Goal: Information Seeking & Learning: Learn about a topic

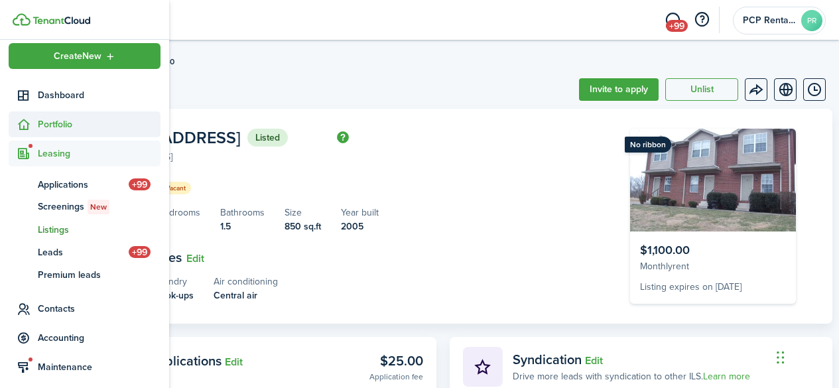
click at [57, 117] on span "Portfolio" at bounding box center [99, 124] width 123 height 14
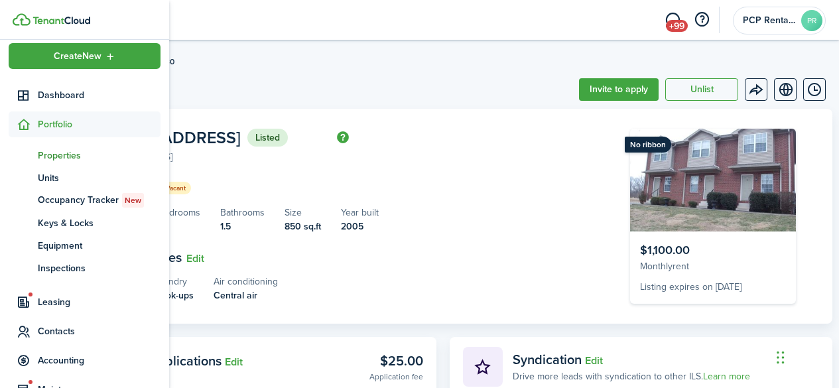
click at [53, 154] on span "Properties" at bounding box center [99, 156] width 123 height 14
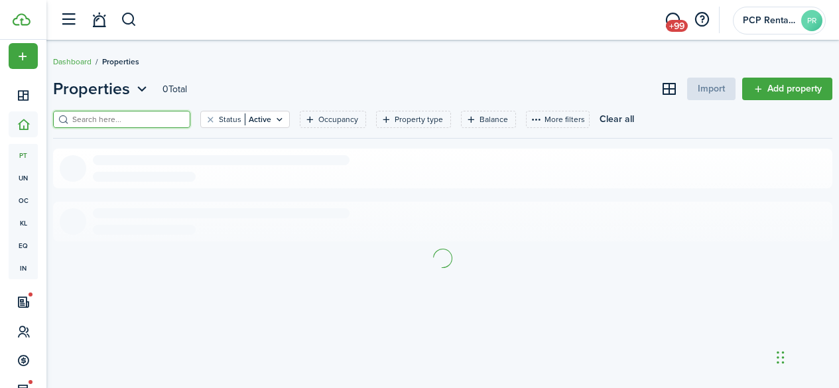
click at [164, 115] on input "search" at bounding box center [127, 119] width 117 height 13
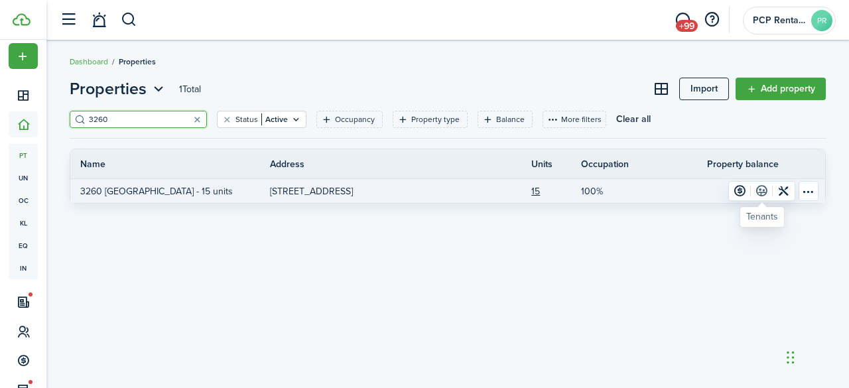
type input "3260"
click at [759, 191] on link at bounding box center [762, 191] width 22 height 19
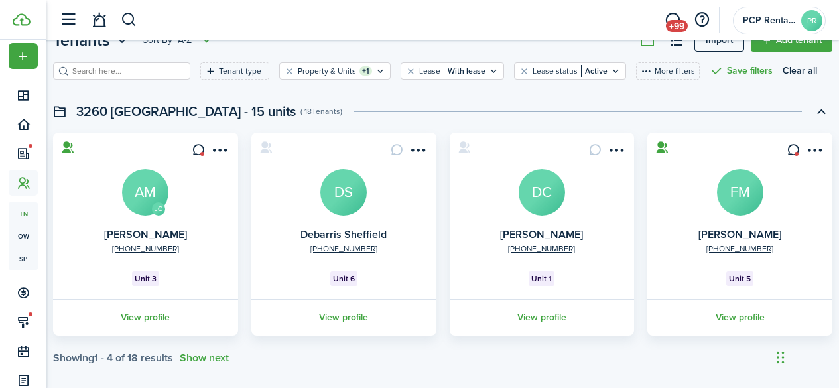
scroll to position [61, 0]
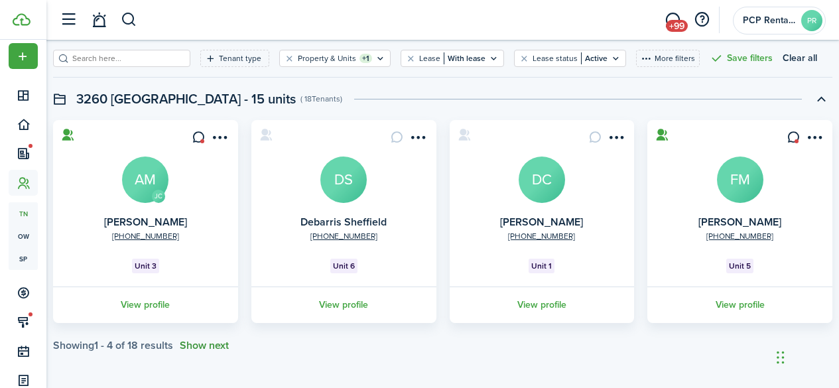
click at [206, 344] on button "Show next" at bounding box center [204, 346] width 49 height 12
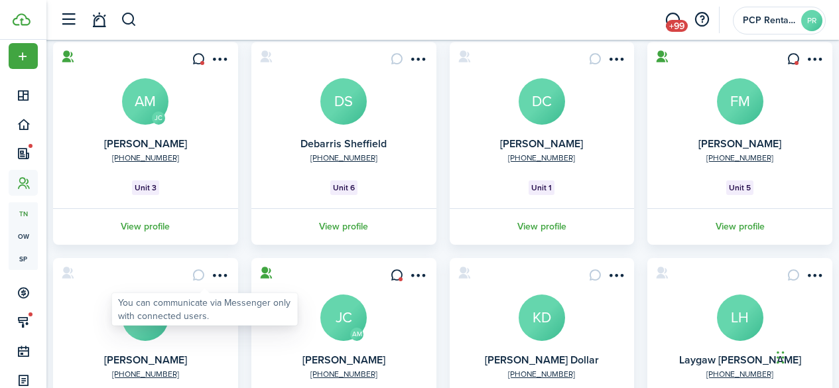
scroll to position [277, 0]
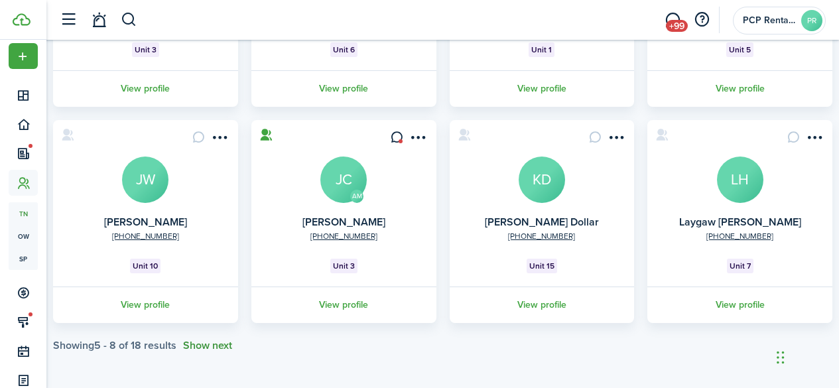
click at [206, 344] on button "Show next" at bounding box center [207, 346] width 49 height 12
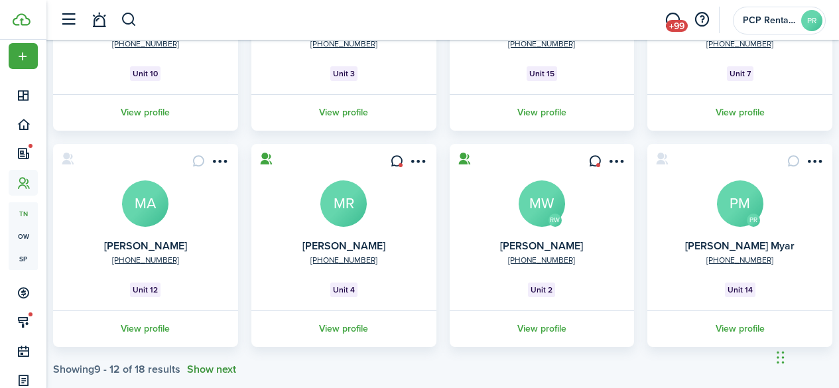
scroll to position [493, 0]
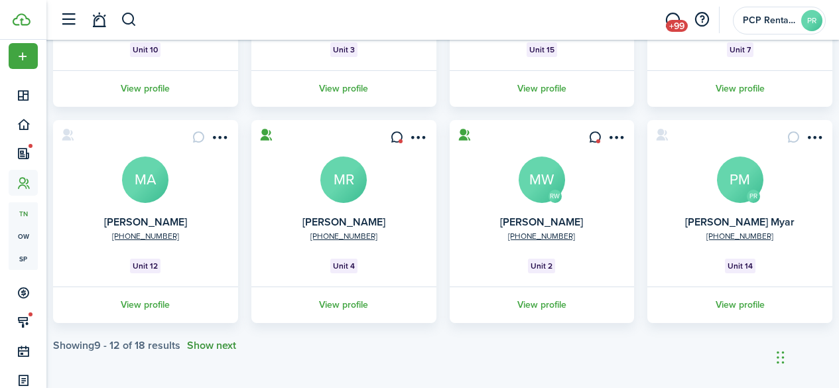
click at [206, 344] on button "Show next" at bounding box center [211, 346] width 49 height 12
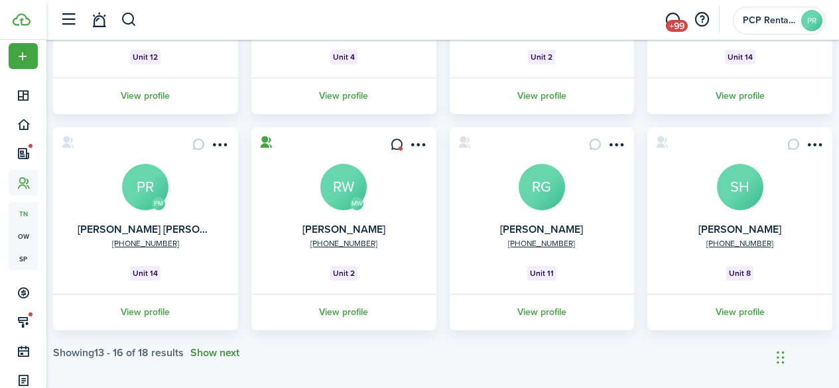
scroll to position [710, 0]
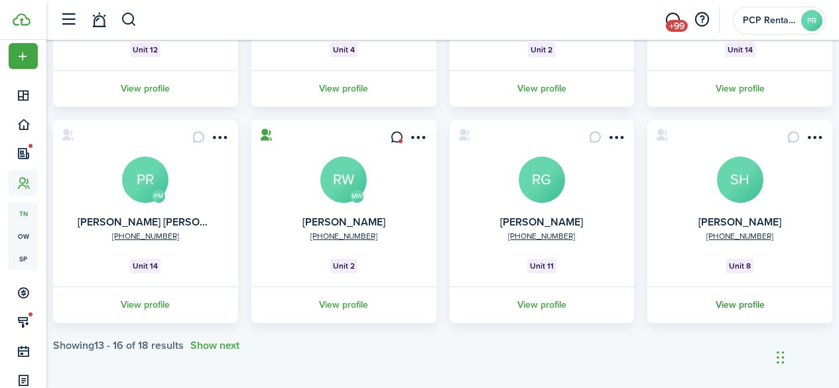
click at [732, 303] on link "View profile" at bounding box center [739, 305] width 189 height 36
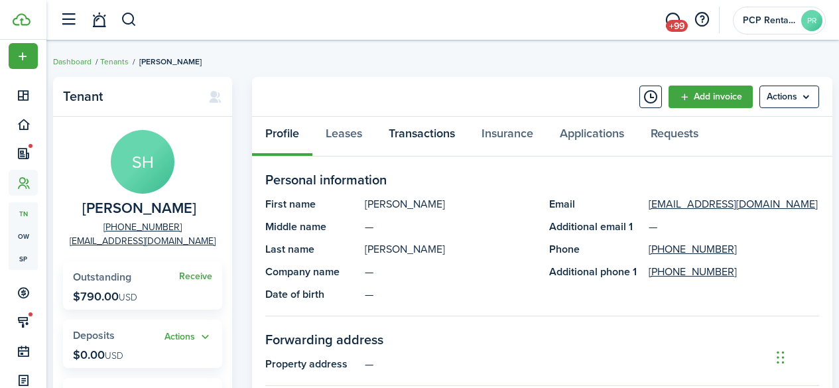
click at [411, 133] on link "Transactions" at bounding box center [421, 137] width 93 height 40
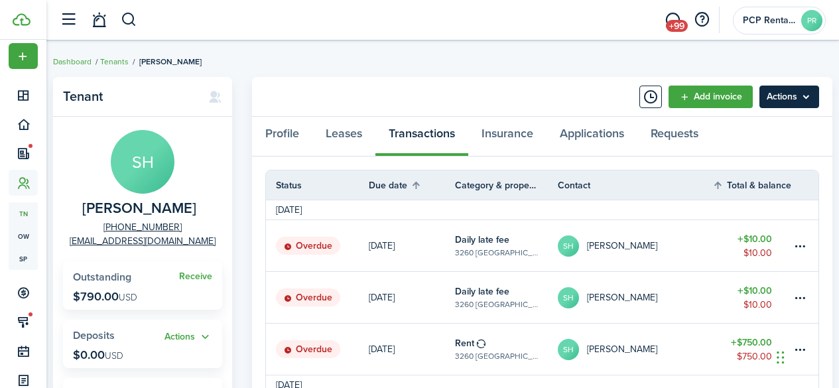
click at [788, 94] on menu-btn "Actions" at bounding box center [789, 97] width 60 height 23
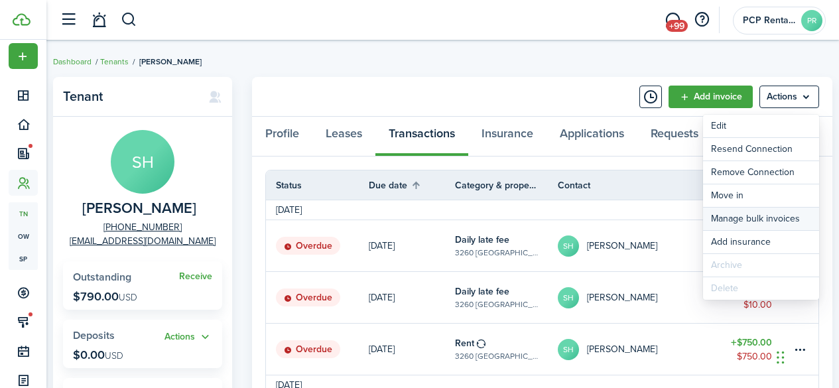
click at [741, 223] on link "Manage bulk invoices" at bounding box center [761, 219] width 116 height 23
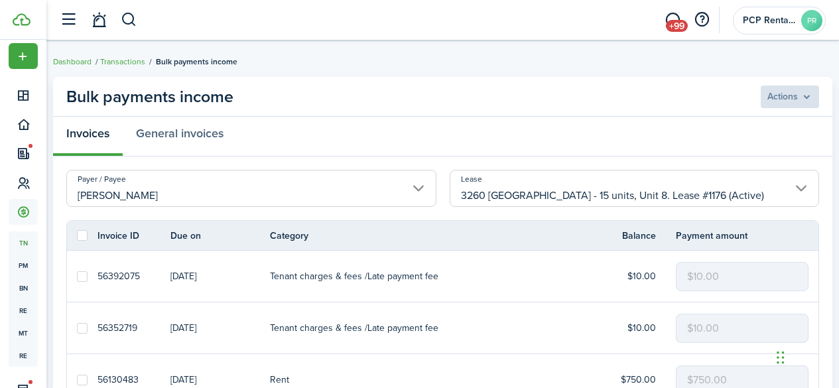
click at [82, 236] on label at bounding box center [82, 235] width 11 height 11
click at [77, 236] on input "checkbox" at bounding box center [76, 235] width 1 height 1
checkbox input "true"
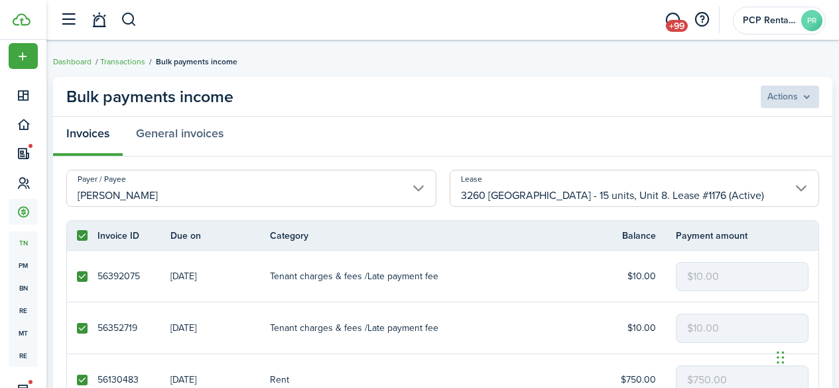
checkbox input "true"
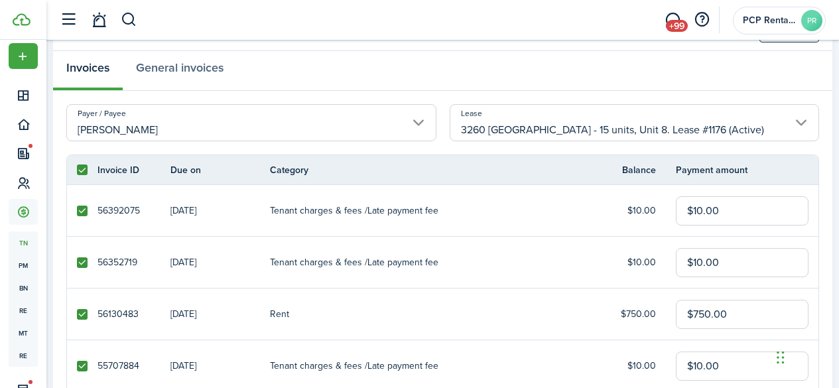
scroll to position [133, 0]
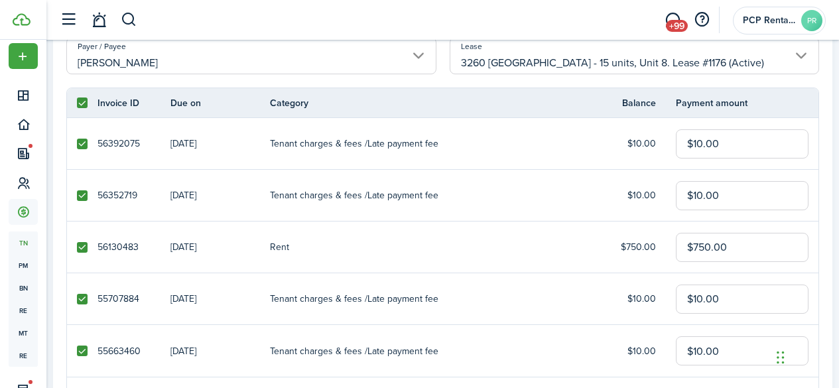
click at [84, 249] on label at bounding box center [82, 247] width 11 height 11
click at [77, 247] on input "checkbox" at bounding box center [76, 247] width 1 height 1
checkbox input "false"
click at [82, 198] on label at bounding box center [82, 195] width 11 height 11
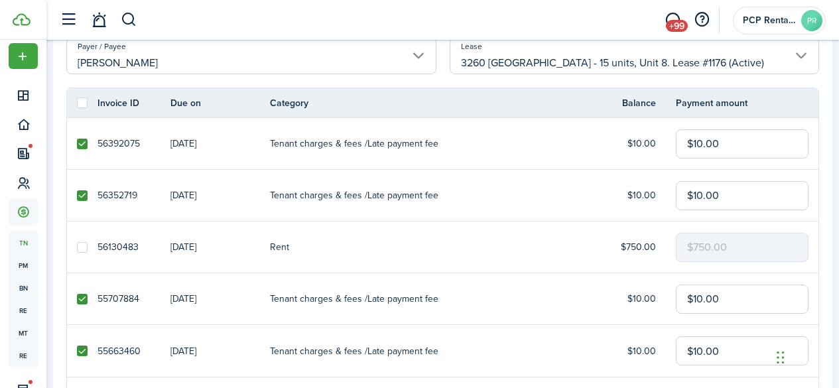
click at [77, 196] on input "checkbox" at bounding box center [76, 195] width 1 height 1
checkbox input "false"
click at [82, 145] on label at bounding box center [82, 144] width 11 height 11
click at [77, 144] on input "checkbox" at bounding box center [76, 143] width 1 height 1
checkbox input "false"
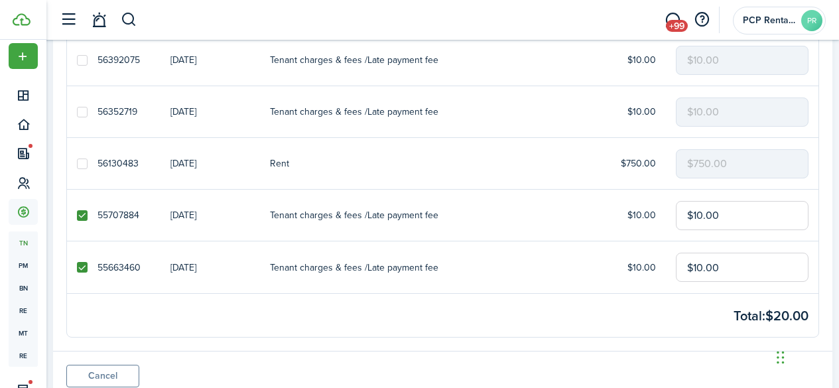
scroll to position [265, 0]
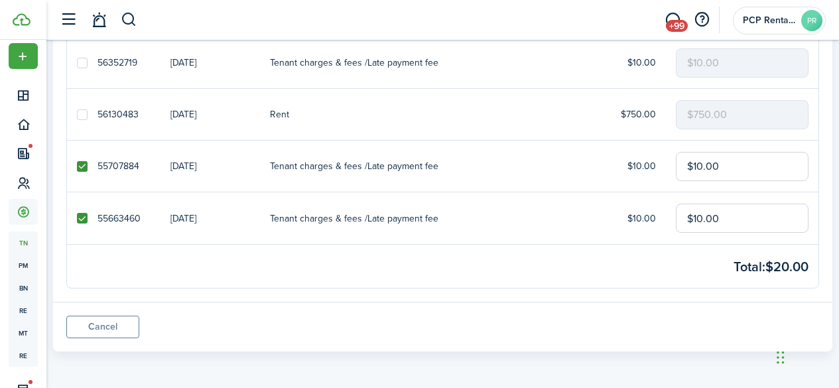
click at [82, 114] on label at bounding box center [82, 114] width 11 height 11
click at [77, 114] on input "checkbox" at bounding box center [76, 114] width 1 height 1
checkbox input "true"
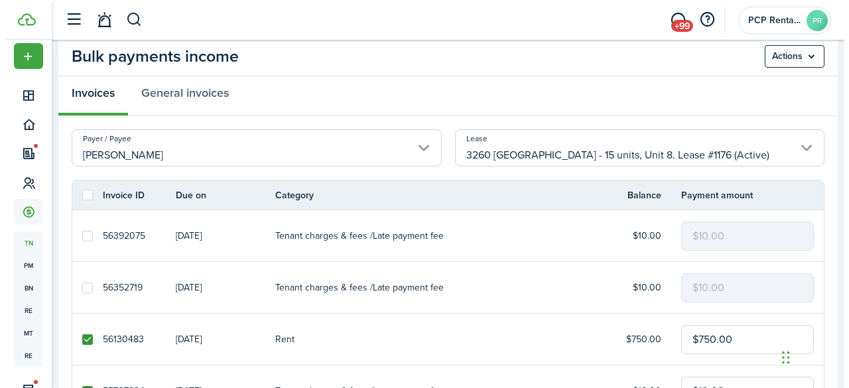
scroll to position [0, 0]
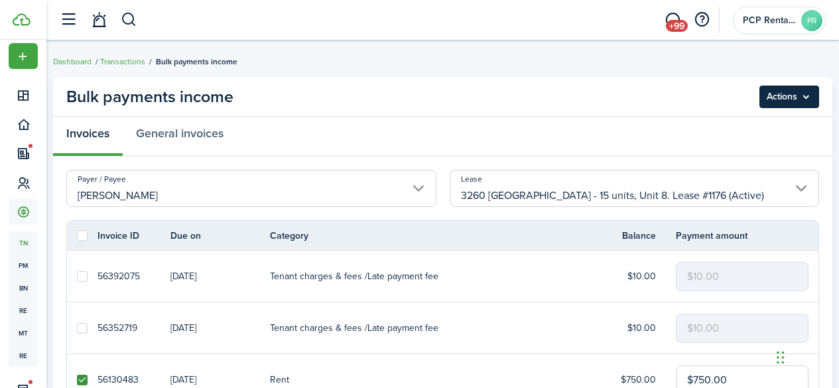
click at [784, 101] on menu-btn "Actions" at bounding box center [789, 97] width 60 height 23
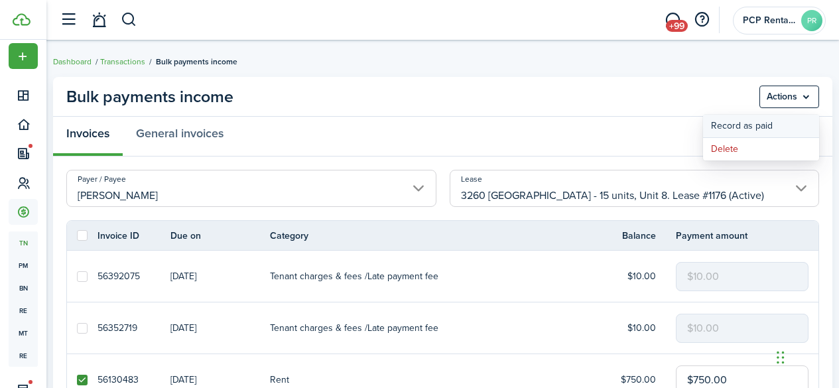
click at [745, 125] on button "Record as paid" at bounding box center [761, 126] width 116 height 23
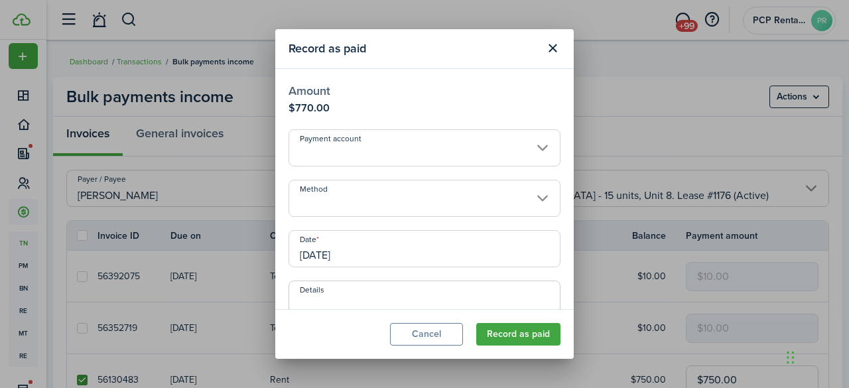
click at [353, 197] on input "Method" at bounding box center [424, 198] width 272 height 37
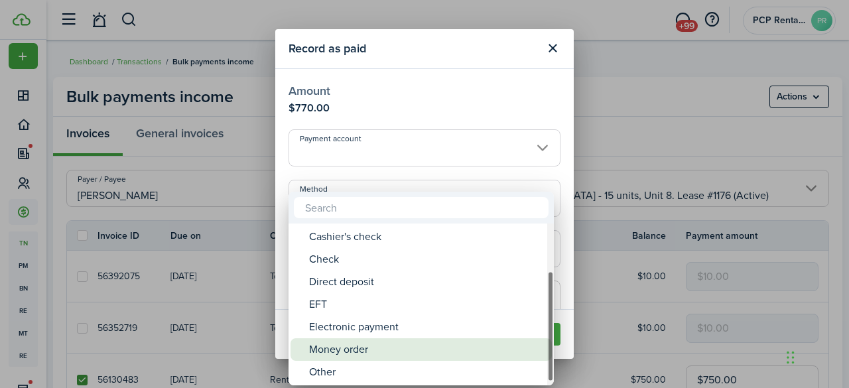
click at [326, 344] on div "Money order" at bounding box center [426, 349] width 235 height 23
type input "Money order"
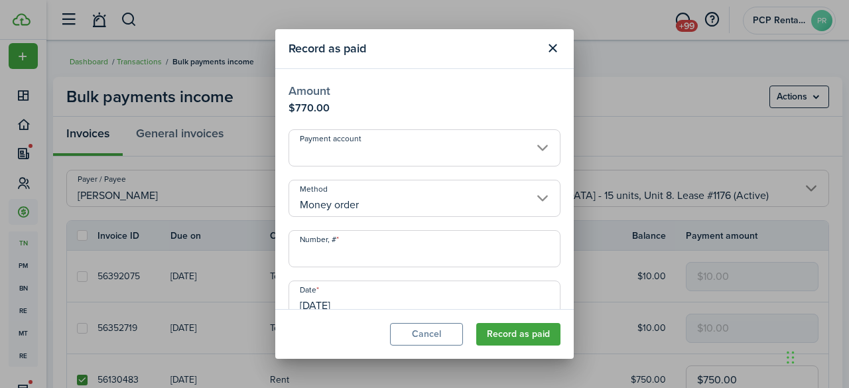
click at [344, 257] on input "Number, #" at bounding box center [424, 248] width 272 height 37
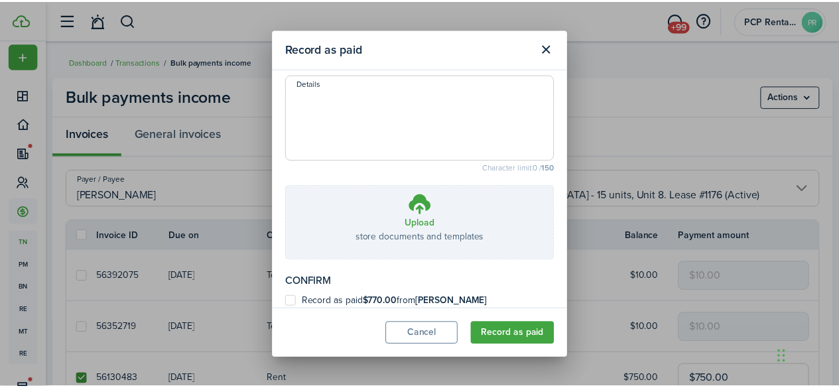
scroll to position [268, 0]
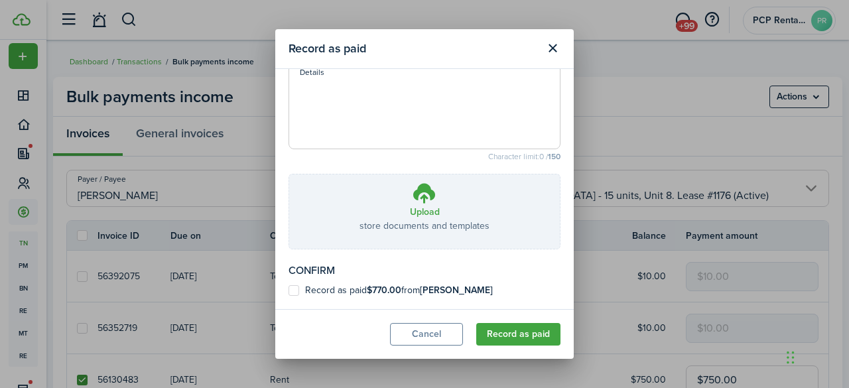
type input "19-784089289"
click at [296, 290] on label "Record as paid $770.00 from [PERSON_NAME]" at bounding box center [390, 290] width 204 height 11
checkbox input "true"
click at [510, 331] on button "Record as paid" at bounding box center [518, 334] width 84 height 23
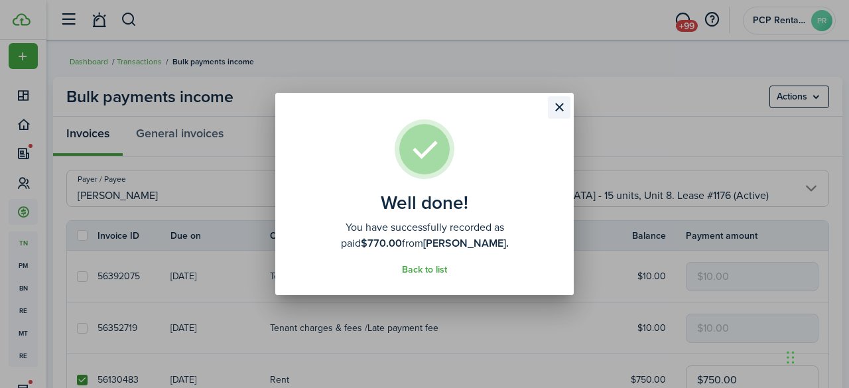
click at [558, 107] on button "Close modal" at bounding box center [559, 107] width 23 height 23
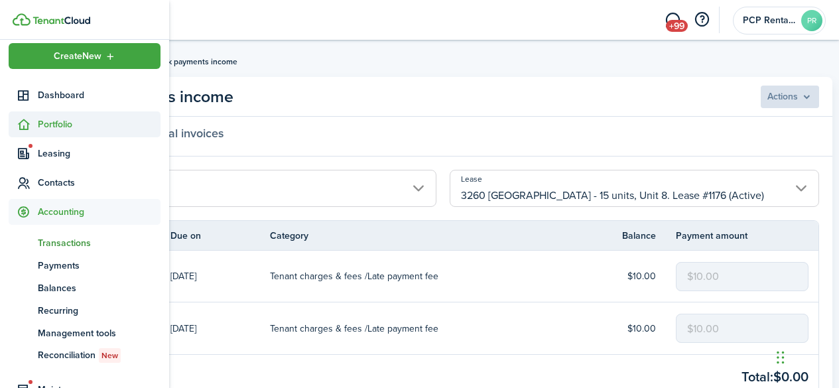
click at [58, 125] on span "Portfolio" at bounding box center [99, 124] width 123 height 14
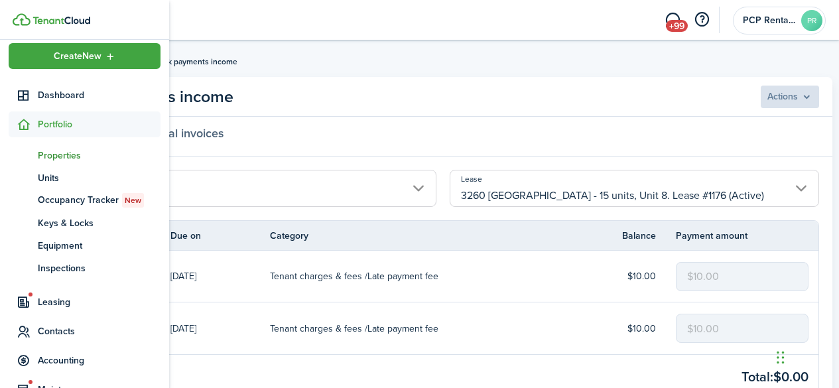
click at [49, 158] on span "Properties" at bounding box center [99, 156] width 123 height 14
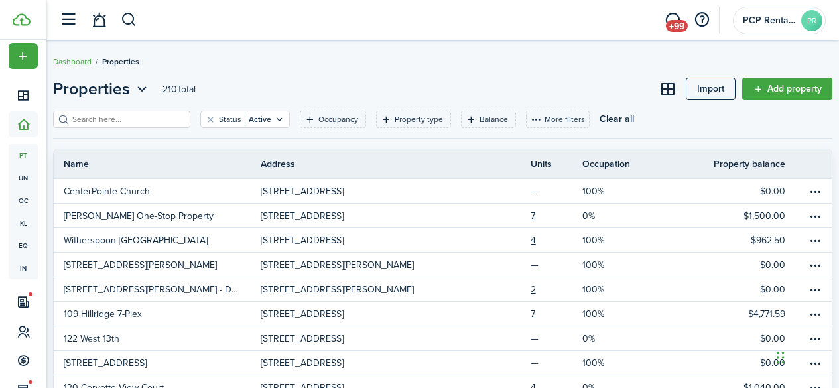
click at [168, 123] on input "search" at bounding box center [127, 119] width 117 height 13
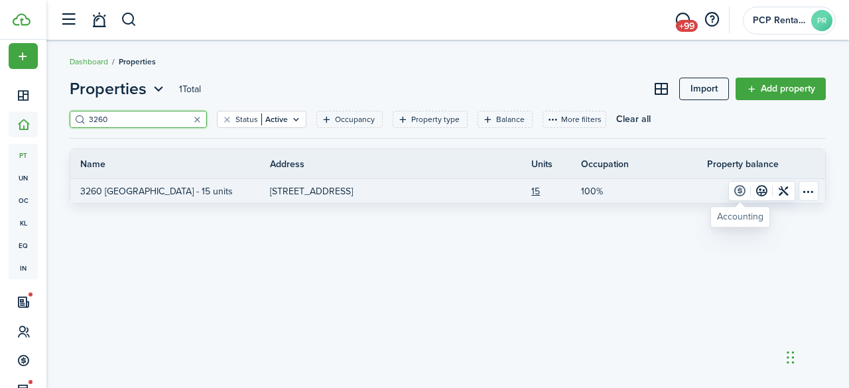
type input "3260"
click at [737, 191] on link at bounding box center [740, 191] width 22 height 19
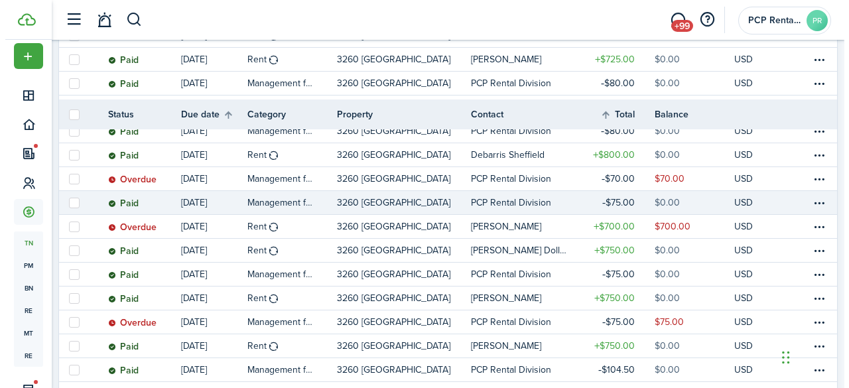
scroll to position [663, 0]
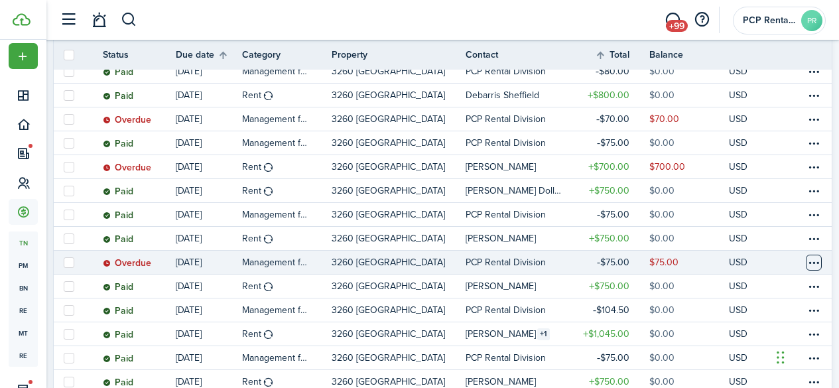
click at [806, 261] on table-menu-btn-icon at bounding box center [814, 263] width 16 height 16
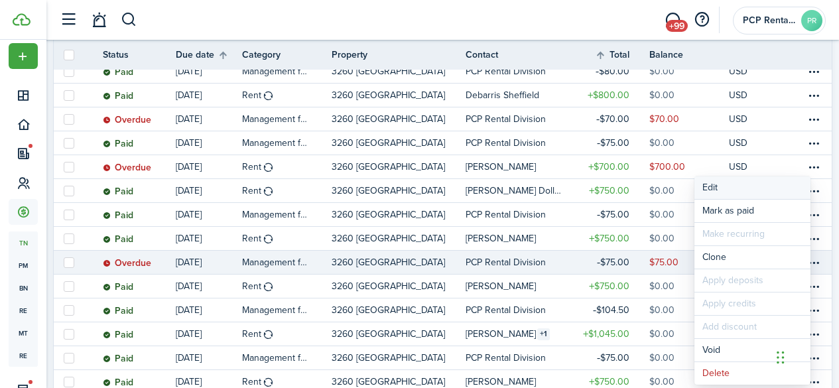
click at [716, 184] on button "Edit" at bounding box center [752, 187] width 116 height 23
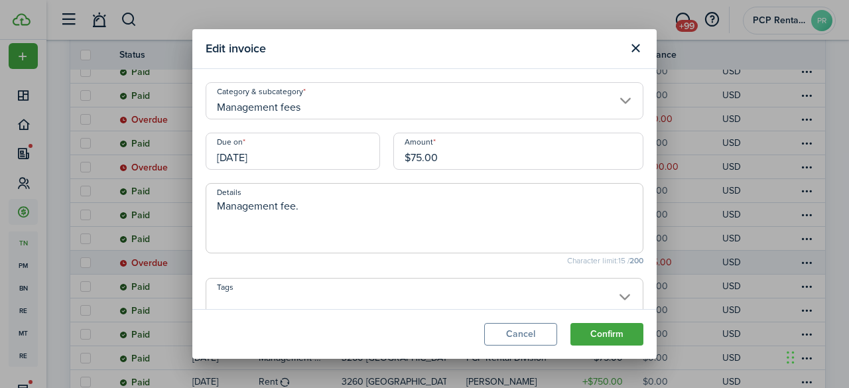
click at [418, 158] on input "$75.00" at bounding box center [518, 151] width 250 height 37
type input "$77.00"
click at [587, 330] on button "Confirm" at bounding box center [606, 334] width 73 height 23
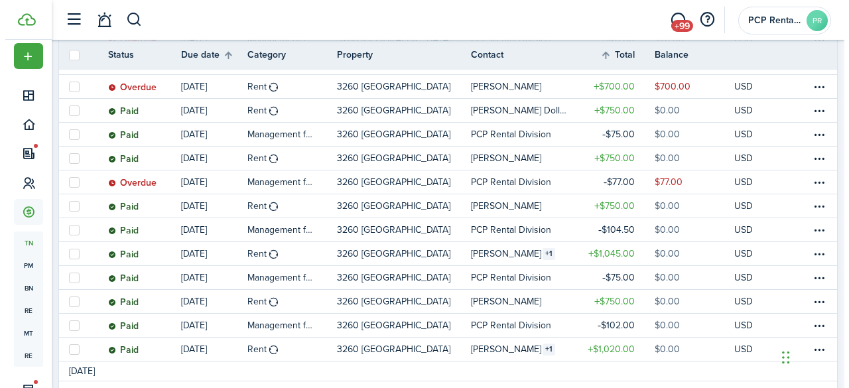
scroll to position [745, 0]
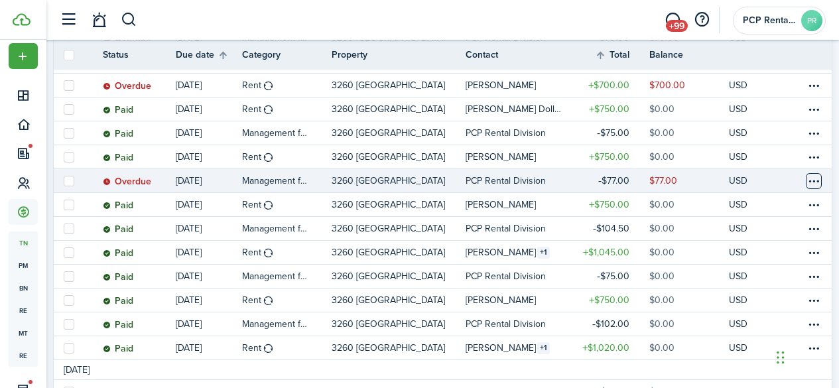
click at [806, 179] on table-menu-btn-icon at bounding box center [814, 181] width 16 height 16
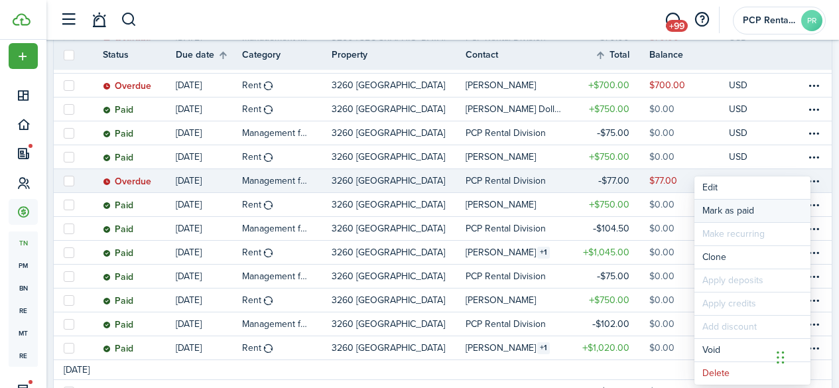
click at [724, 208] on link "Mark as paid" at bounding box center [752, 211] width 116 height 23
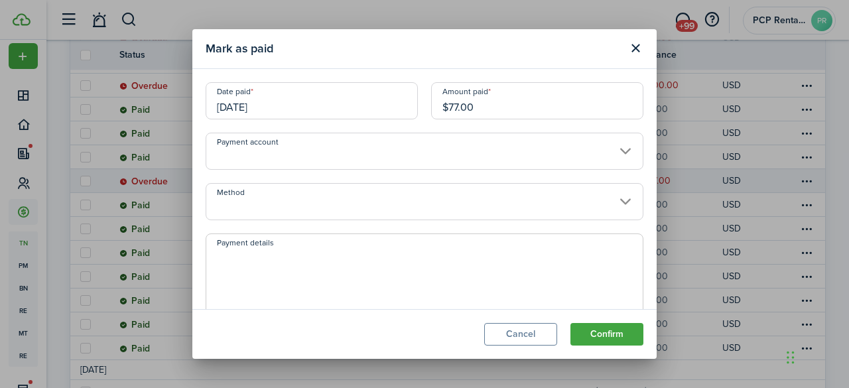
click at [306, 94] on input "[DATE]" at bounding box center [312, 100] width 212 height 37
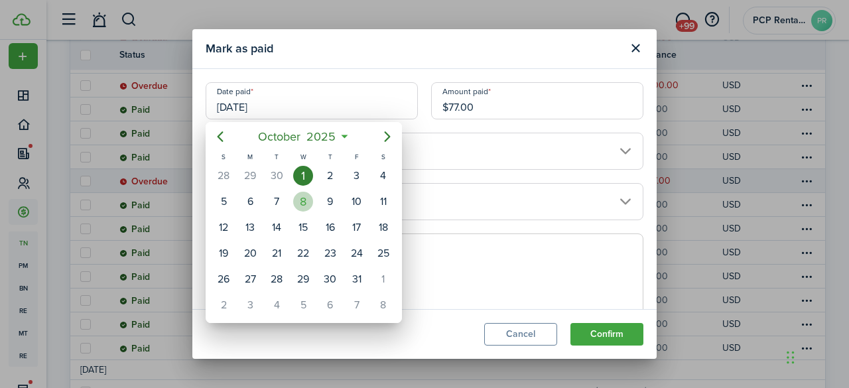
click at [300, 200] on div "8" at bounding box center [303, 202] width 20 height 20
type input "[DATE]"
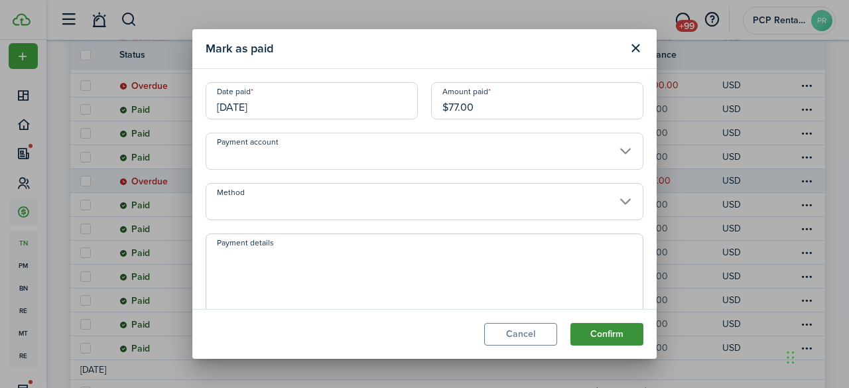
click at [596, 334] on button "Confirm" at bounding box center [606, 334] width 73 height 23
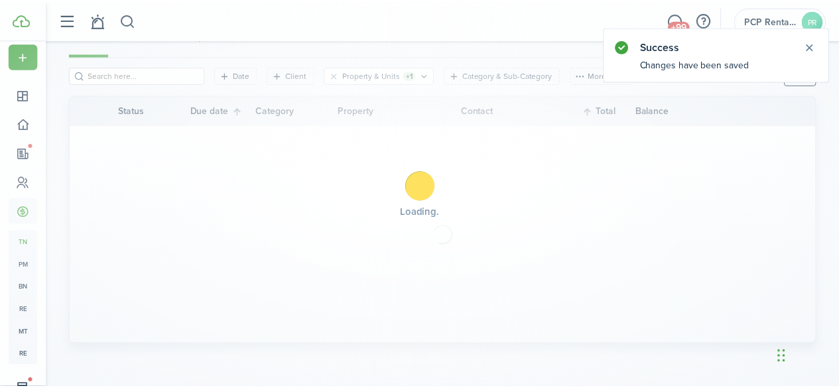
scroll to position [148, 0]
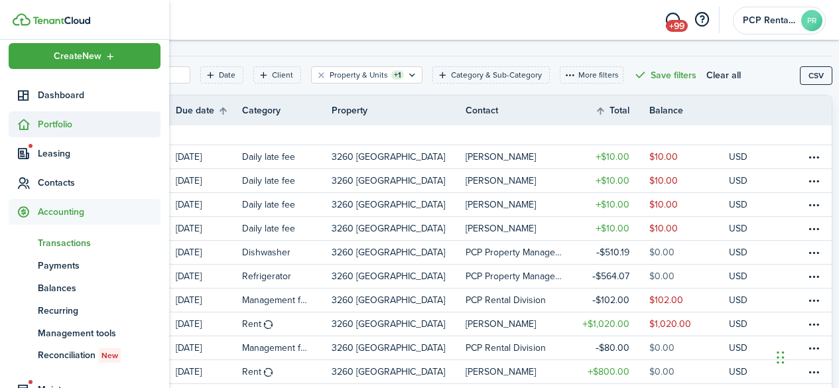
click at [63, 119] on span "Portfolio" at bounding box center [99, 124] width 123 height 14
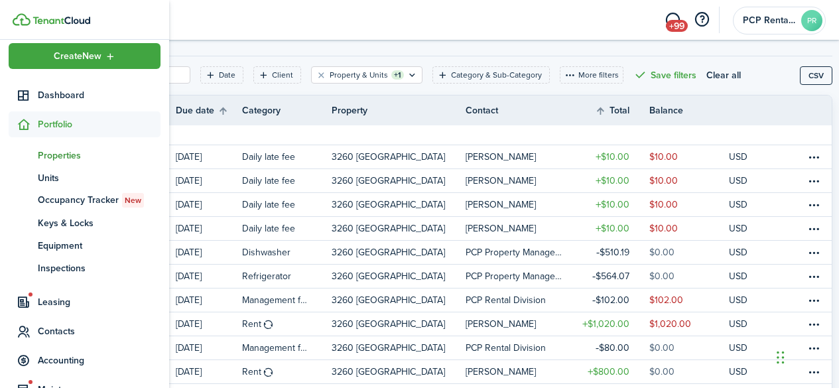
click at [52, 155] on span "Properties" at bounding box center [99, 156] width 123 height 14
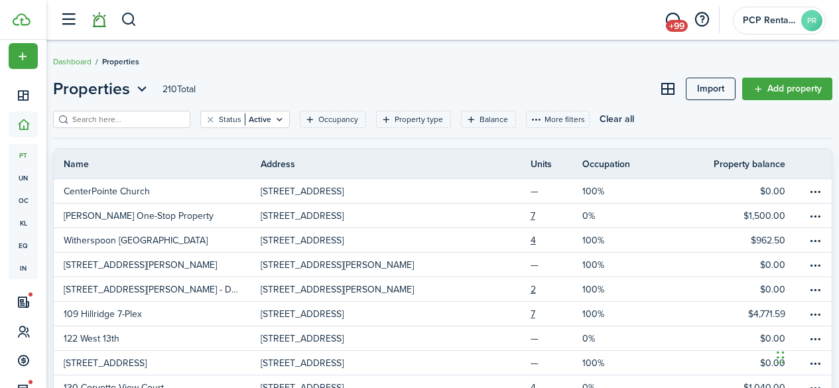
click at [101, 22] on link at bounding box center [98, 20] width 25 height 34
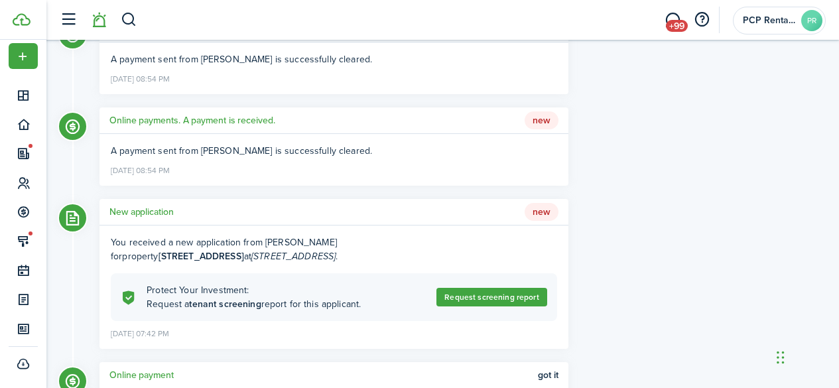
scroll to position [1194, 0]
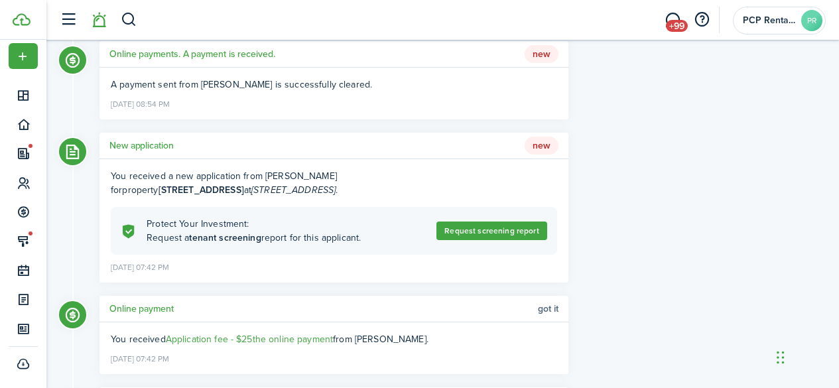
click at [538, 309] on span "Got it" at bounding box center [548, 309] width 21 height 11
click at [165, 144] on h5 "New application" at bounding box center [141, 146] width 64 height 14
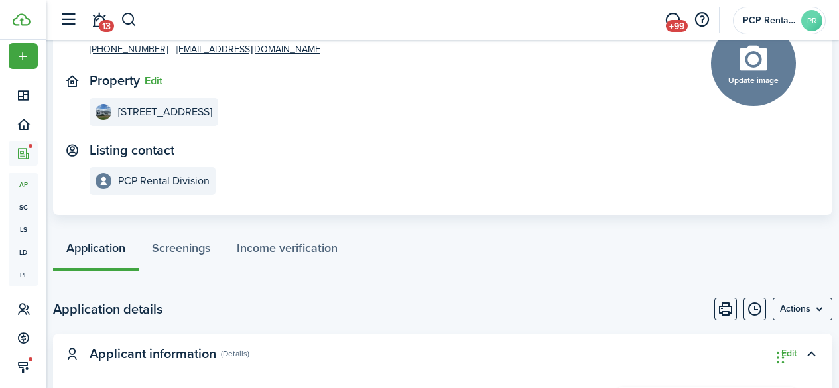
scroll to position [199, 0]
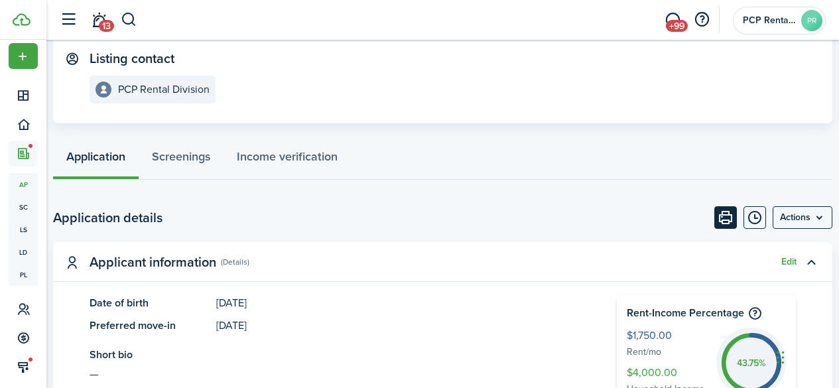
click at [717, 209] on button "Print" at bounding box center [725, 217] width 23 height 23
click at [101, 20] on link "13" at bounding box center [98, 20] width 25 height 34
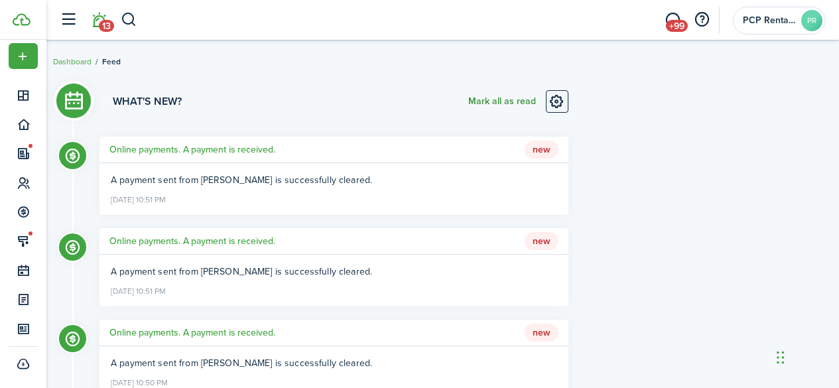
click at [490, 103] on button "Mark all as read" at bounding box center [502, 101] width 68 height 23
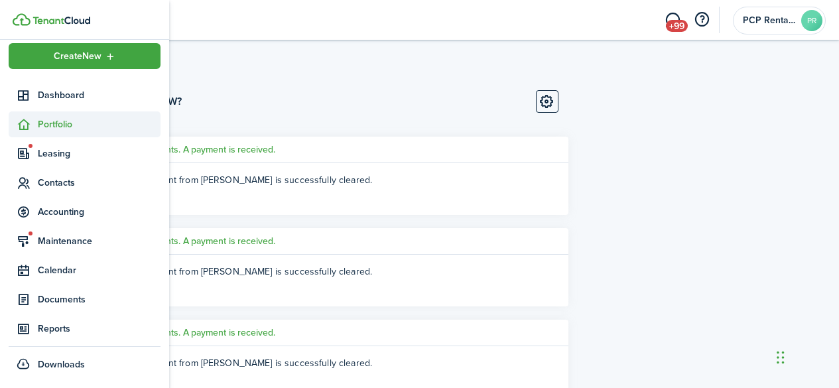
click at [45, 120] on span "Portfolio" at bounding box center [99, 124] width 123 height 14
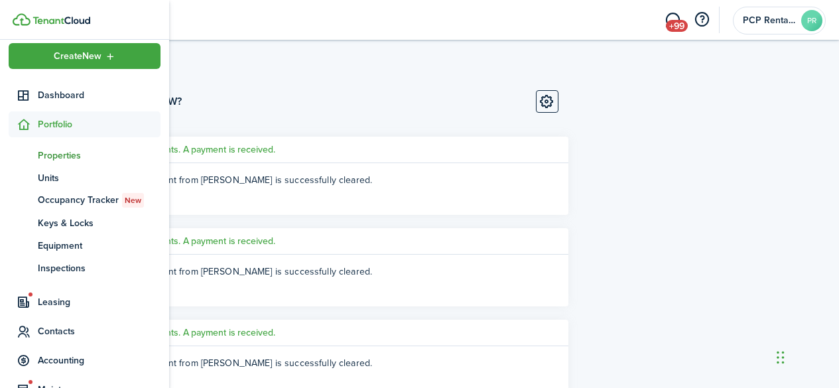
click at [53, 155] on span "Properties" at bounding box center [99, 156] width 123 height 14
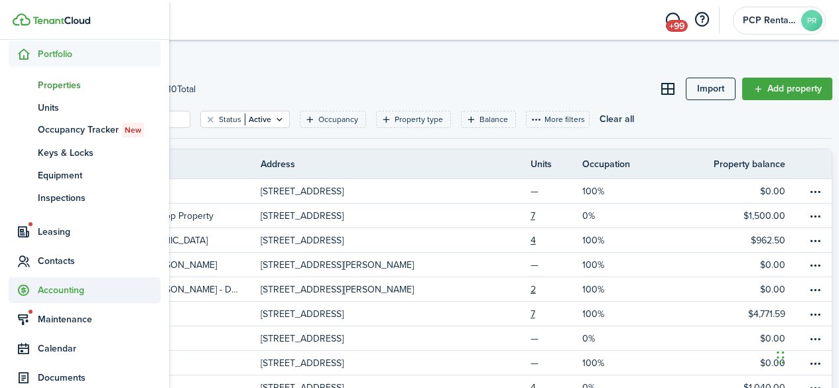
scroll to position [159, 0]
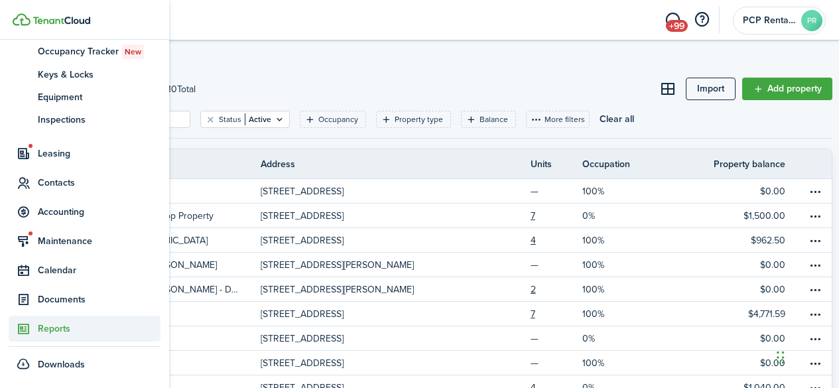
click at [56, 330] on span "Reports" at bounding box center [99, 329] width 123 height 14
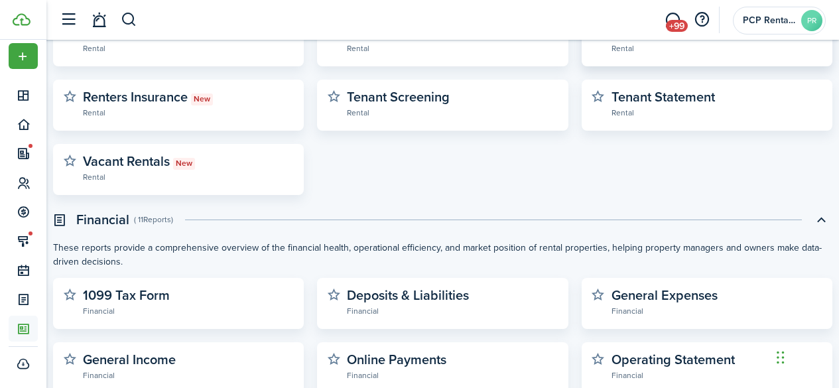
scroll to position [332, 0]
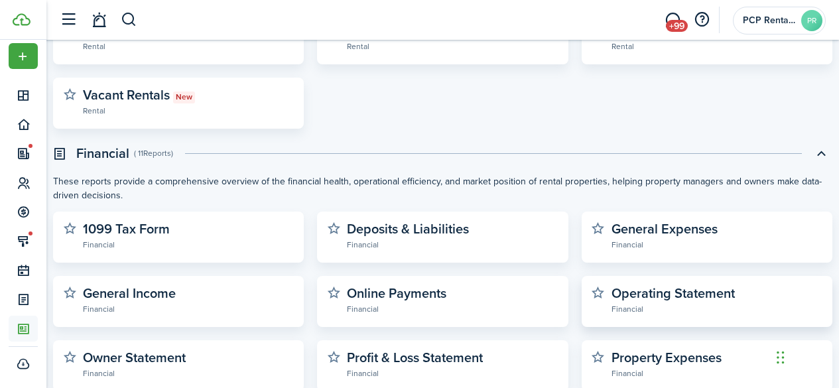
click at [645, 290] on widget-stats-description "Operating Statement" at bounding box center [672, 293] width 123 height 20
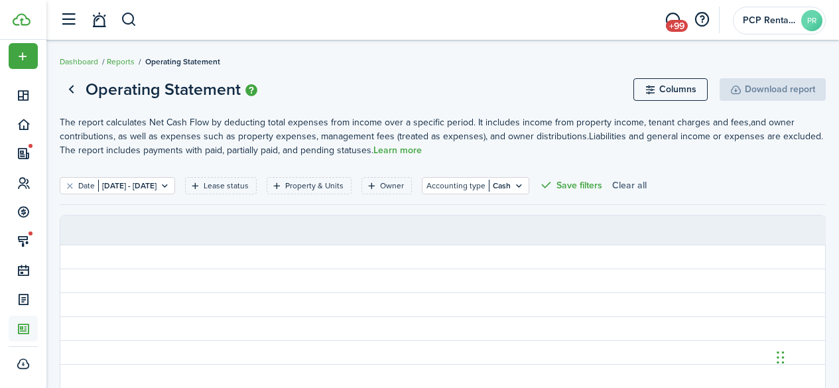
click at [647, 183] on button "Clear all" at bounding box center [629, 185] width 34 height 17
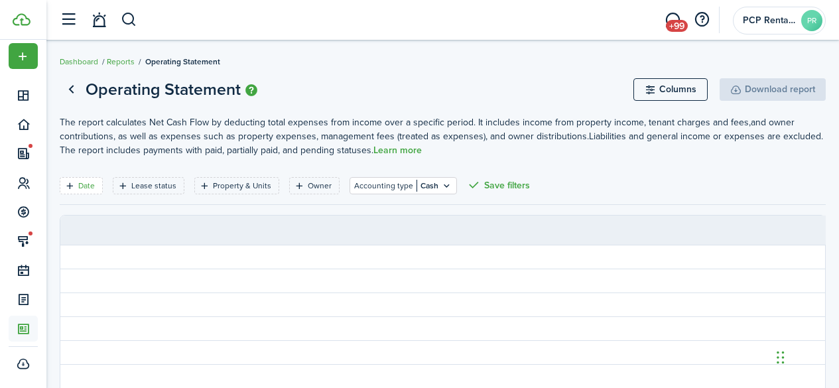
click at [92, 184] on filter-tag-label "Date" at bounding box center [86, 186] width 17 height 12
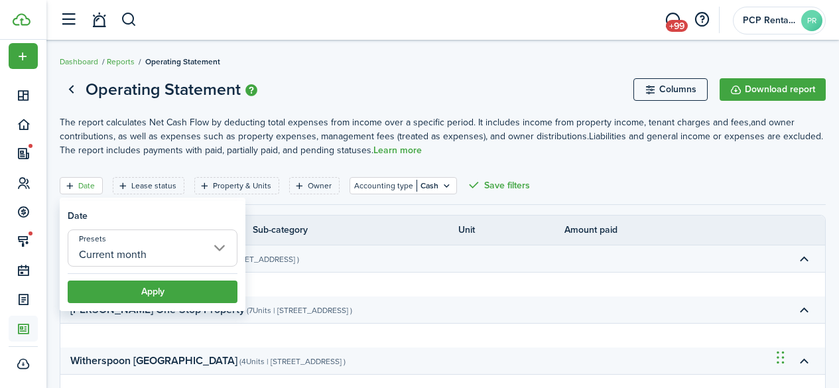
click at [127, 245] on input "Current month" at bounding box center [153, 247] width 170 height 37
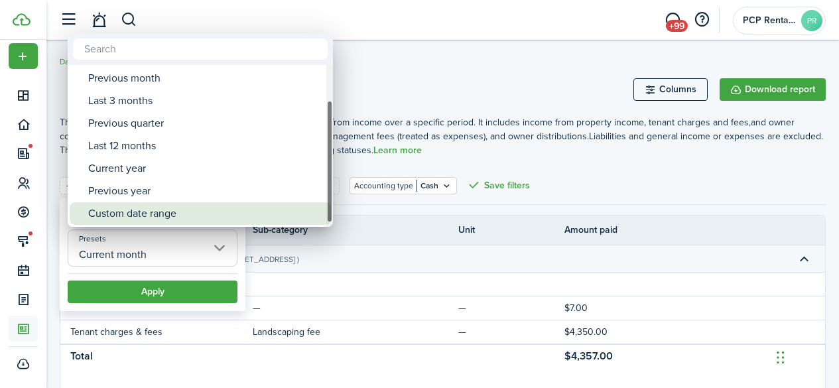
click at [160, 212] on div "Custom date range" at bounding box center [205, 213] width 235 height 23
type input "Custom date range"
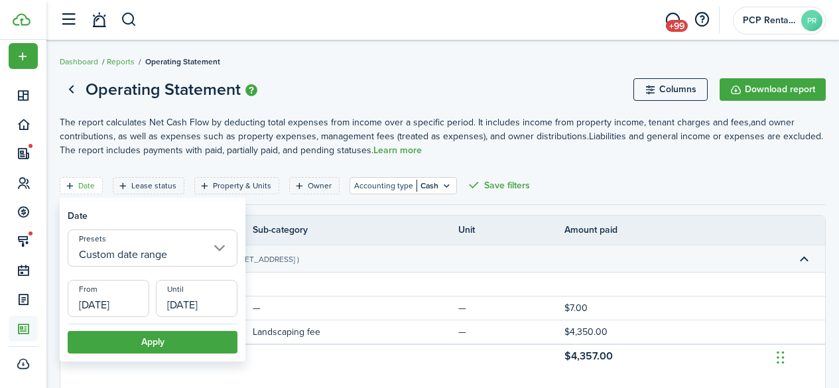
click at [106, 302] on input "[DATE]" at bounding box center [109, 298] width 82 height 37
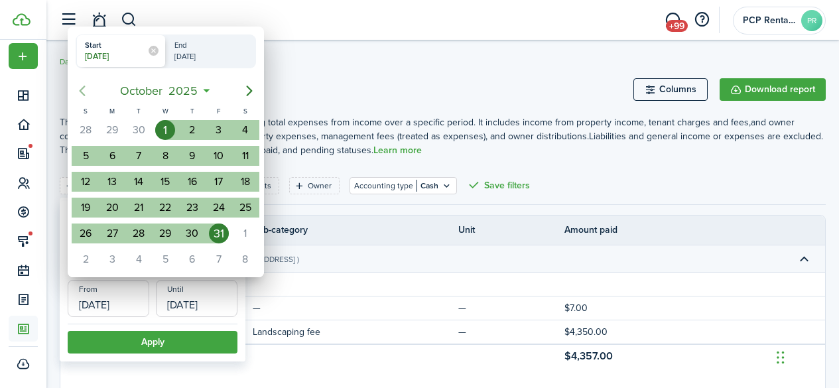
click at [84, 94] on icon "Previous page" at bounding box center [83, 91] width 6 height 11
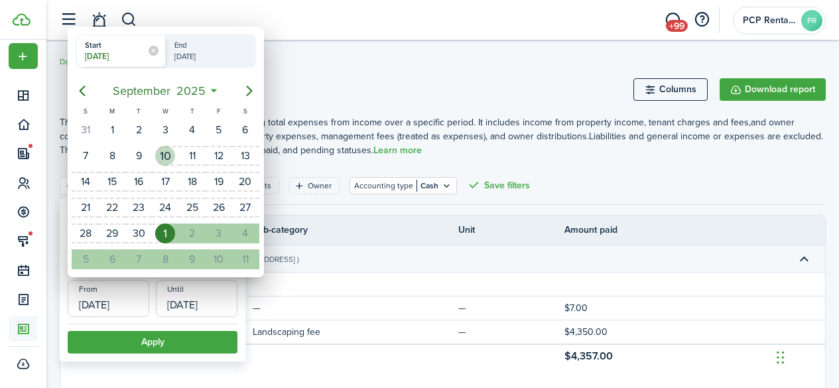
click at [162, 159] on div "10" at bounding box center [165, 156] width 20 height 20
type input "[DATE]"
radio input "false"
radio input "true"
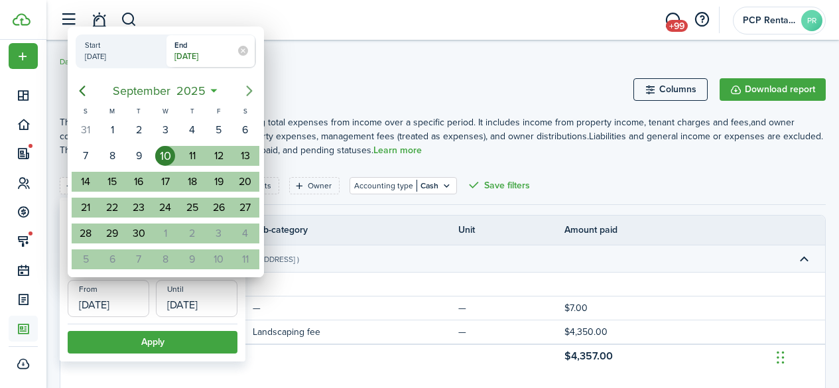
click at [248, 90] on icon "Next page" at bounding box center [249, 91] width 16 height 16
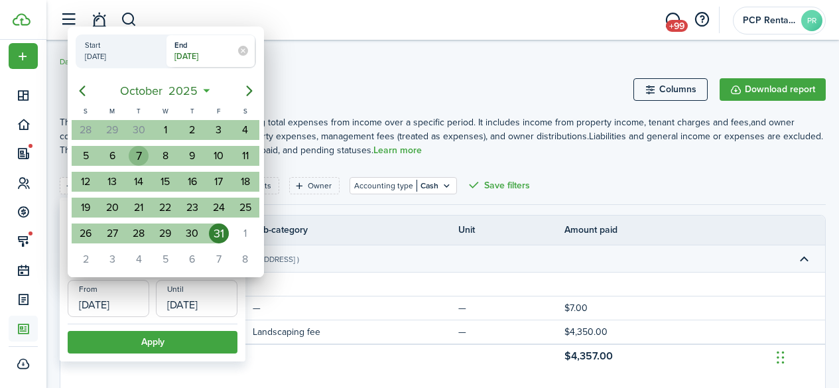
click at [140, 158] on div "7" at bounding box center [139, 156] width 20 height 20
type input "[DATE]"
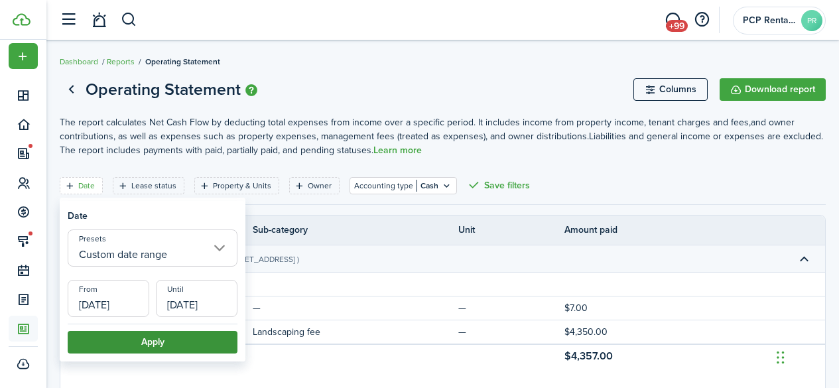
click at [153, 342] on button "Apply" at bounding box center [153, 342] width 170 height 23
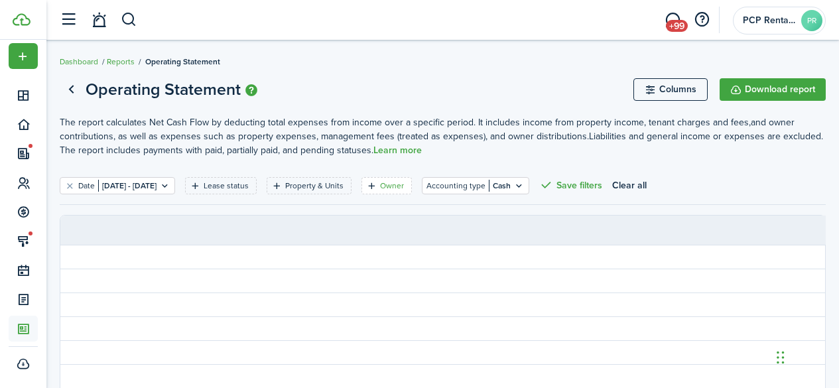
click at [404, 184] on filter-tag-label "Owner" at bounding box center [392, 186] width 24 height 12
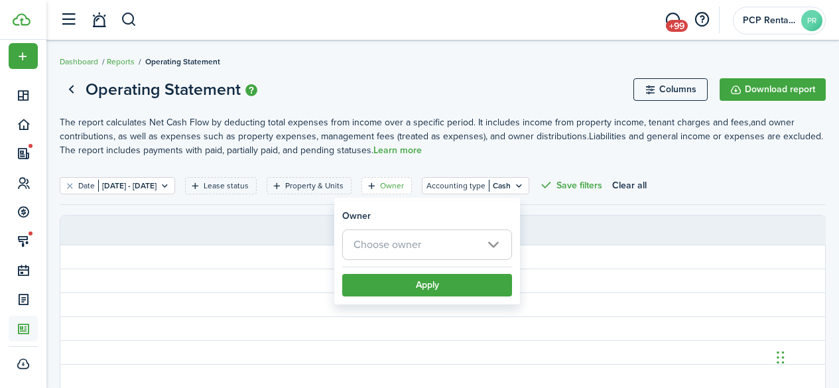
click at [387, 249] on span "Choose owner" at bounding box center [387, 244] width 68 height 15
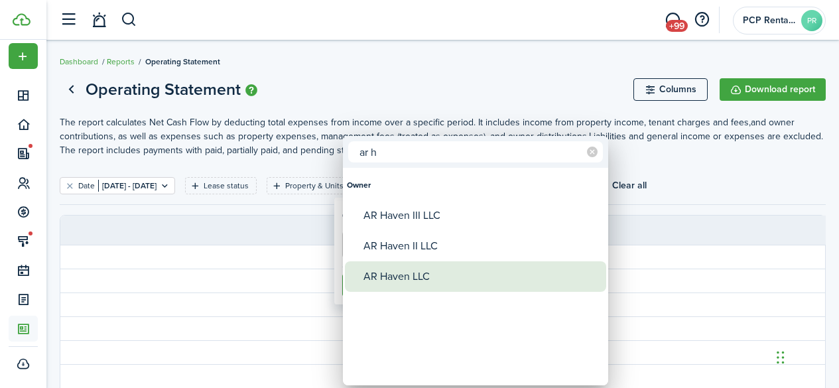
type input "ar h"
click at [391, 281] on div "AR Haven LLC" at bounding box center [480, 276] width 235 height 31
type input "AR Haven LLC"
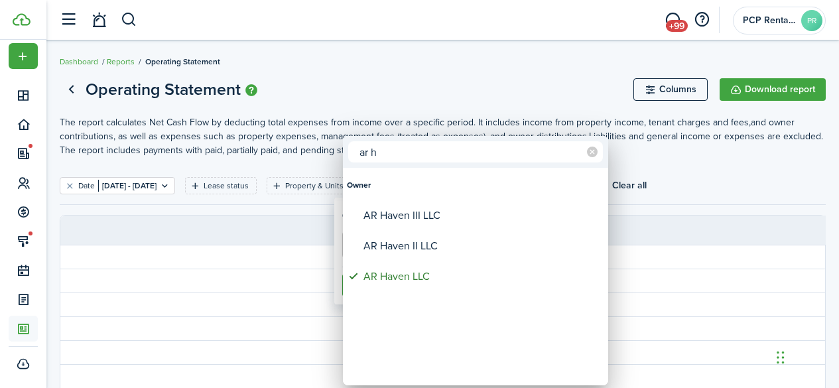
click at [412, 80] on div at bounding box center [419, 194] width 1051 height 600
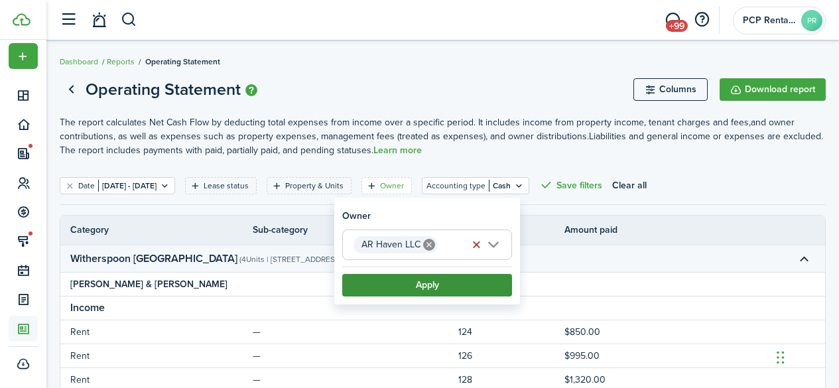
click at [419, 285] on button "Apply" at bounding box center [427, 285] width 170 height 23
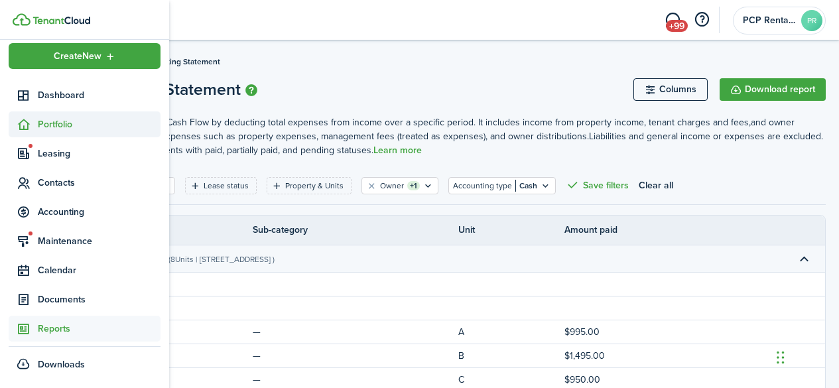
click at [58, 127] on span "Portfolio" at bounding box center [99, 124] width 123 height 14
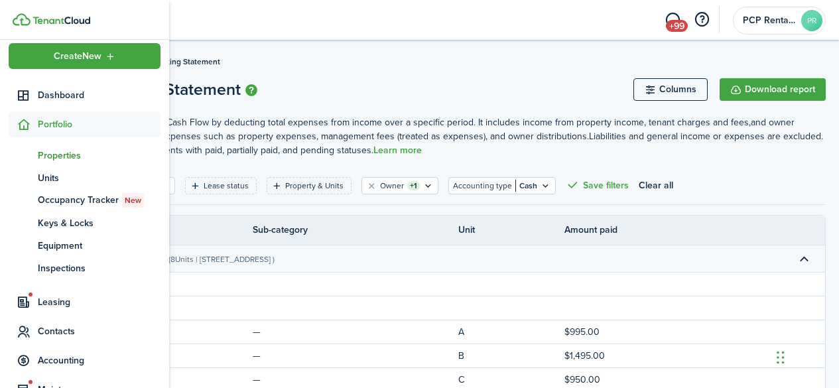
click at [58, 155] on span "Properties" at bounding box center [99, 156] width 123 height 14
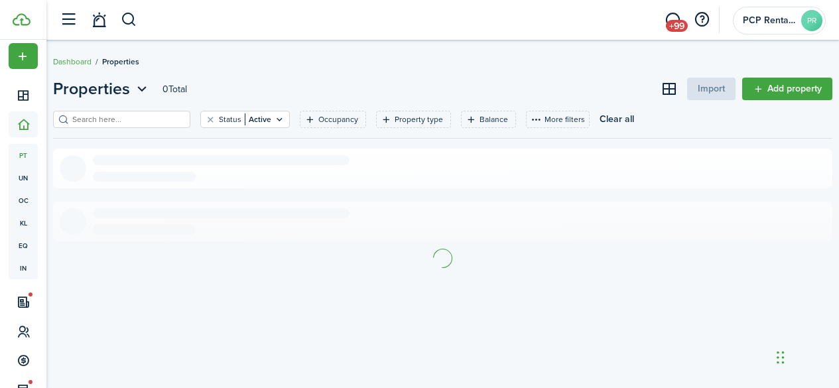
click at [158, 119] on input "search" at bounding box center [127, 119] width 117 height 13
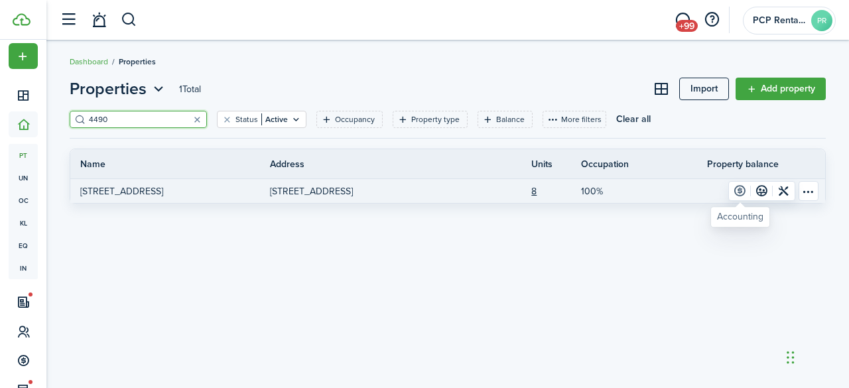
type input "4490"
click at [739, 199] on link at bounding box center [740, 191] width 22 height 19
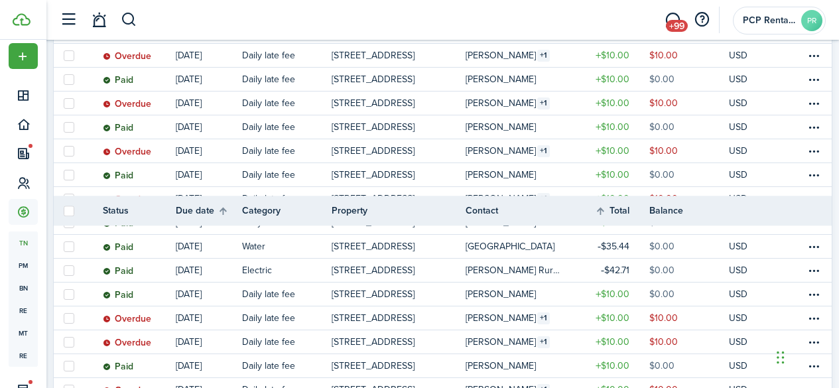
scroll to position [1189, 0]
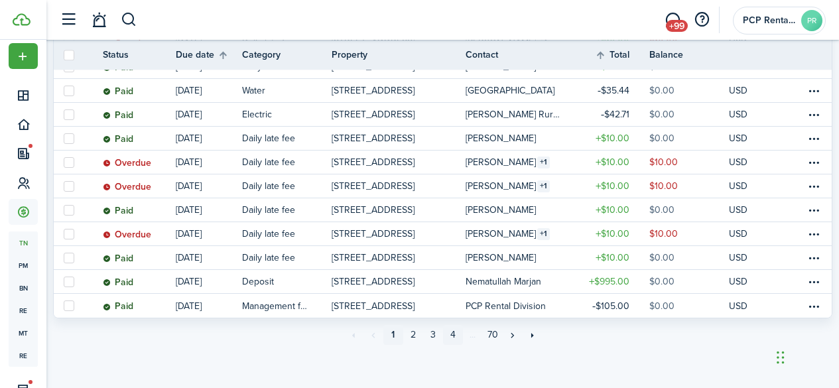
click at [452, 334] on link "4" at bounding box center [453, 335] width 20 height 20
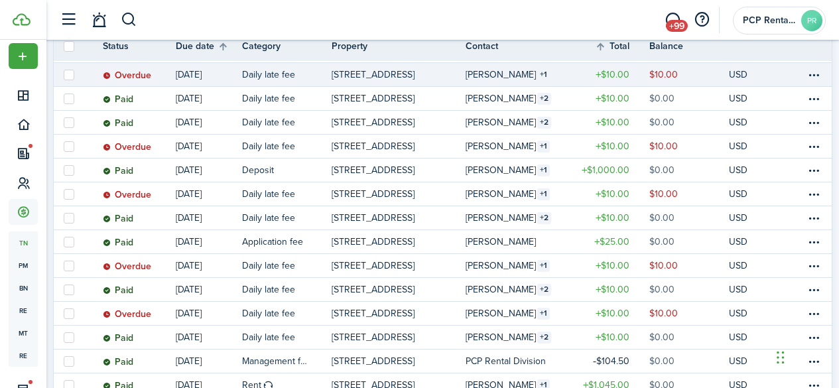
scroll to position [928, 0]
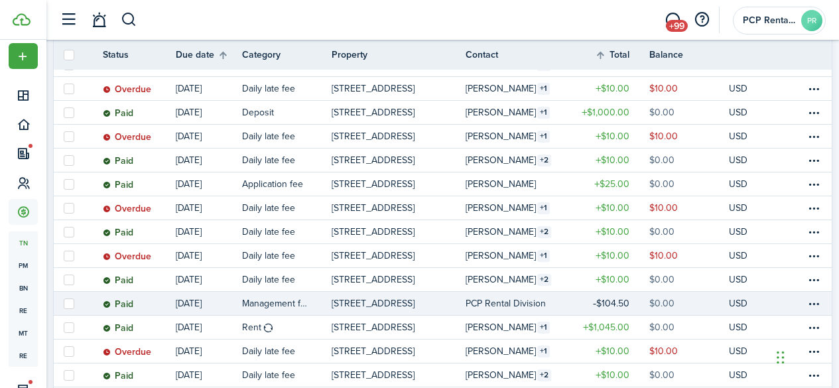
click at [133, 305] on status "Paid" at bounding box center [118, 304] width 31 height 11
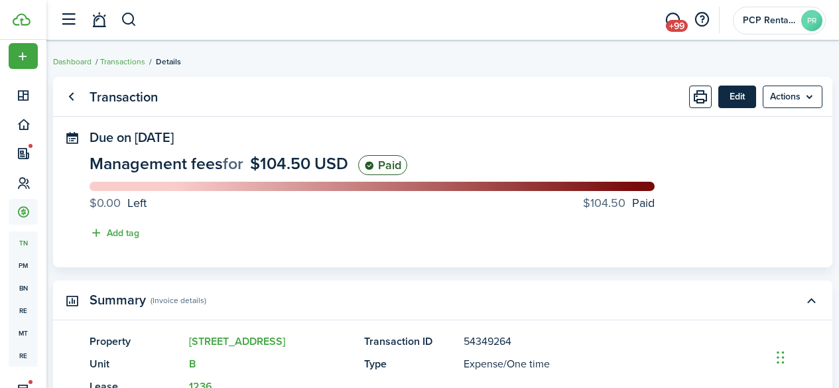
click at [729, 103] on button "Edit" at bounding box center [737, 97] width 38 height 23
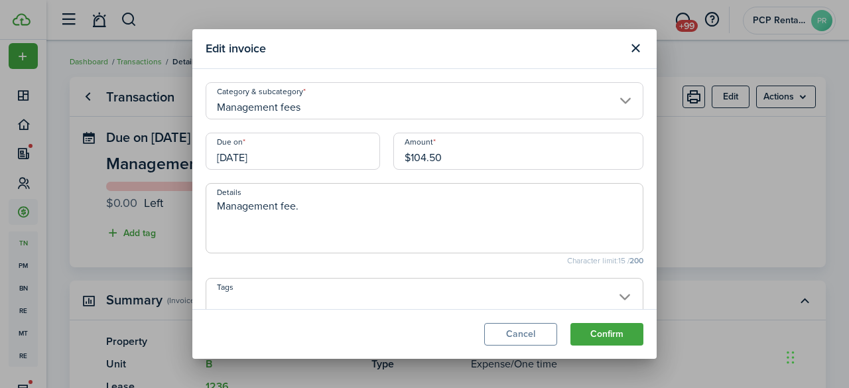
drag, startPoint x: 469, startPoint y: 158, endPoint x: 350, endPoint y: 151, distance: 118.9
click at [353, 153] on div "Due on [DATE] Amount $104.50" at bounding box center [424, 158] width 451 height 50
type input "$116.00"
click at [605, 334] on button "Confirm" at bounding box center [606, 334] width 73 height 23
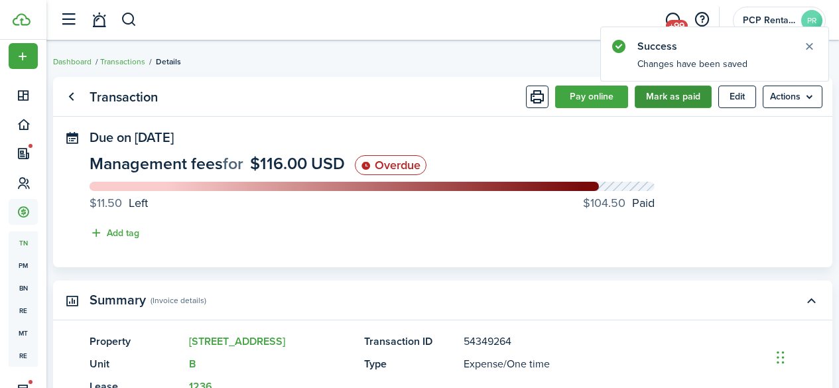
click at [659, 99] on button "Mark as paid" at bounding box center [673, 97] width 77 height 23
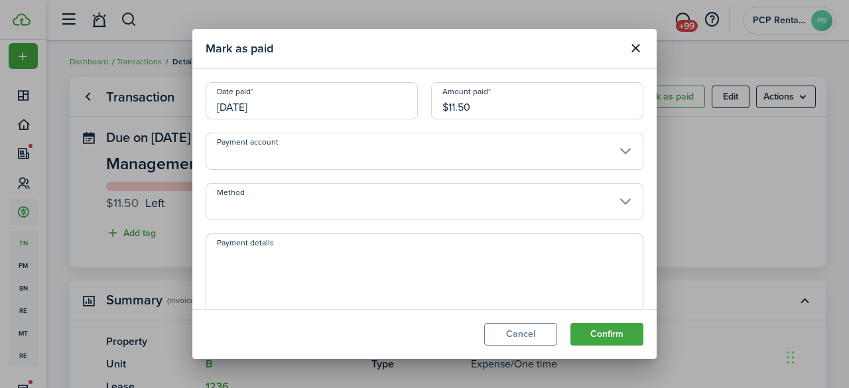
click at [284, 103] on input "[DATE]" at bounding box center [312, 100] width 212 height 37
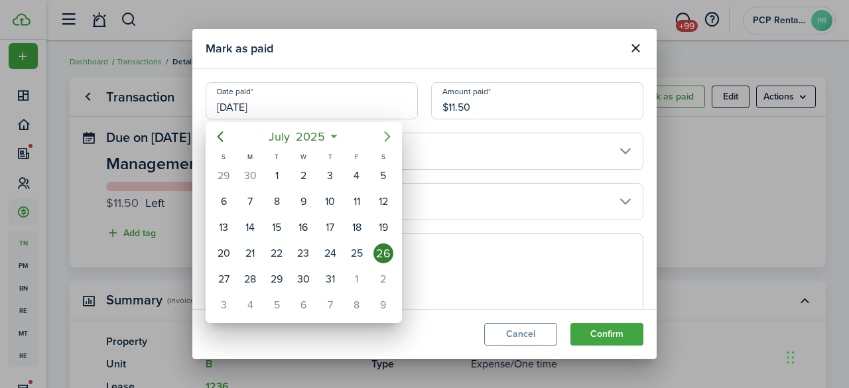
click at [385, 134] on icon "Next page" at bounding box center [387, 137] width 16 height 16
click at [355, 275] on div "3" at bounding box center [357, 279] width 20 height 20
type input "[DATE]"
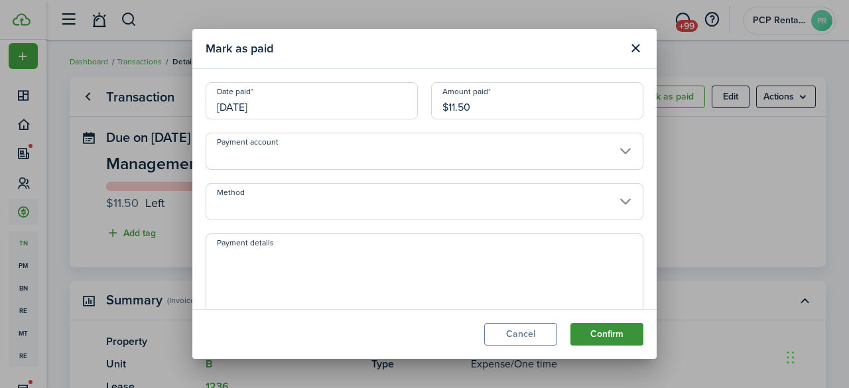
click at [600, 326] on button "Confirm" at bounding box center [606, 334] width 73 height 23
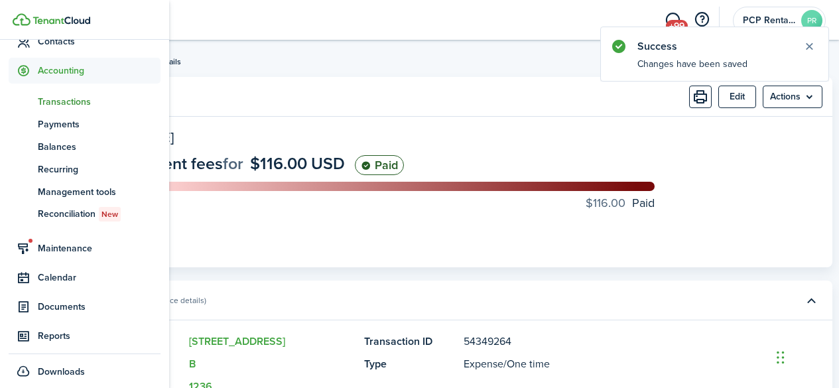
scroll to position [159, 0]
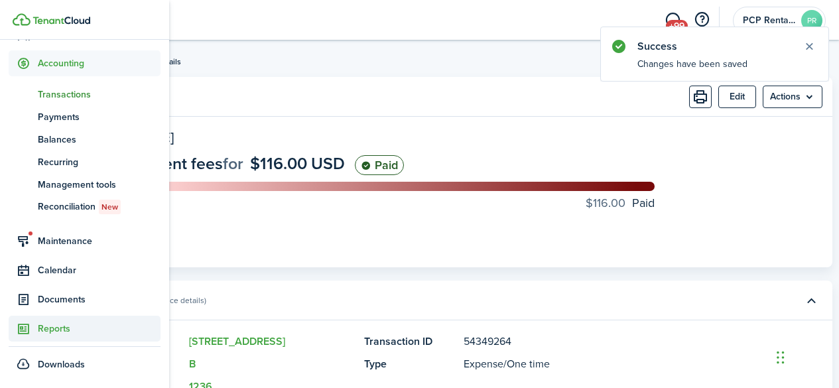
click at [50, 328] on span "Reports" at bounding box center [99, 329] width 123 height 14
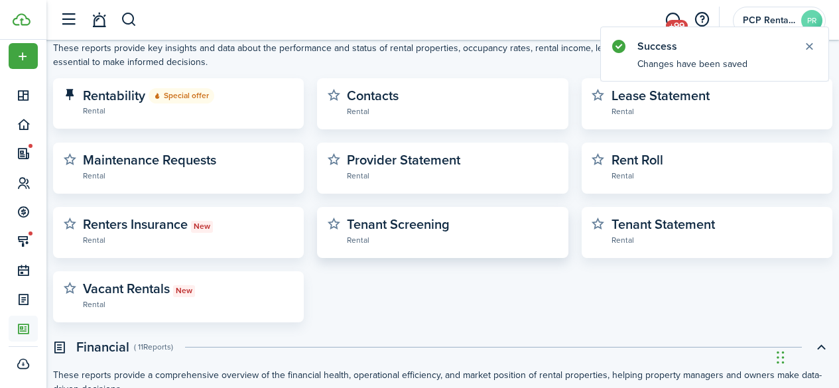
scroll to position [265, 0]
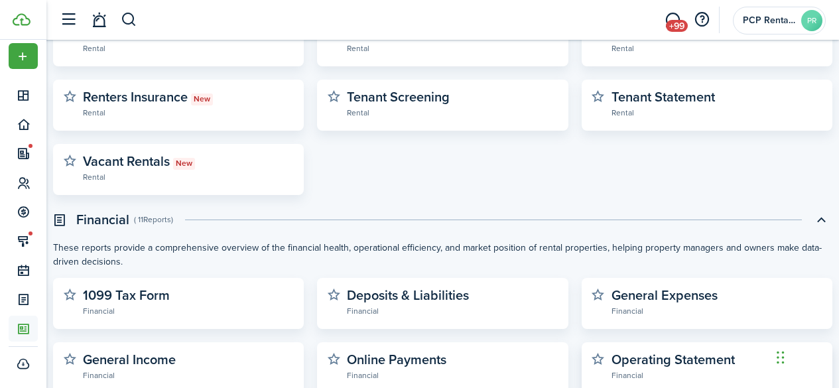
click at [643, 357] on widget-stats-description "Operating Statement" at bounding box center [672, 360] width 123 height 20
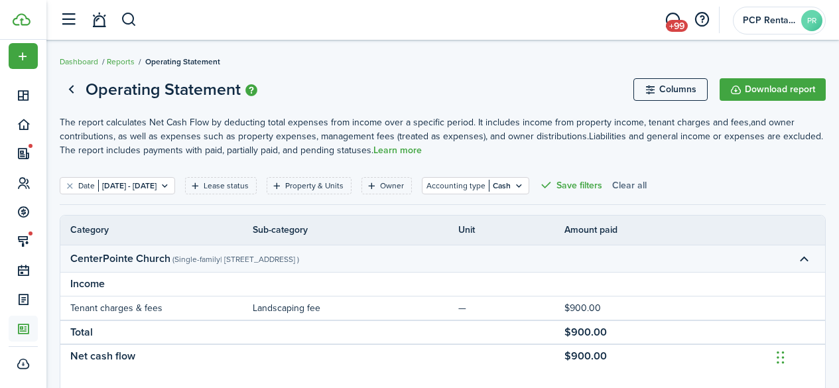
click at [647, 184] on button "Clear all" at bounding box center [629, 185] width 34 height 17
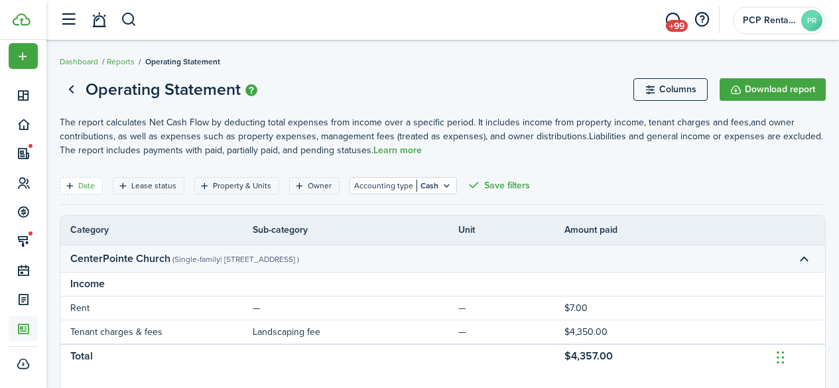
click at [82, 188] on filter-tag-label "Date" at bounding box center [86, 186] width 17 height 12
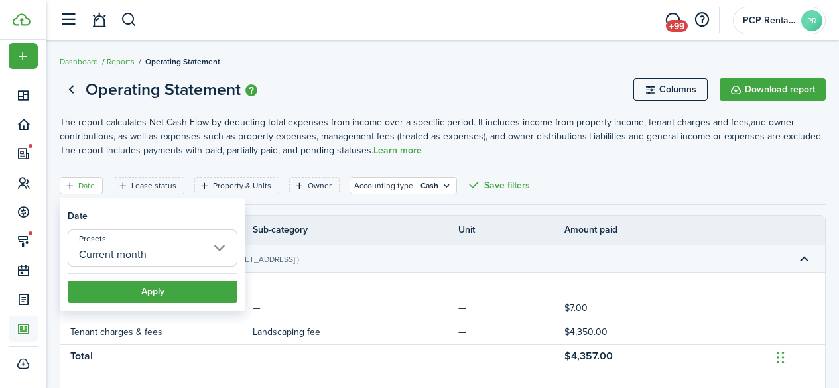
click at [106, 248] on input "Current month" at bounding box center [153, 247] width 170 height 37
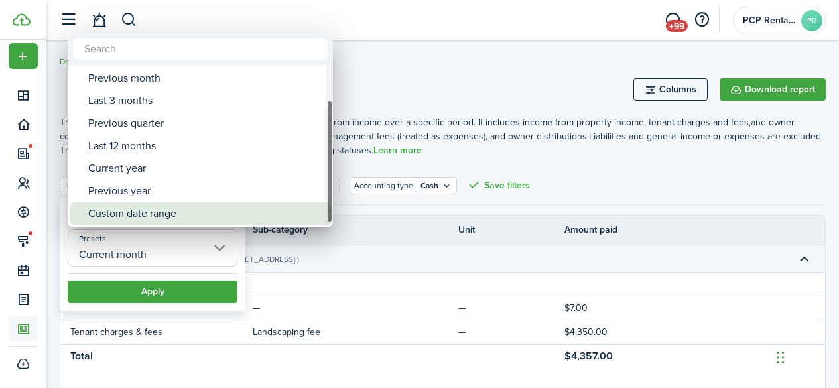
click at [131, 208] on div "Custom date range" at bounding box center [205, 213] width 235 height 23
type input "Custom date range"
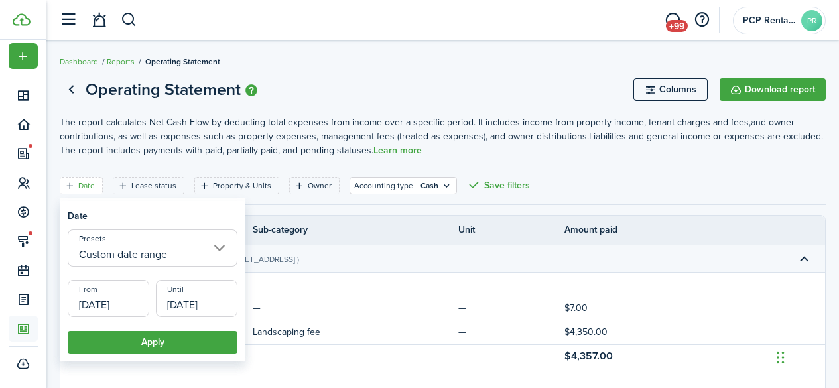
click at [117, 300] on input "[DATE]" at bounding box center [109, 298] width 82 height 37
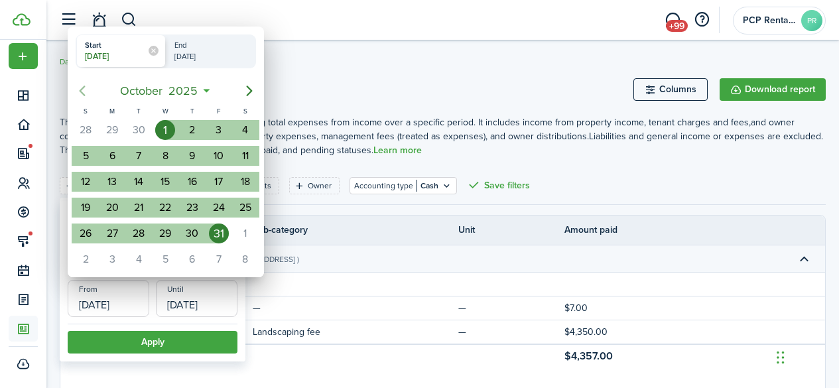
click at [82, 87] on icon "Previous page" at bounding box center [83, 91] width 6 height 11
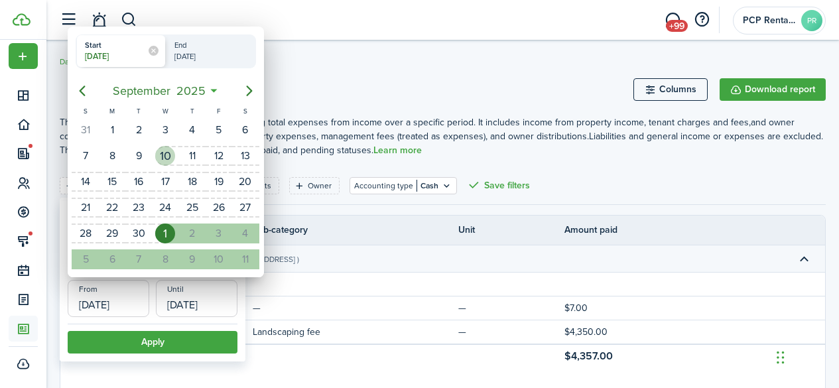
click at [161, 157] on div "10" at bounding box center [165, 156] width 20 height 20
type input "[DATE]"
radio input "false"
radio input "true"
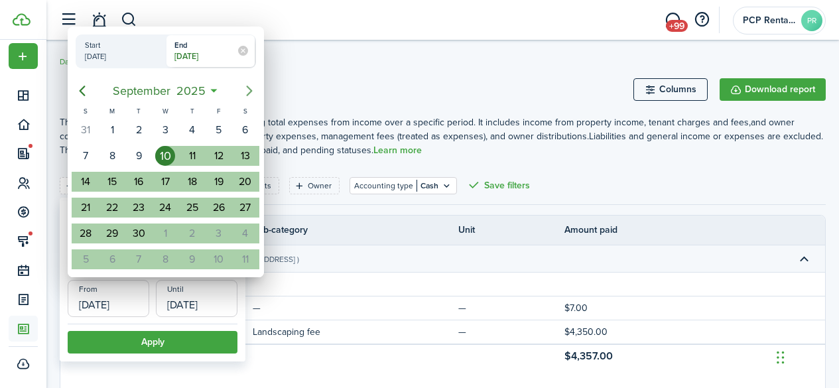
click at [251, 92] on icon "Next page" at bounding box center [249, 91] width 16 height 16
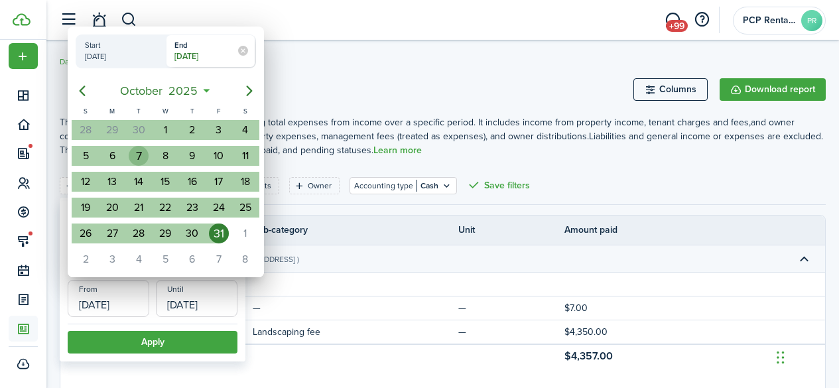
click at [143, 153] on div "7" at bounding box center [139, 156] width 20 height 20
type input "[DATE]"
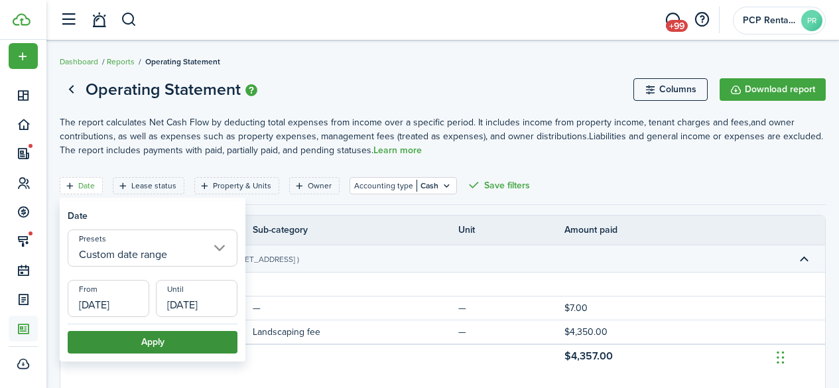
click at [153, 338] on button "Apply" at bounding box center [153, 342] width 170 height 23
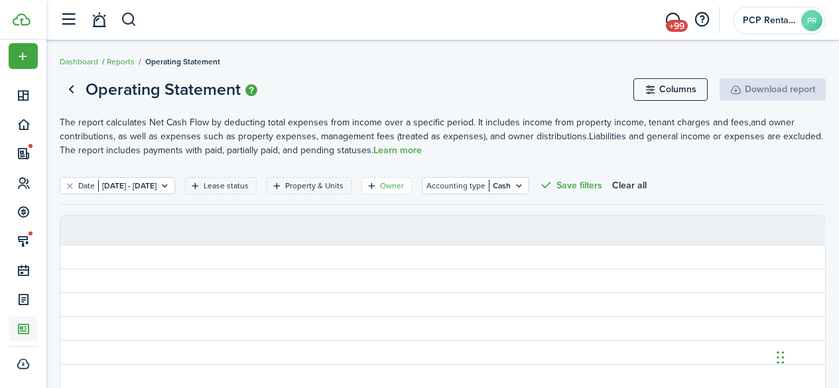
click at [404, 188] on filter-tag-label "Owner" at bounding box center [392, 186] width 24 height 12
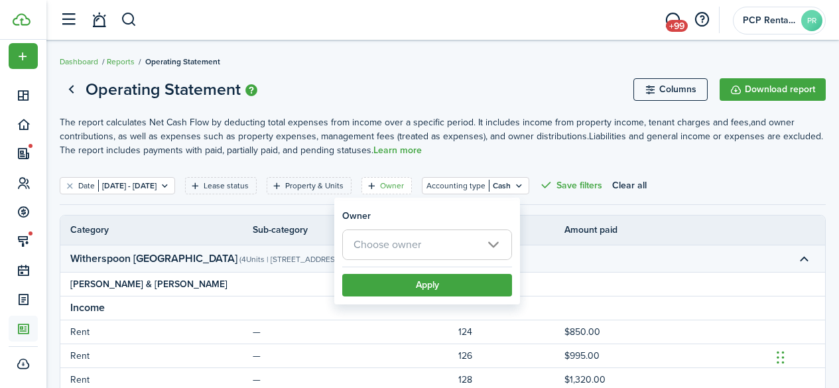
click at [390, 243] on span "Choose owner" at bounding box center [387, 244] width 68 height 15
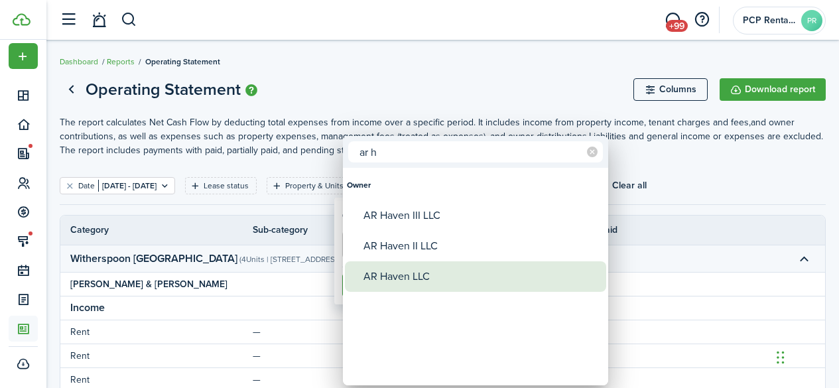
type input "ar h"
click at [393, 274] on div "AR Haven LLC" at bounding box center [480, 276] width 235 height 31
type input "AR Haven LLC"
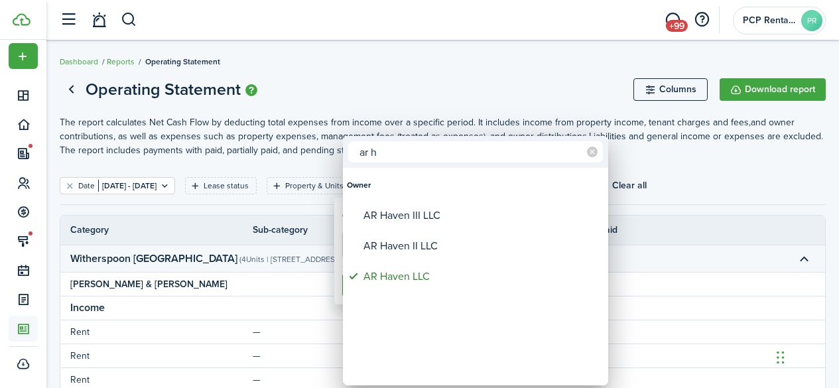
click at [407, 76] on div at bounding box center [419, 194] width 1051 height 600
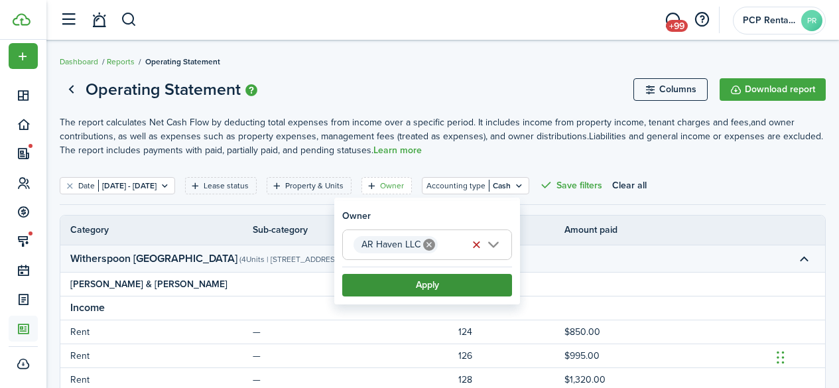
click at [411, 281] on button "Apply" at bounding box center [427, 285] width 170 height 23
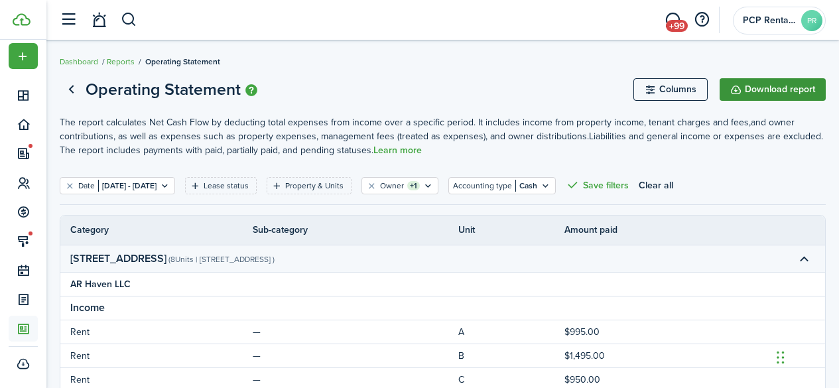
click at [780, 92] on button "Download report" at bounding box center [773, 89] width 106 height 23
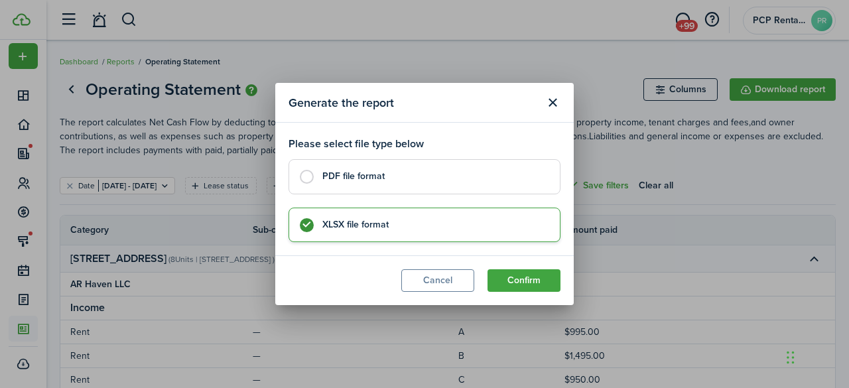
click at [342, 180] on control-radio-card-title "PDF file format" at bounding box center [434, 176] width 224 height 13
radio input "true"
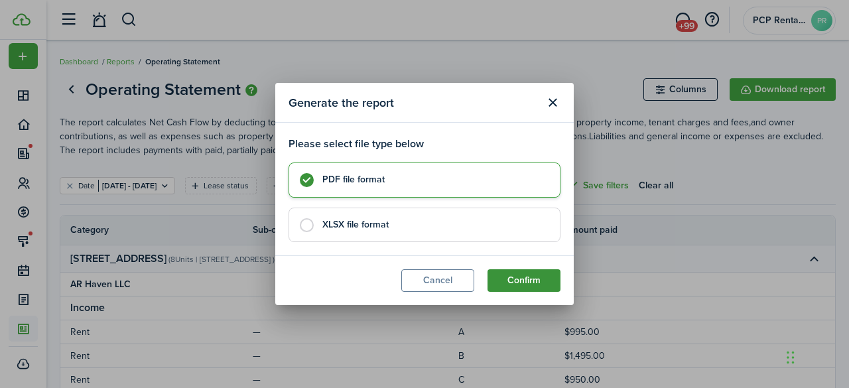
click at [515, 278] on button "Confirm" at bounding box center [523, 280] width 73 height 23
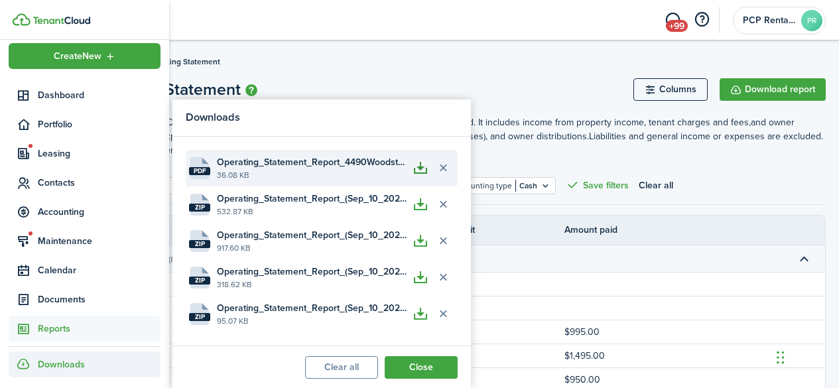
click at [418, 167] on button "button" at bounding box center [420, 168] width 23 height 23
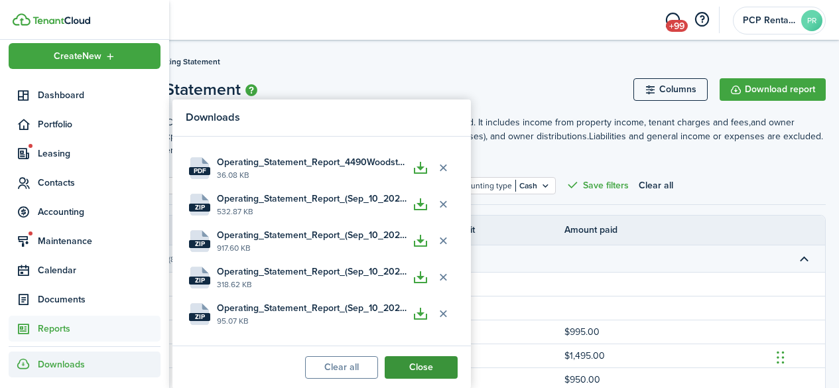
click at [426, 363] on button "Close" at bounding box center [421, 367] width 73 height 23
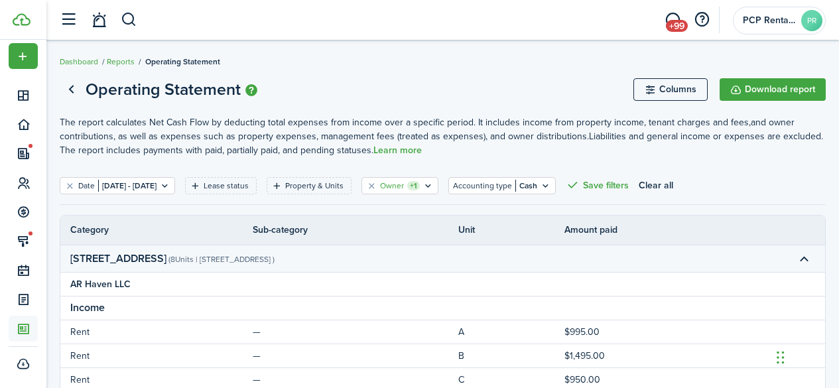
click at [420, 184] on filter-tag-counter "+1" at bounding box center [413, 185] width 13 height 9
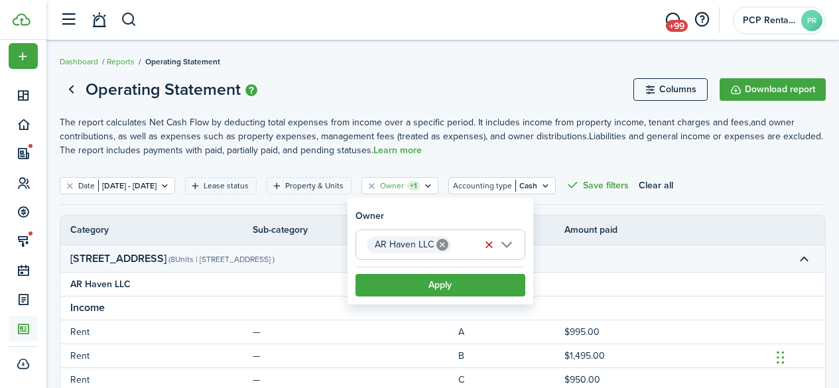
click at [443, 239] on icon at bounding box center [442, 245] width 12 height 12
click at [442, 241] on span "Choose owner" at bounding box center [440, 244] width 168 height 29
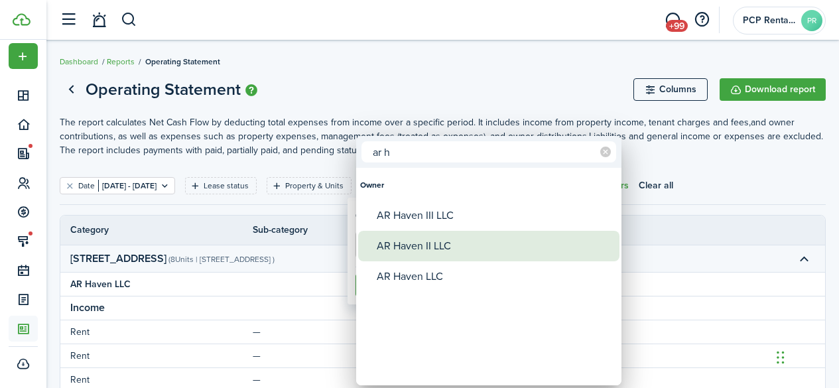
type input "ar h"
click at [442, 241] on div "AR Haven II LLC" at bounding box center [494, 246] width 235 height 31
type input "AR Haven II LLC"
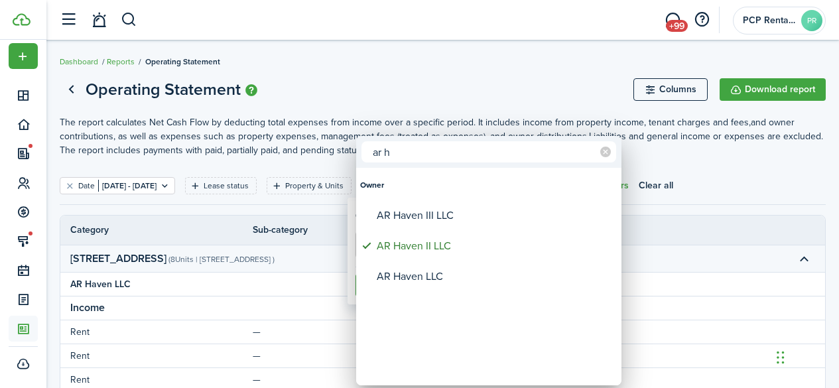
click at [435, 80] on div at bounding box center [419, 194] width 1051 height 600
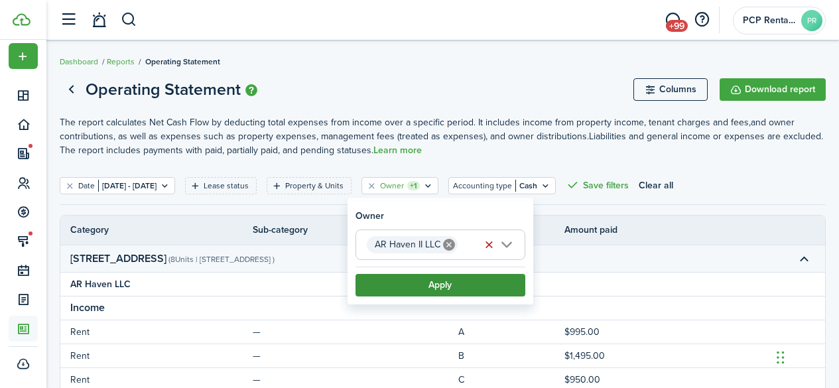
click at [452, 283] on button "Apply" at bounding box center [440, 285] width 170 height 23
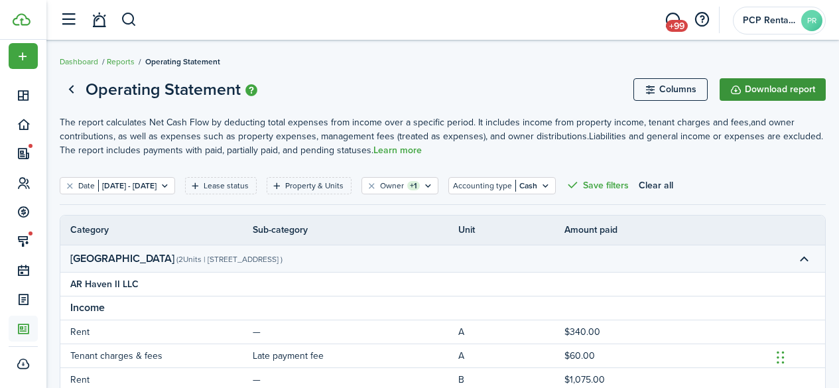
click at [764, 82] on button "Download report" at bounding box center [773, 89] width 106 height 23
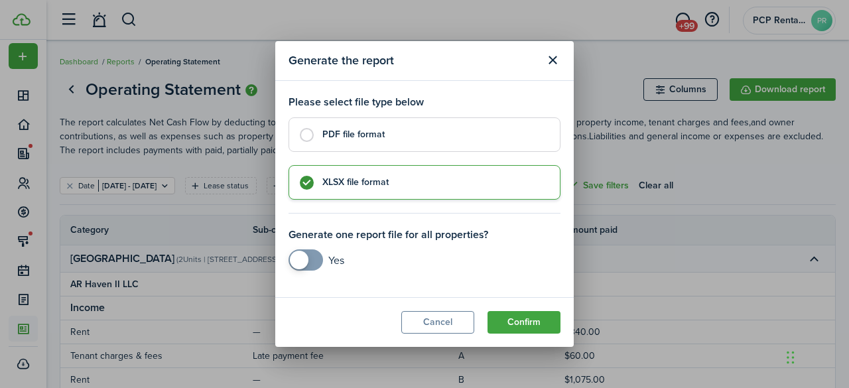
click at [324, 141] on control-radio-card-title "PDF file format" at bounding box center [434, 134] width 224 height 13
radio input "true"
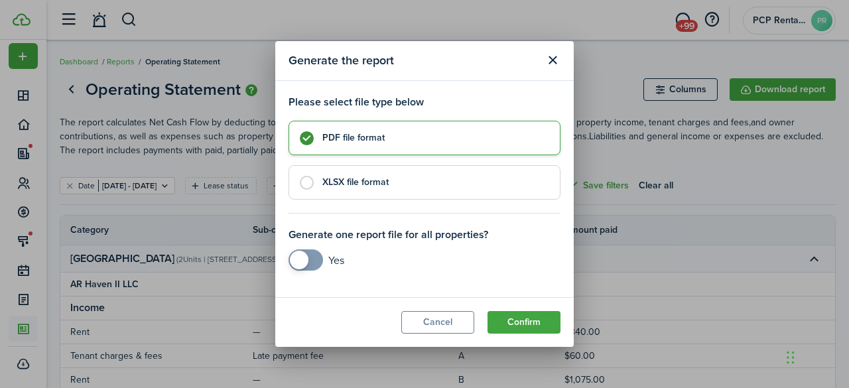
checkbox input "true"
click at [312, 257] on span at bounding box center [305, 259] width 13 height 21
click at [507, 326] on button "Confirm" at bounding box center [523, 322] width 73 height 23
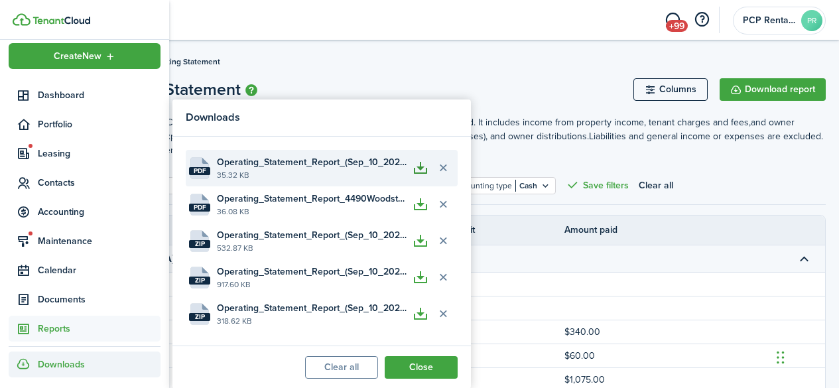
click at [418, 172] on button "button" at bounding box center [420, 168] width 23 height 23
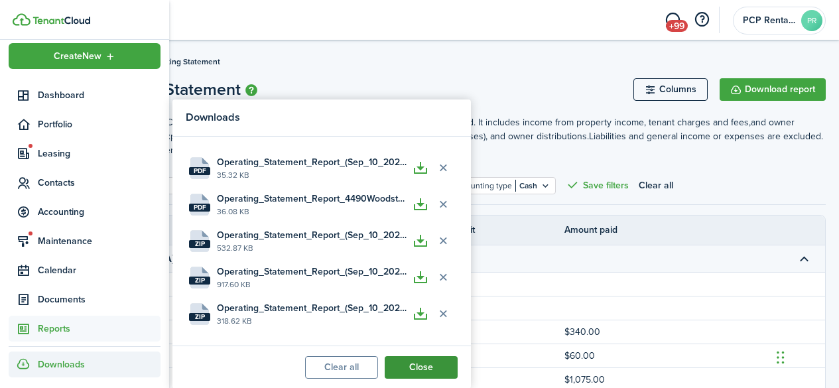
click at [419, 361] on button "Close" at bounding box center [421, 367] width 73 height 23
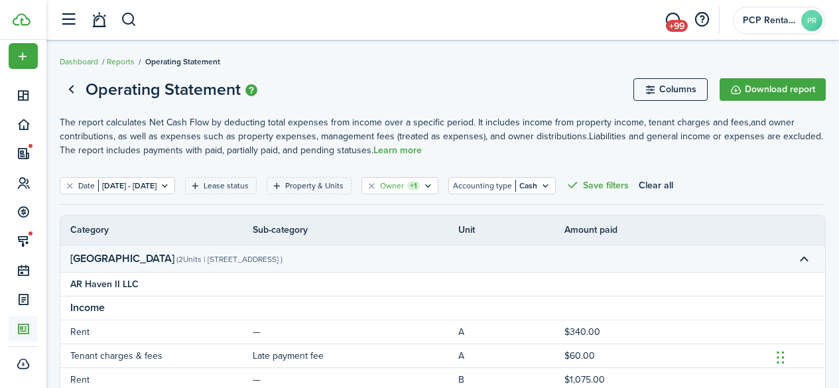
click at [420, 182] on div "Owner +1" at bounding box center [400, 186] width 40 height 12
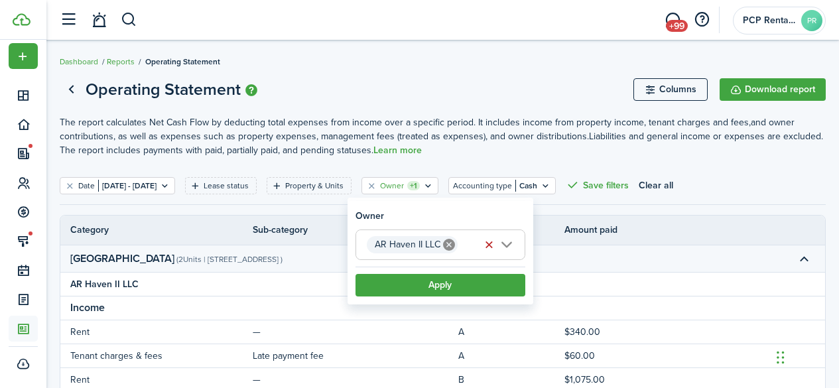
click at [452, 240] on icon at bounding box center [449, 245] width 12 height 12
click at [421, 236] on span "Choose owner" at bounding box center [440, 244] width 168 height 29
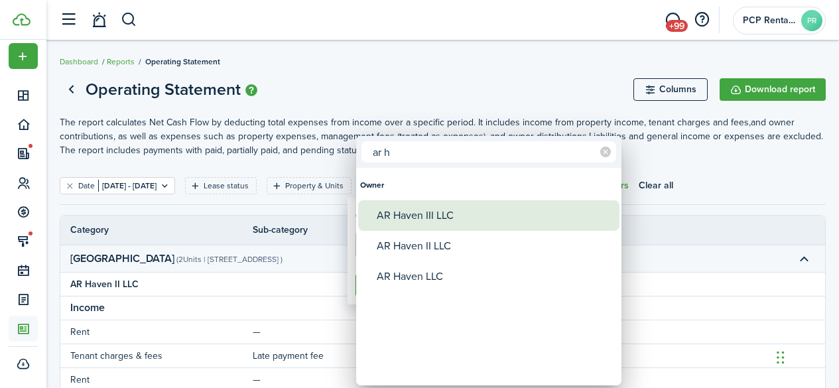
type input "ar h"
click at [424, 205] on div "AR Haven III LLC" at bounding box center [494, 215] width 235 height 31
type input "AR Haven III LLC"
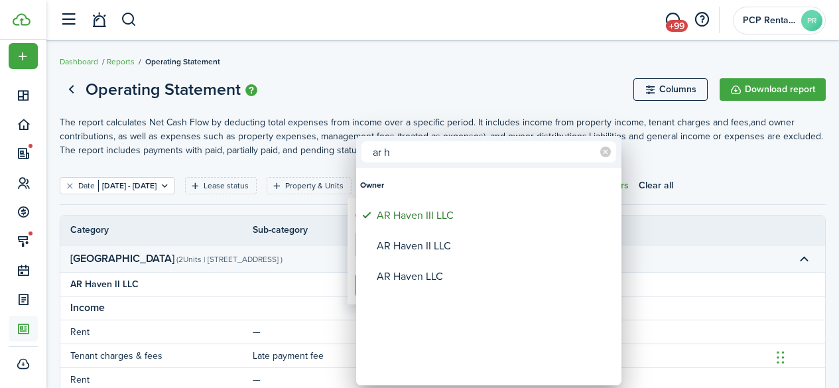
click at [421, 78] on div at bounding box center [419, 194] width 1051 height 600
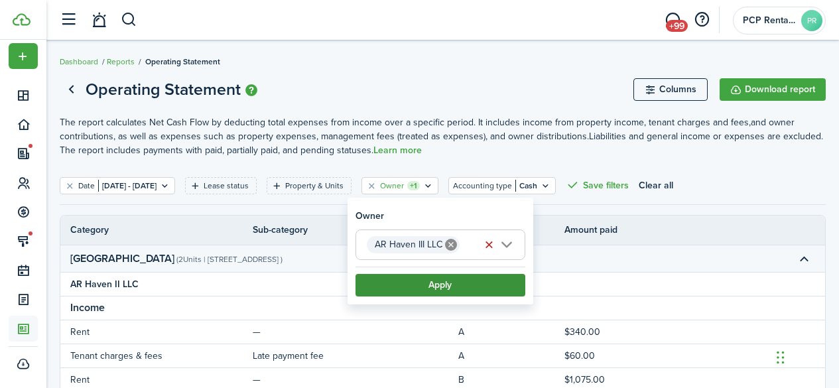
click at [439, 280] on button "Apply" at bounding box center [440, 285] width 170 height 23
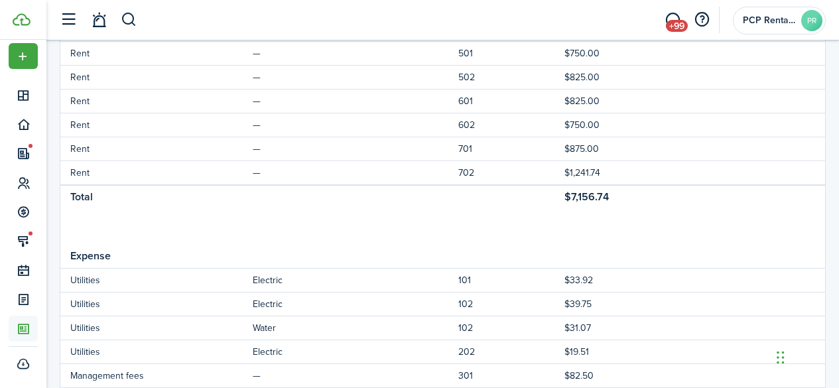
scroll to position [332, 0]
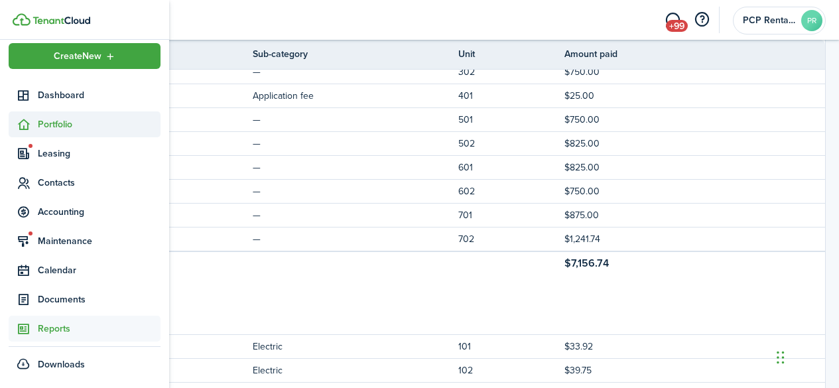
click at [59, 126] on span "Portfolio" at bounding box center [99, 124] width 123 height 14
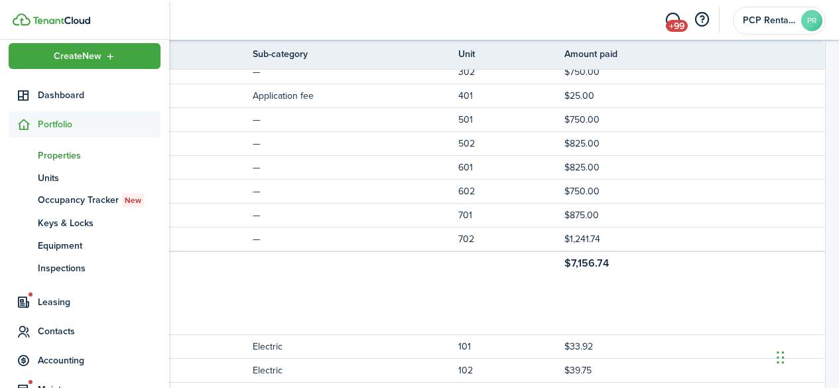
click at [52, 158] on span "Properties" at bounding box center [99, 156] width 123 height 14
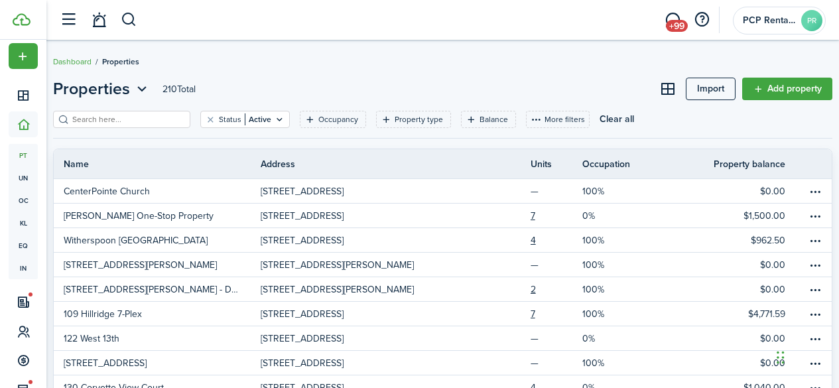
click at [177, 121] on input "search" at bounding box center [127, 119] width 117 height 13
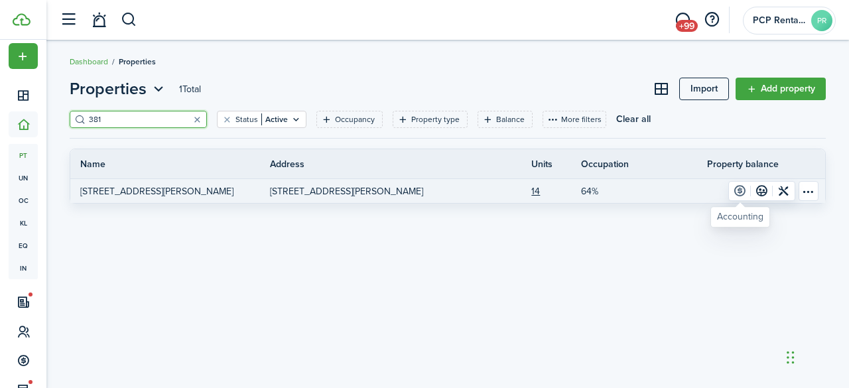
type input "381"
click at [741, 193] on link at bounding box center [740, 191] width 22 height 19
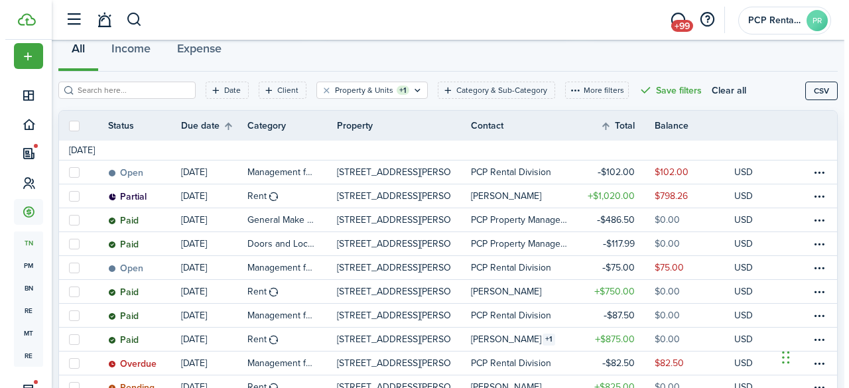
scroll to position [199, 0]
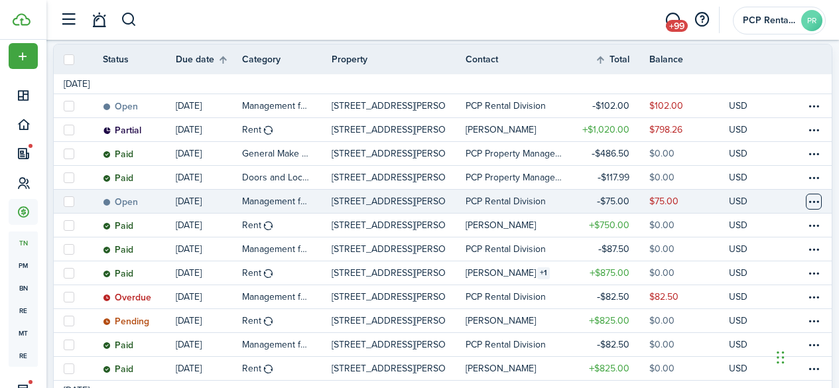
click at [806, 204] on table-menu-btn-icon at bounding box center [814, 202] width 16 height 16
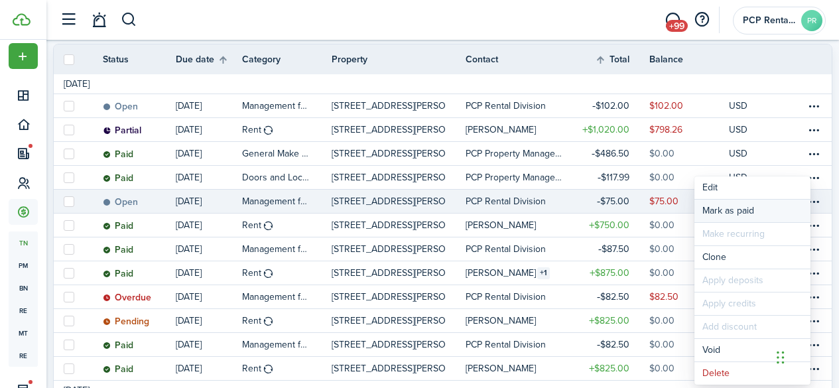
click at [748, 210] on link "Mark as paid" at bounding box center [752, 211] width 116 height 23
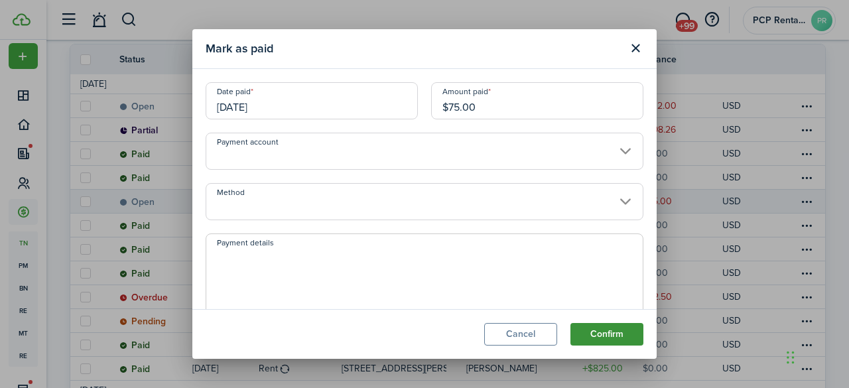
click at [606, 332] on button "Confirm" at bounding box center [606, 334] width 73 height 23
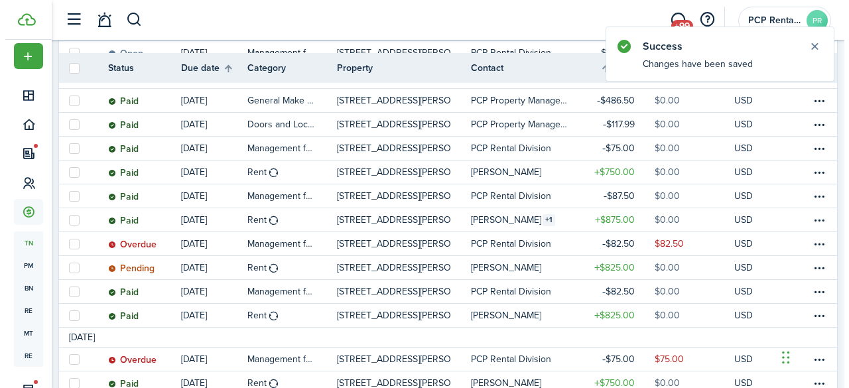
scroll to position [265, 0]
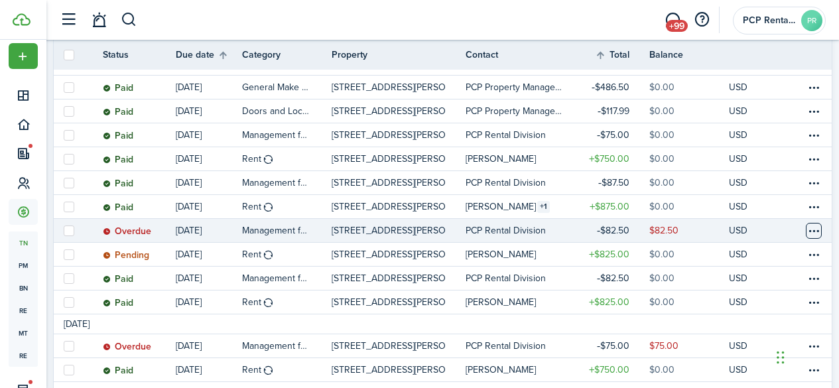
click at [806, 233] on table-menu-btn-icon at bounding box center [814, 231] width 16 height 16
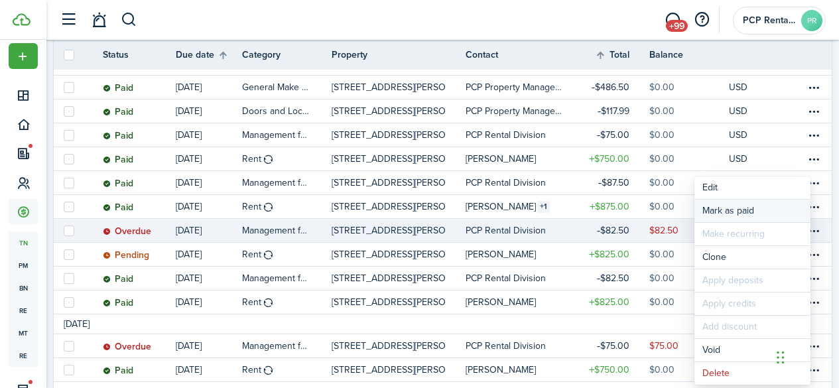
click at [718, 210] on link "Mark as paid" at bounding box center [752, 211] width 116 height 23
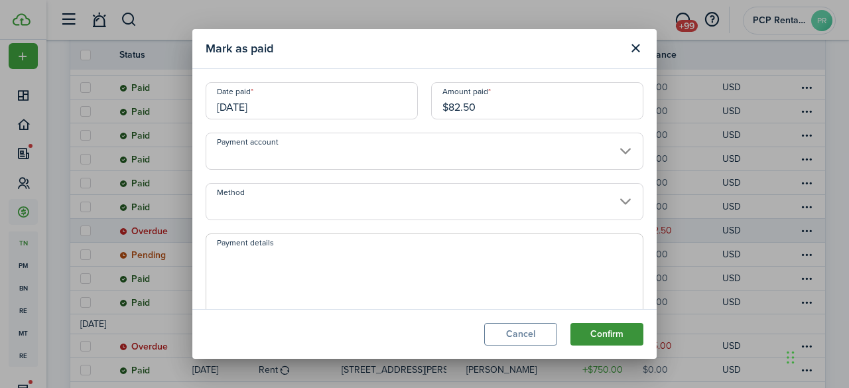
click at [594, 331] on button "Confirm" at bounding box center [606, 334] width 73 height 23
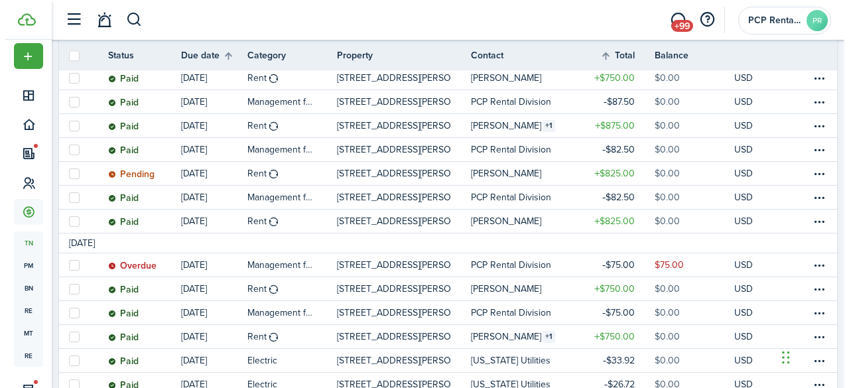
scroll to position [347, 0]
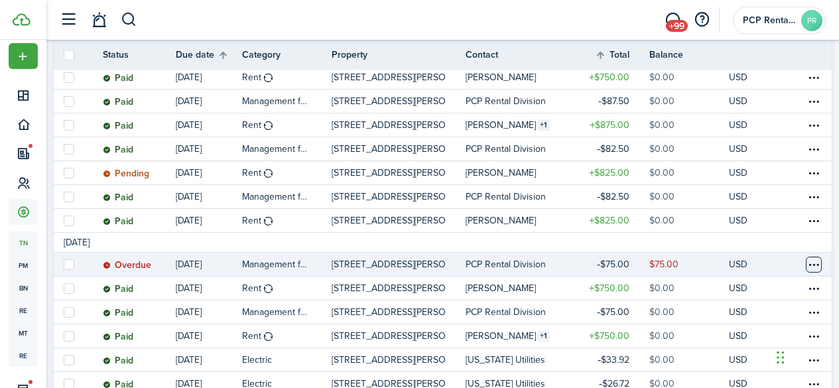
click at [806, 264] on table-menu-btn-icon at bounding box center [814, 265] width 16 height 16
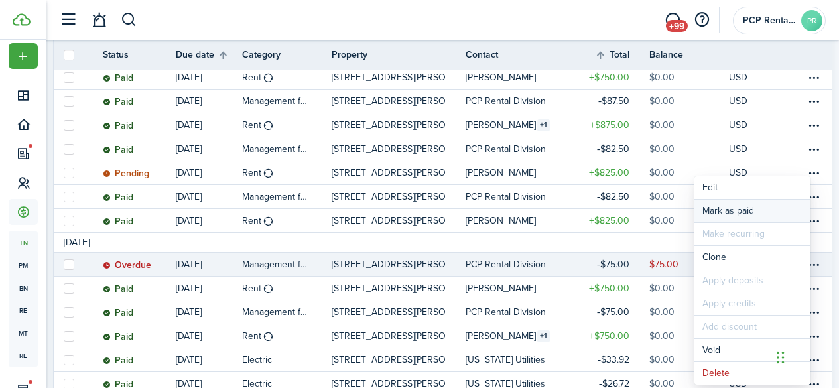
click at [728, 211] on link "Mark as paid" at bounding box center [752, 211] width 116 height 23
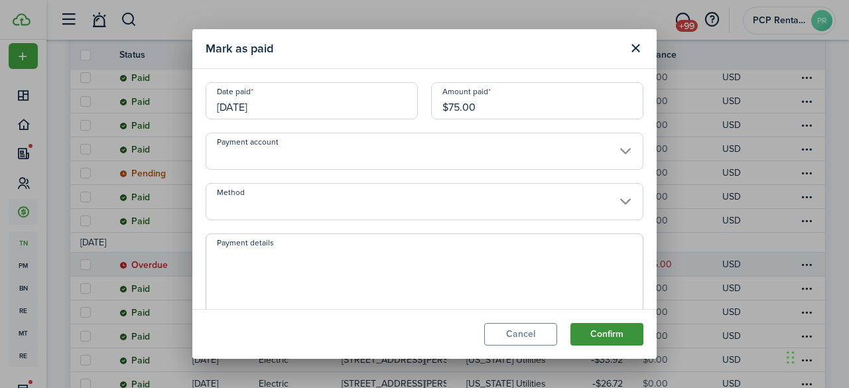
click at [598, 334] on button "Confirm" at bounding box center [606, 334] width 73 height 23
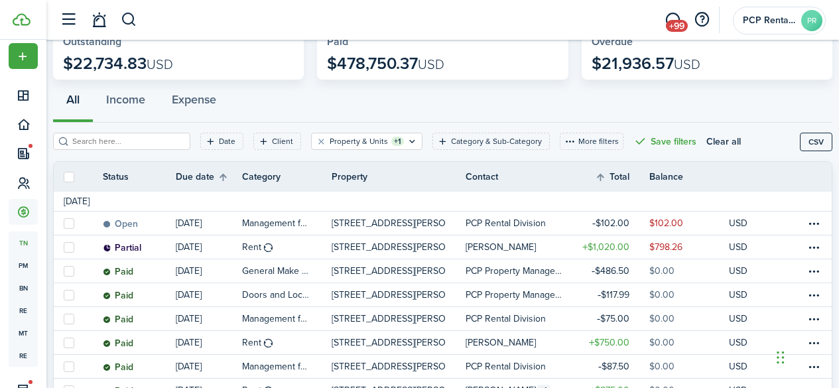
scroll to position [15, 0]
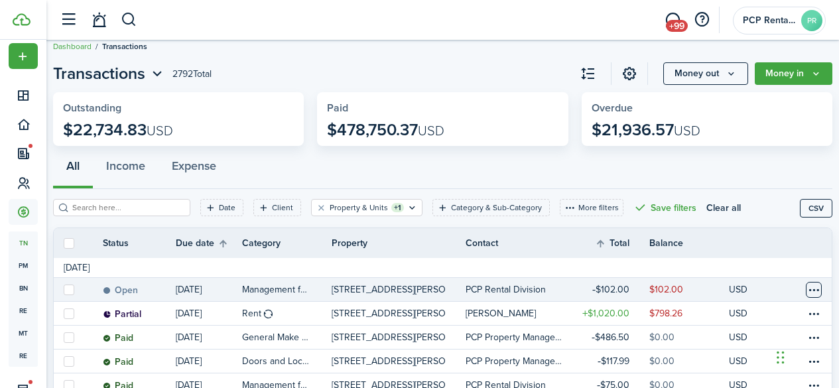
click at [806, 292] on table-menu-btn-icon at bounding box center [814, 290] width 16 height 16
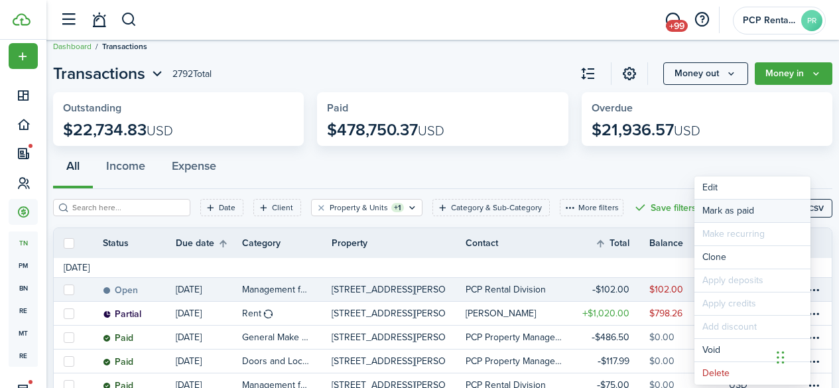
click at [716, 211] on link "Mark as paid" at bounding box center [752, 211] width 116 height 23
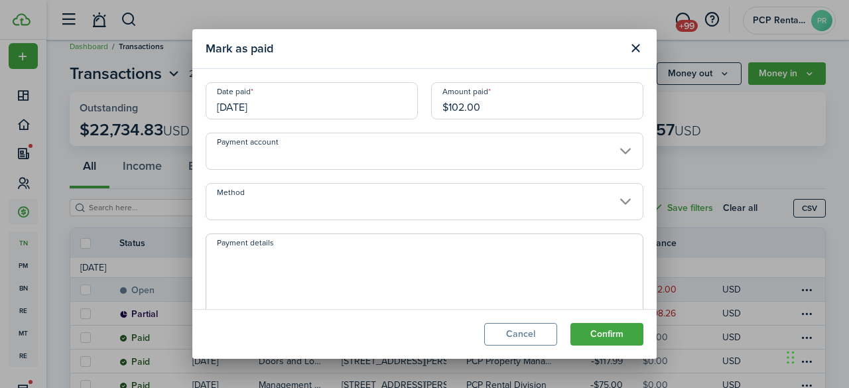
click at [280, 108] on input "[DATE]" at bounding box center [312, 100] width 212 height 37
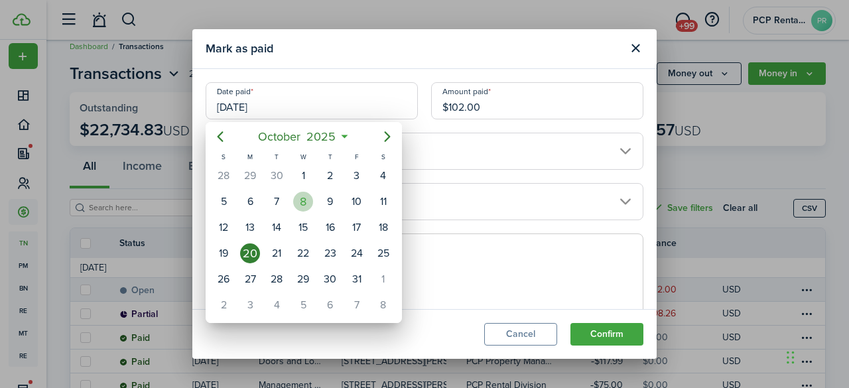
click at [300, 204] on div "8" at bounding box center [303, 202] width 20 height 20
type input "[DATE]"
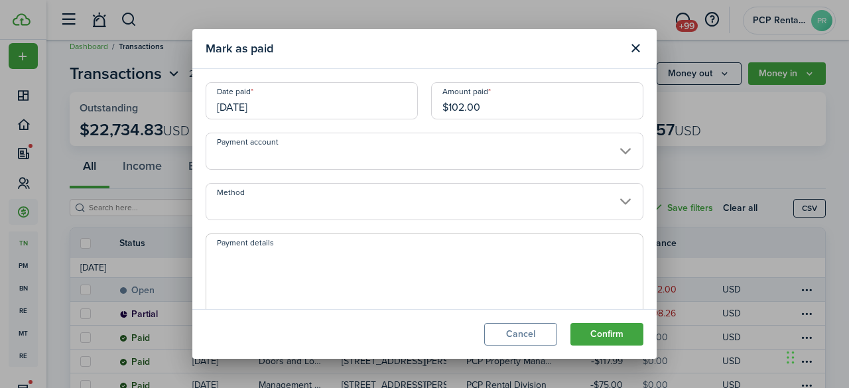
drag, startPoint x: 486, startPoint y: 113, endPoint x: 422, endPoint y: 110, distance: 63.7
click at [424, 110] on div "Amount paid $102.00" at bounding box center [536, 107] width 225 height 50
type input "$22.17"
click at [598, 335] on button "Confirm" at bounding box center [606, 334] width 73 height 23
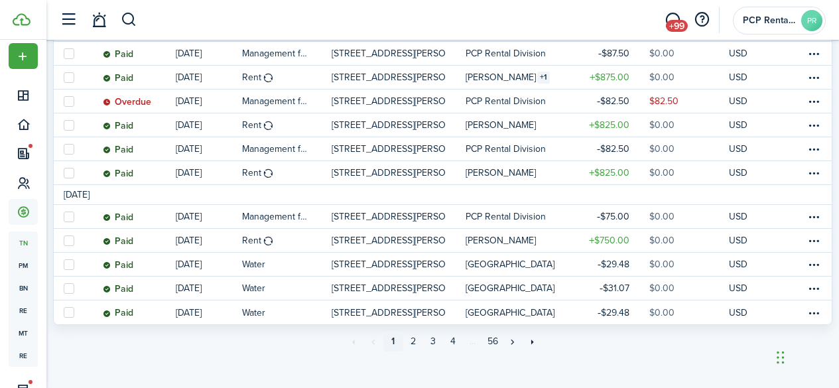
scroll to position [1209, 0]
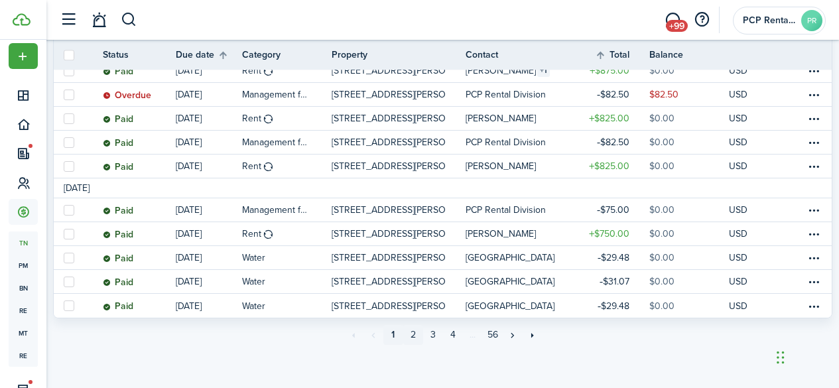
click at [413, 332] on link "2" at bounding box center [413, 335] width 20 height 20
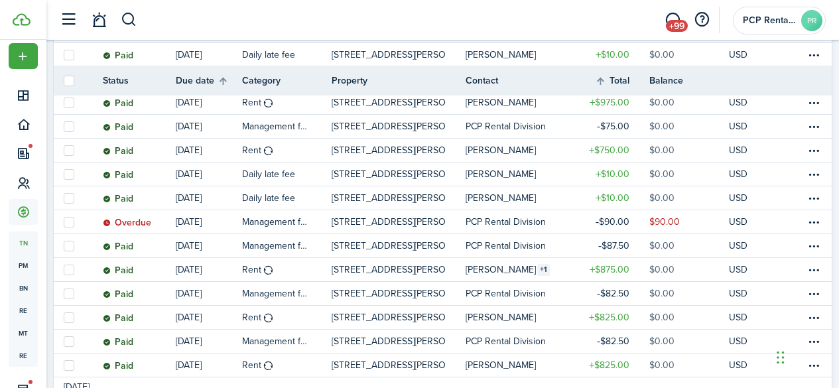
scroll to position [730, 0]
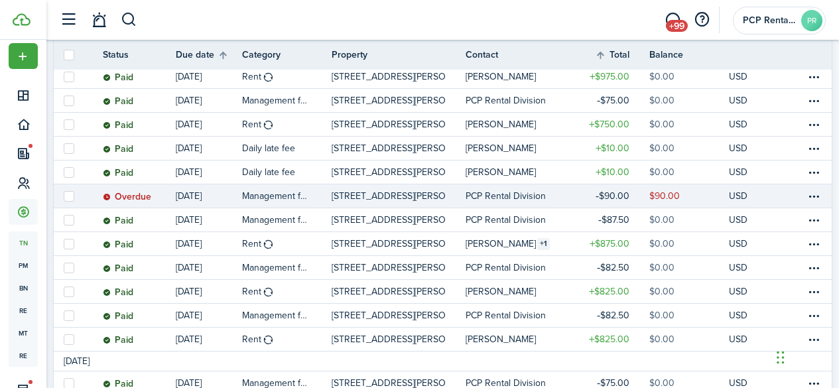
click at [146, 199] on status "Overdue" at bounding box center [127, 197] width 48 height 11
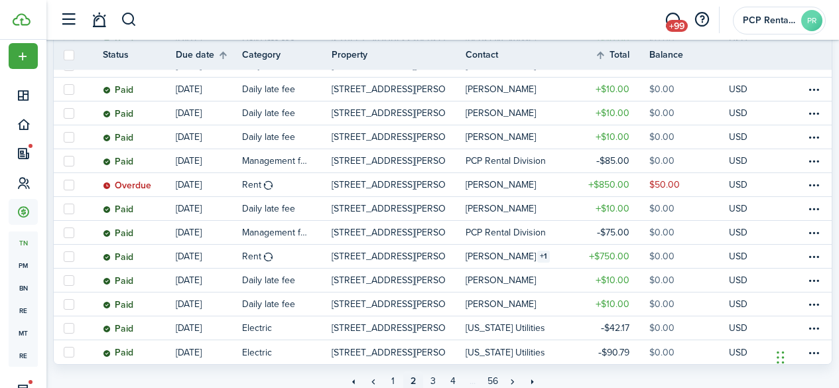
scroll to position [1189, 0]
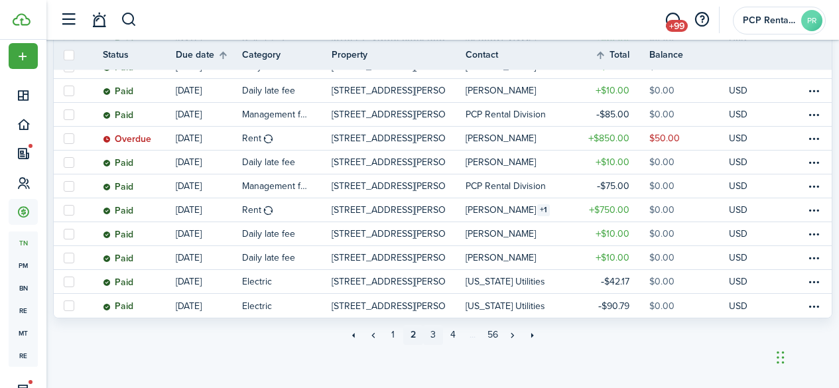
click at [434, 336] on link "3" at bounding box center [433, 335] width 20 height 20
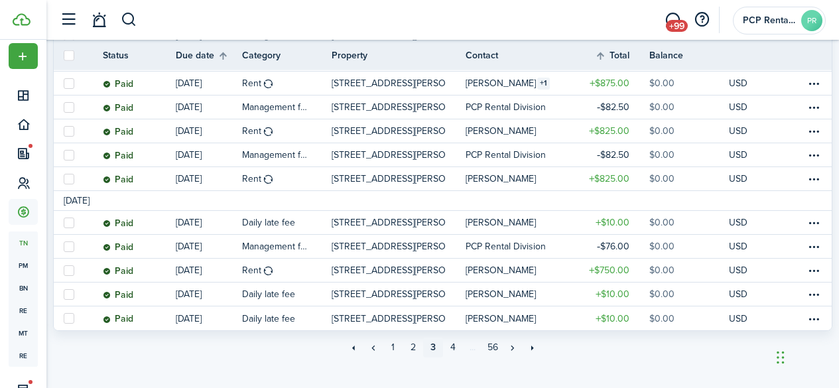
scroll to position [1189, 0]
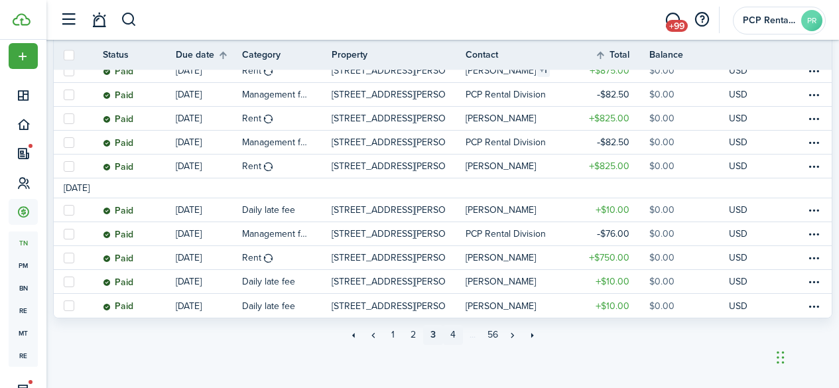
click at [453, 334] on link "4" at bounding box center [453, 335] width 20 height 20
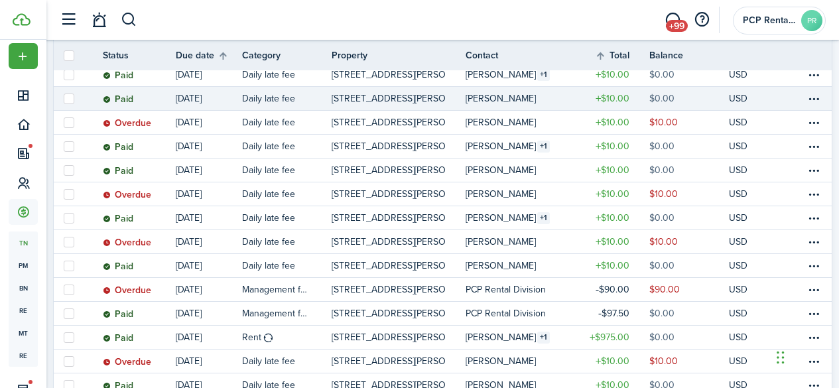
scroll to position [995, 0]
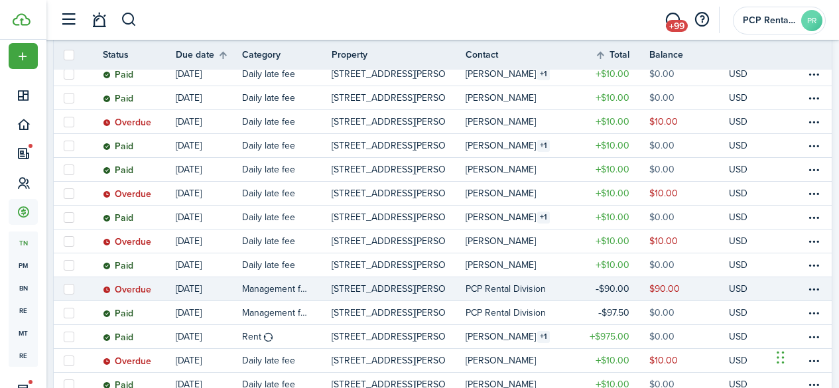
click at [149, 290] on status "Overdue" at bounding box center [127, 290] width 48 height 11
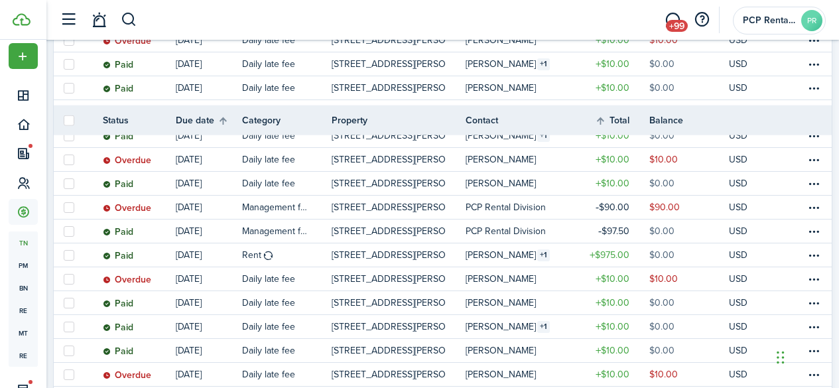
scroll to position [1143, 0]
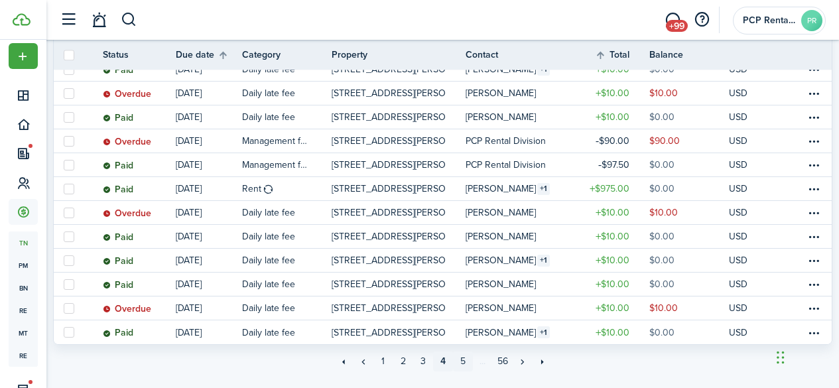
click at [463, 363] on link "5" at bounding box center [463, 362] width 20 height 20
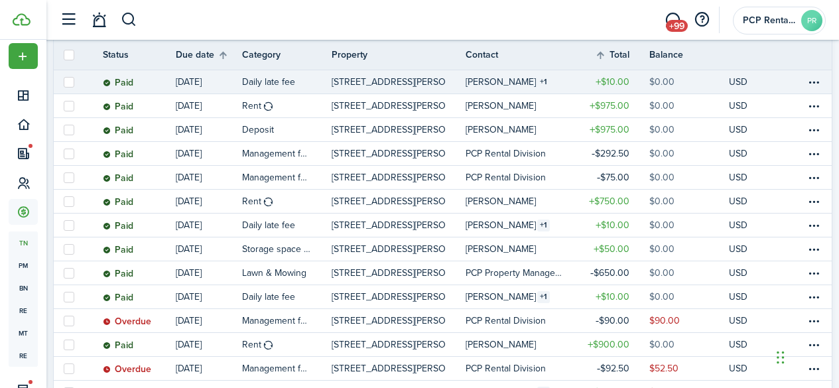
scroll to position [862, 0]
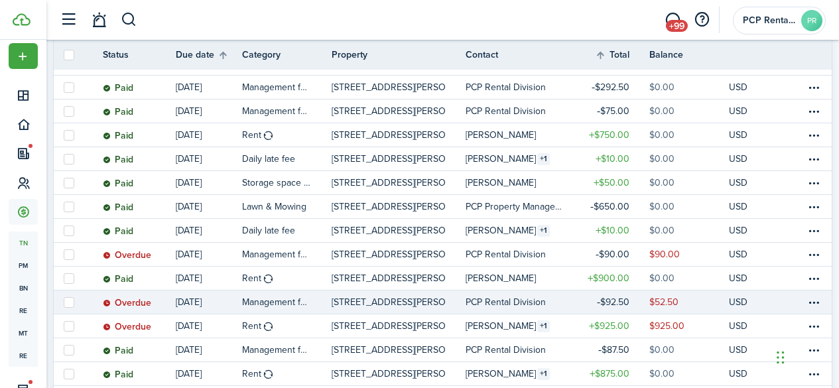
click at [146, 303] on status "Overdue" at bounding box center [127, 303] width 48 height 11
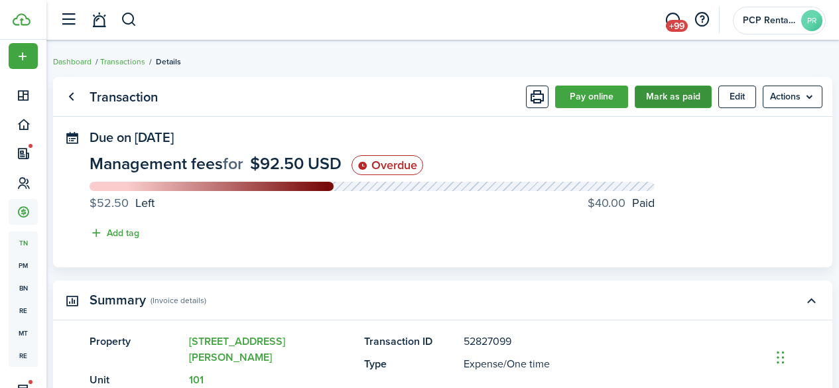
click at [648, 97] on button "Mark as paid" at bounding box center [673, 97] width 77 height 23
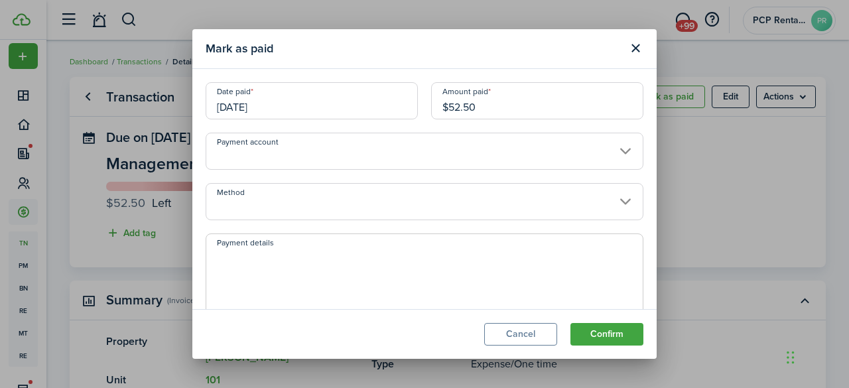
drag, startPoint x: 487, startPoint y: 109, endPoint x: 387, endPoint y: 113, distance: 99.6
click at [389, 113] on div "Date paid [DATE] Amount paid $52.50" at bounding box center [424, 107] width 451 height 50
click at [287, 101] on input "[DATE]" at bounding box center [312, 100] width 212 height 37
type input "$29.00"
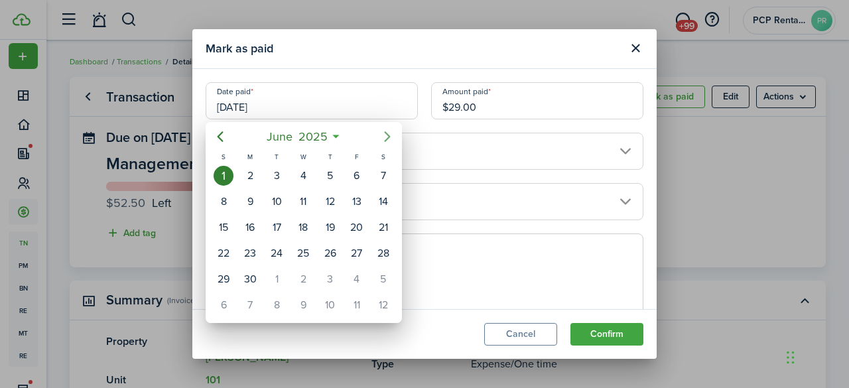
click at [387, 135] on icon "Next page" at bounding box center [387, 136] width 6 height 11
click at [353, 278] on div "3" at bounding box center [357, 279] width 20 height 20
type input "[DATE]"
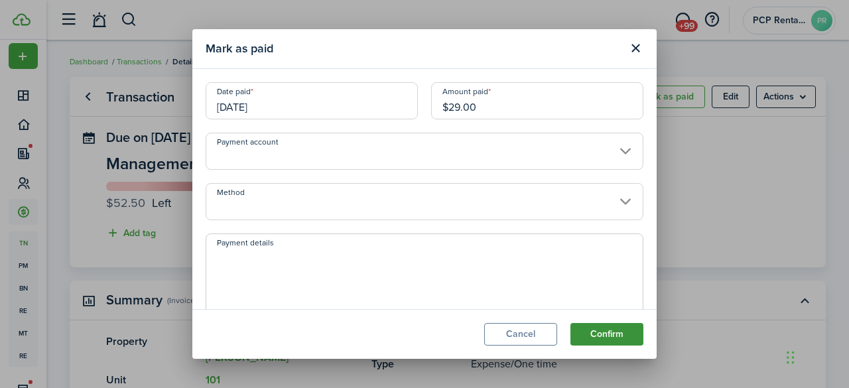
click at [615, 336] on button "Confirm" at bounding box center [606, 334] width 73 height 23
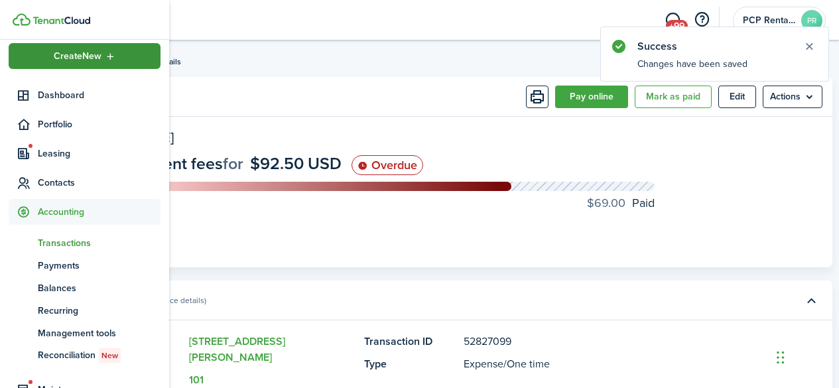
click at [84, 58] on span "Create New" at bounding box center [78, 56] width 48 height 9
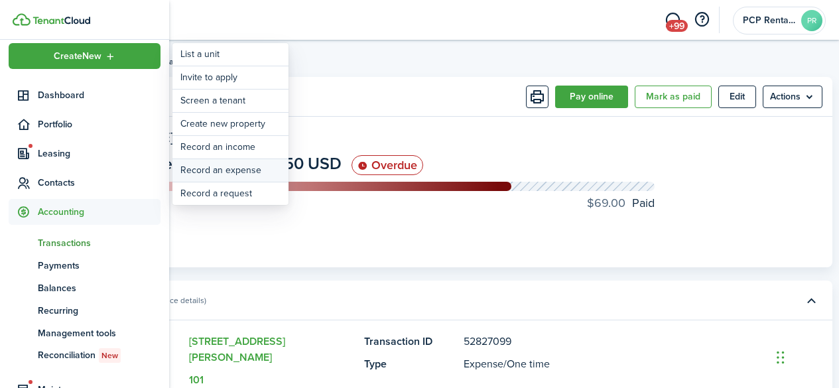
click at [248, 170] on link "Record an expense" at bounding box center [230, 170] width 116 height 23
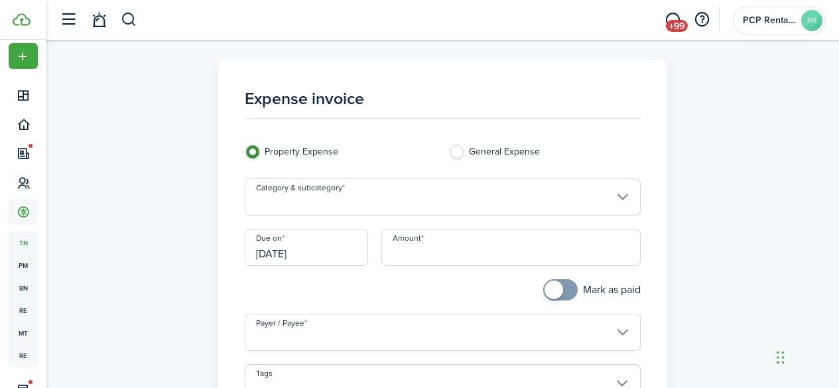
click at [288, 194] on input "Category & subcategory" at bounding box center [443, 196] width 396 height 37
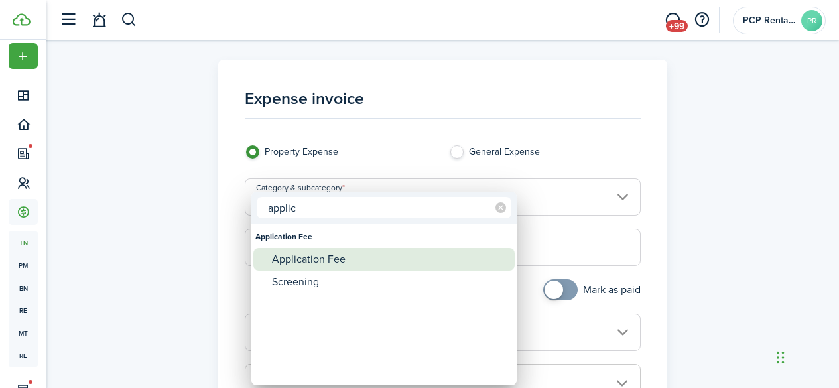
type input "applic"
click at [297, 255] on div "Application Fee" at bounding box center [389, 259] width 235 height 23
type input "Application Fee"
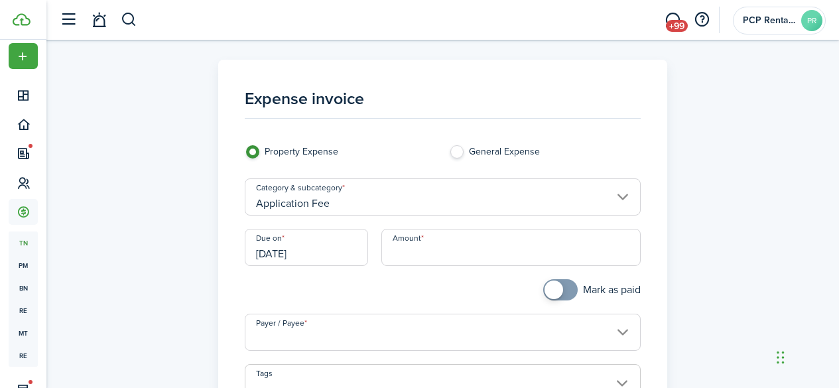
click at [328, 251] on input "[DATE]" at bounding box center [306, 247] width 123 height 37
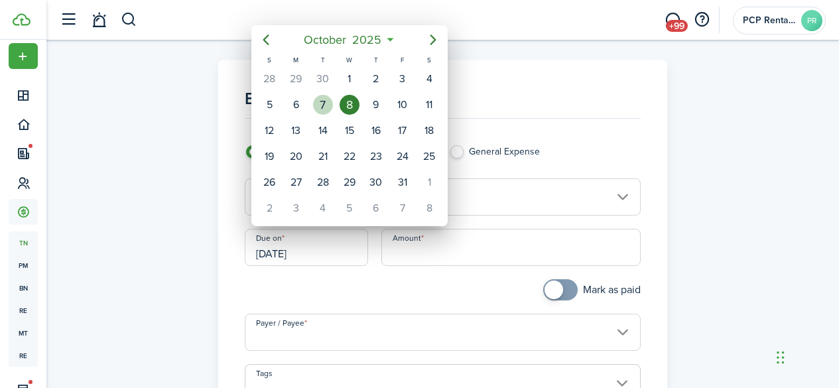
click at [318, 105] on div "7" at bounding box center [323, 105] width 20 height 20
type input "[DATE]"
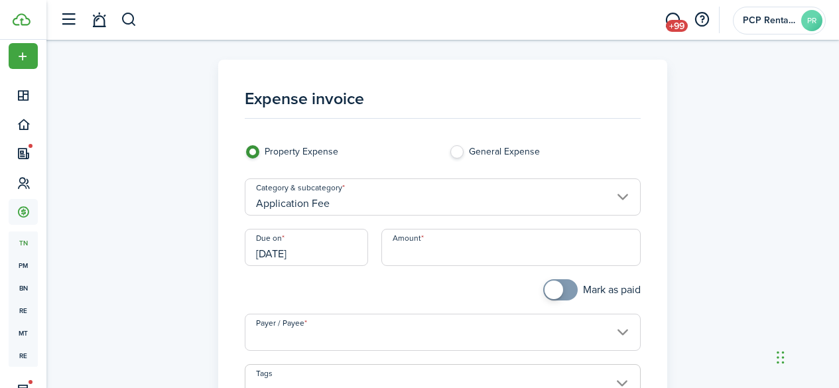
click at [422, 249] on input "Amount" at bounding box center [510, 247] width 259 height 37
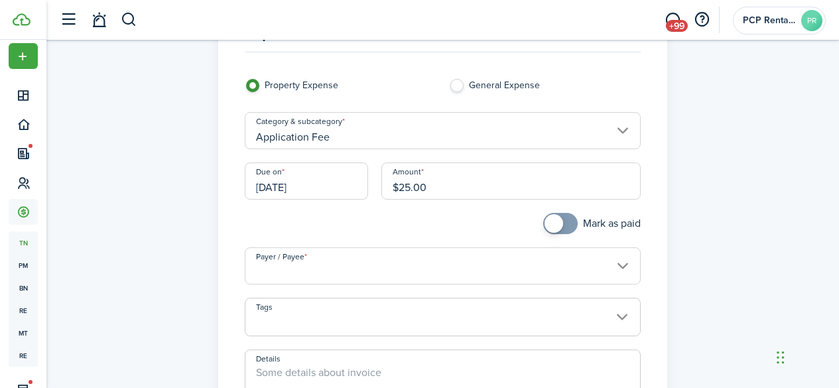
type input "$25.00"
checkbox input "true"
click at [564, 219] on span at bounding box center [560, 223] width 13 height 21
click at [371, 265] on input "Payer / Payee" at bounding box center [443, 265] width 396 height 37
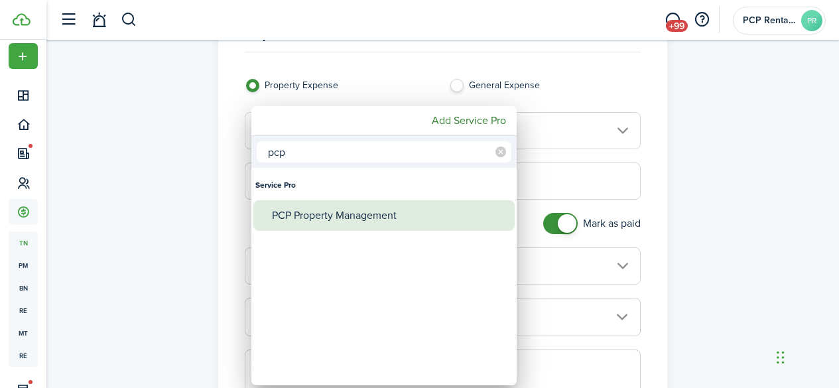
type input "pcp"
click at [330, 211] on div "PCP Property Management" at bounding box center [389, 215] width 235 height 31
type input "PCP Property Management"
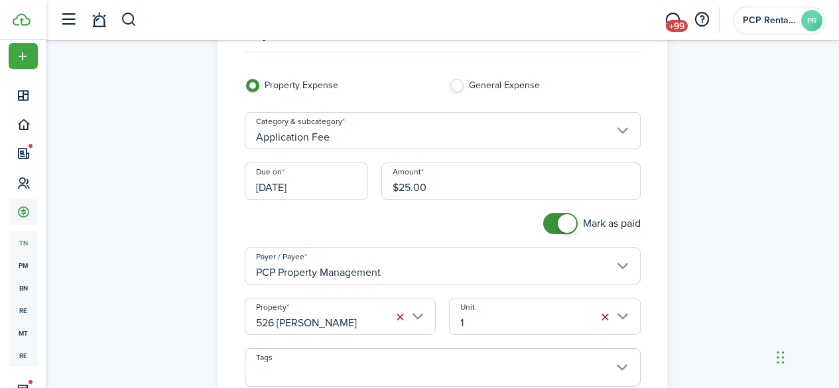
click at [290, 311] on input "526 [PERSON_NAME]" at bounding box center [341, 316] width 192 height 37
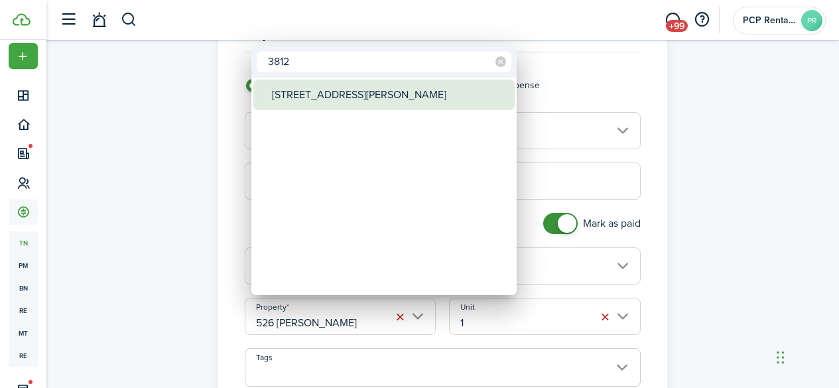
type input "3812"
click at [314, 97] on div "[STREET_ADDRESS][PERSON_NAME]" at bounding box center [389, 95] width 235 height 31
type input "[STREET_ADDRESS][PERSON_NAME]"
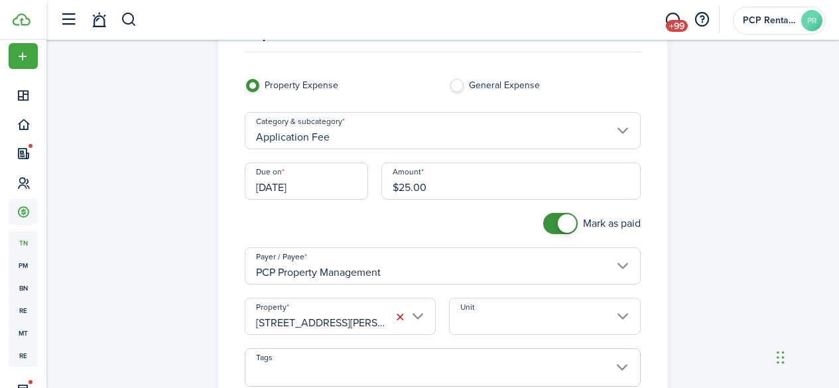
scroll to position [0, 9]
click at [495, 323] on input "Unit" at bounding box center [545, 316] width 192 height 37
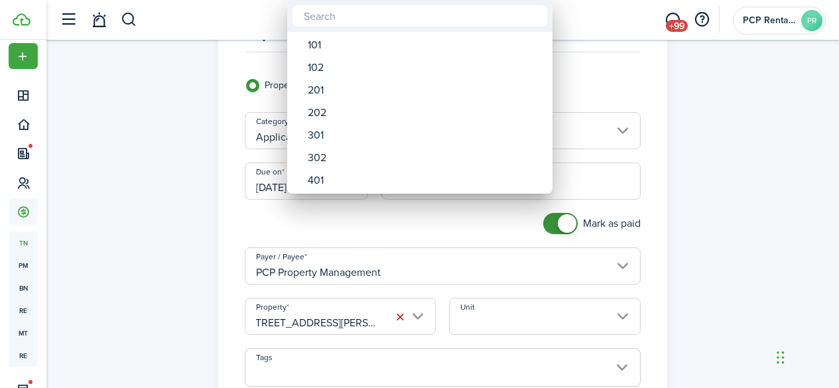
scroll to position [0, 0]
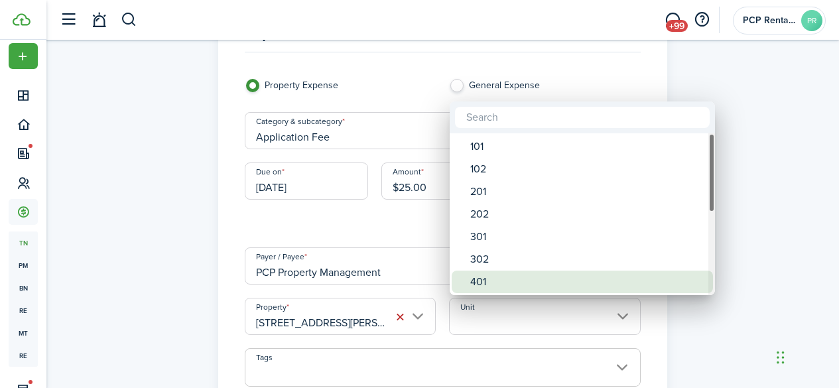
click at [507, 279] on div "401" at bounding box center [587, 282] width 235 height 23
type input "401"
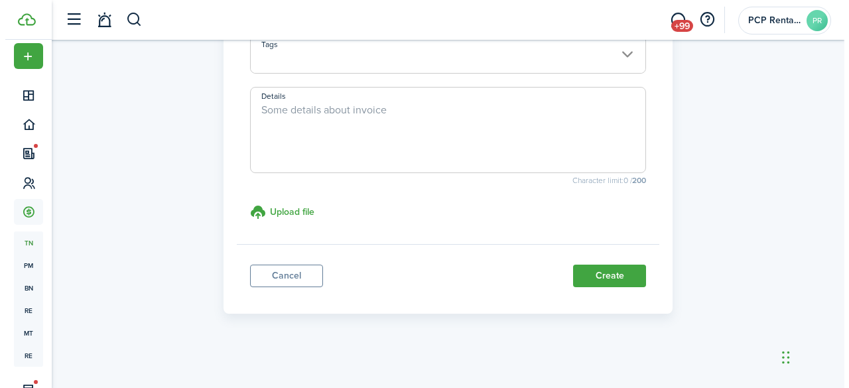
scroll to position [381, 0]
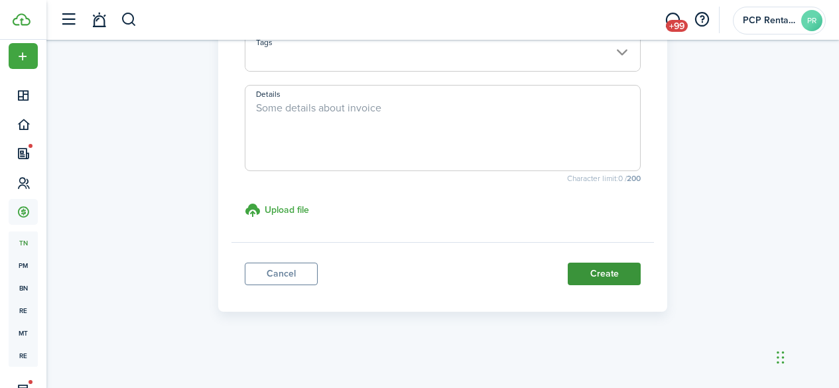
click at [596, 271] on button "Create" at bounding box center [604, 274] width 73 height 23
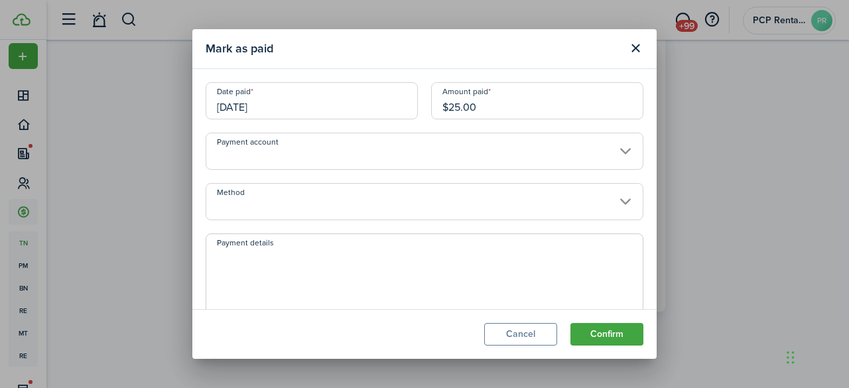
click at [622, 333] on button "Confirm" at bounding box center [606, 334] width 73 height 23
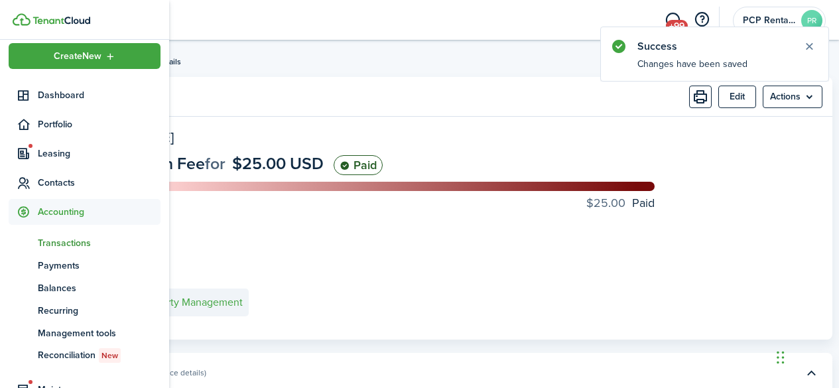
scroll to position [159, 0]
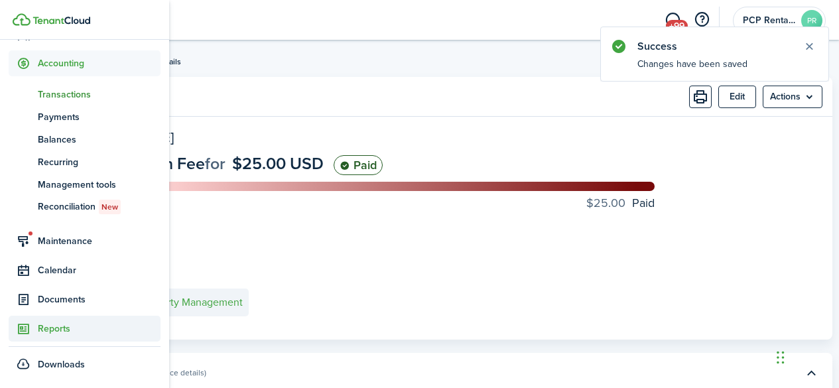
click at [56, 326] on span "Reports" at bounding box center [99, 329] width 123 height 14
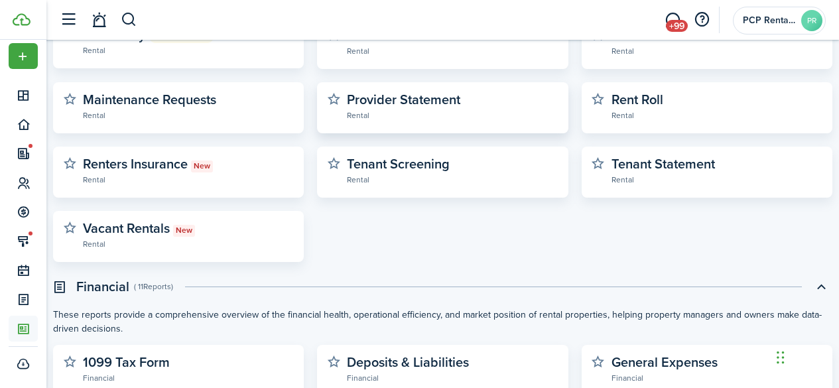
scroll to position [265, 0]
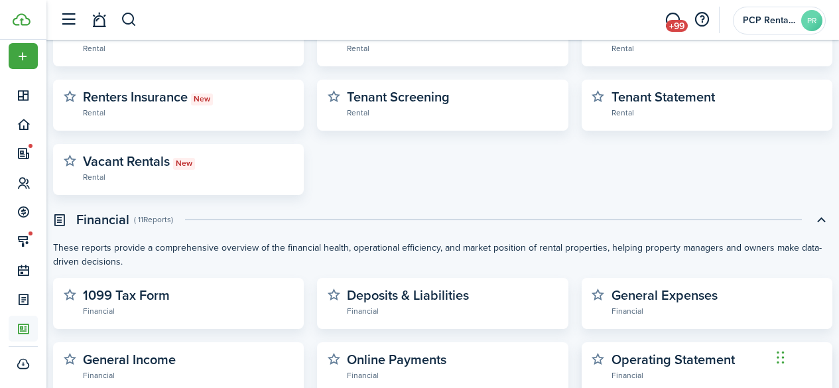
click at [659, 361] on widget-stats-description "Operating Statement" at bounding box center [672, 360] width 123 height 20
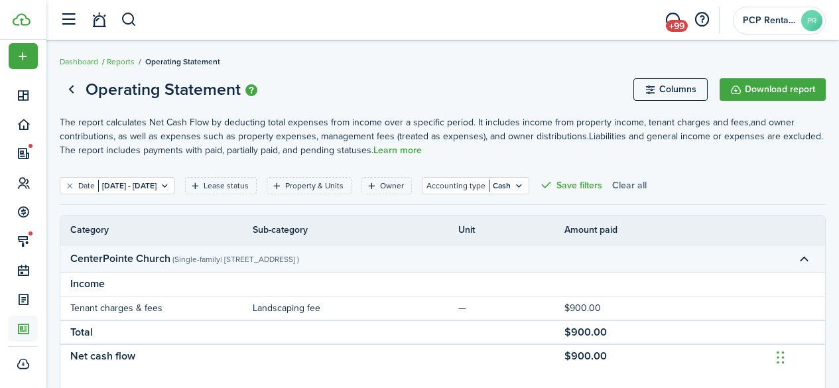
click at [647, 184] on button "Clear all" at bounding box center [629, 185] width 34 height 17
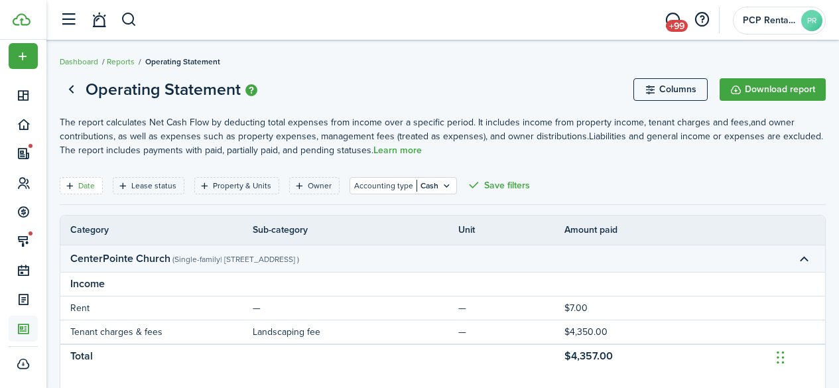
click at [86, 186] on filter-tag-label "Date" at bounding box center [86, 186] width 17 height 12
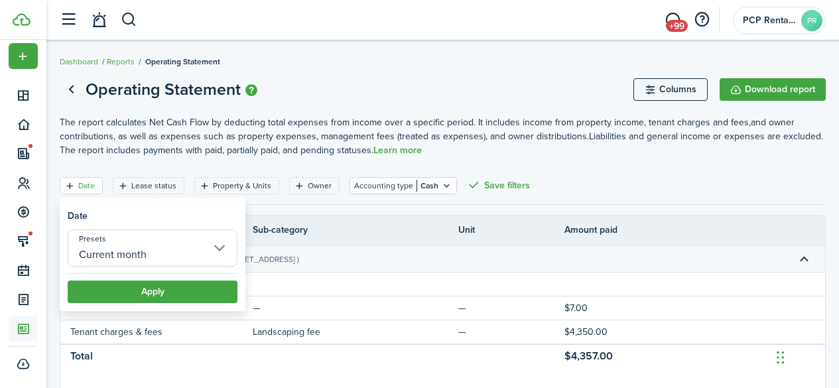
click at [124, 251] on input "Current month" at bounding box center [153, 247] width 170 height 37
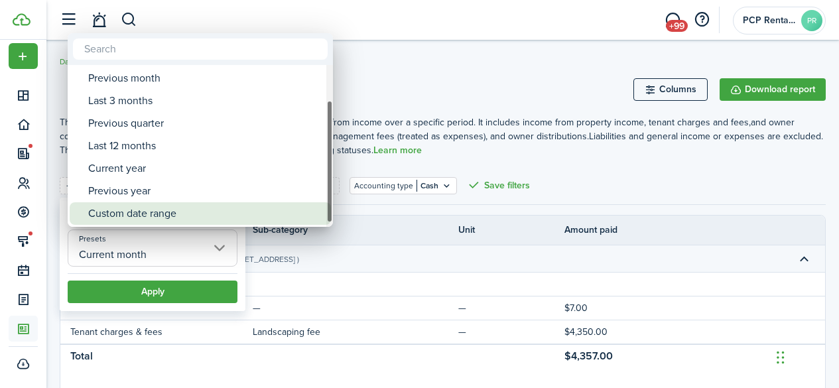
click at [133, 214] on div "Custom date range" at bounding box center [205, 213] width 235 height 23
type input "Custom date range"
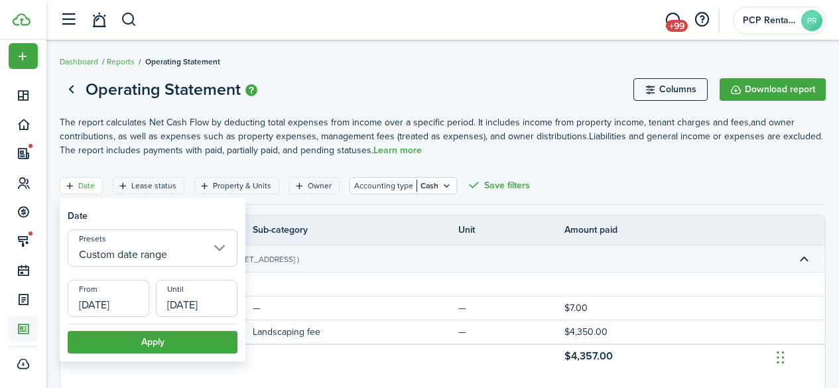
click at [110, 296] on input "[DATE]" at bounding box center [109, 298] width 82 height 37
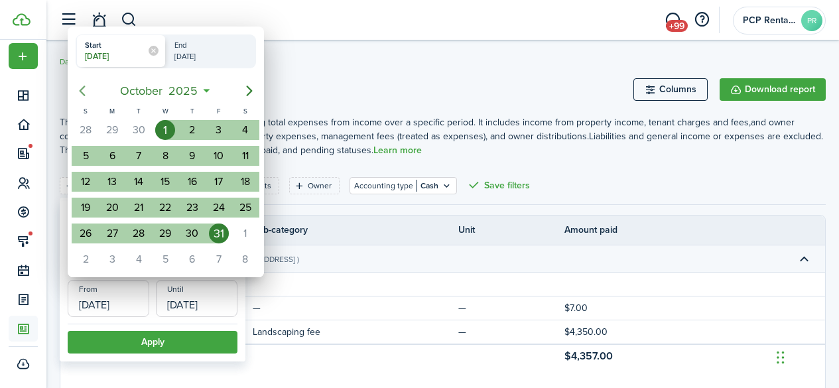
click at [88, 94] on icon "Previous page" at bounding box center [82, 91] width 16 height 16
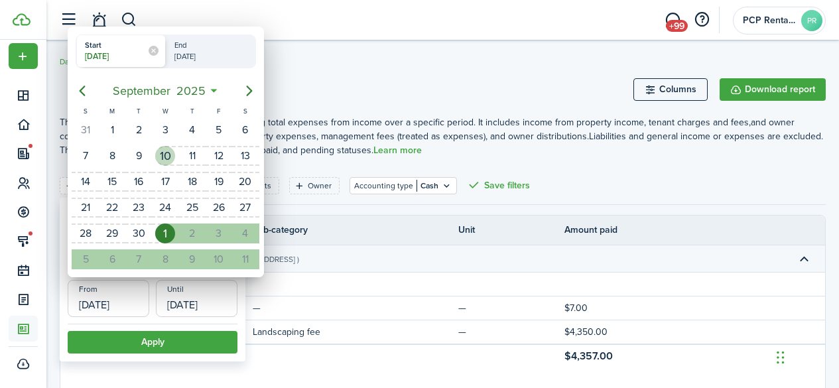
click at [164, 155] on div "10" at bounding box center [165, 156] width 20 height 20
type input "[DATE]"
radio input "false"
radio input "true"
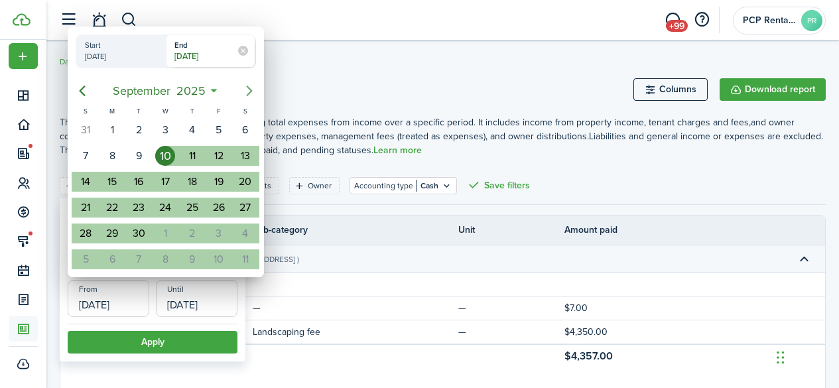
click at [251, 88] on icon "Next page" at bounding box center [249, 91] width 16 height 16
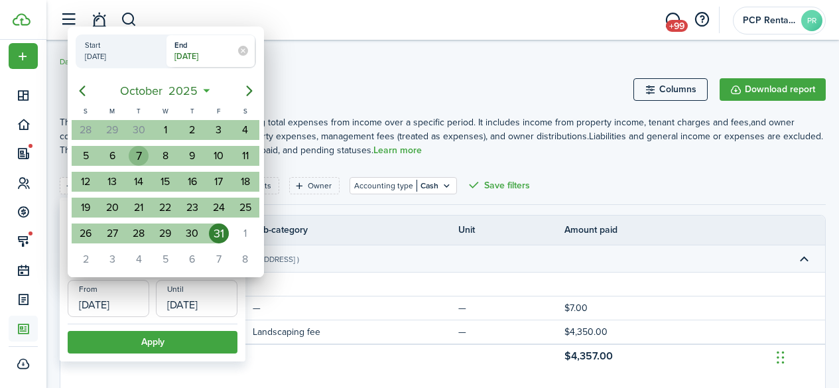
click at [139, 157] on div "7" at bounding box center [139, 156] width 20 height 20
type input "[DATE]"
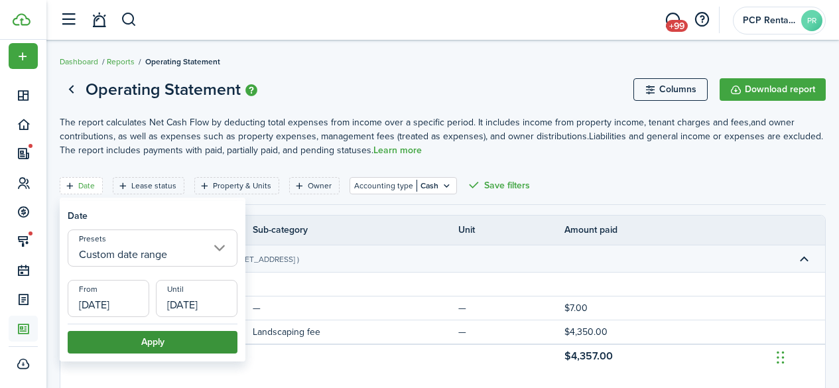
click at [139, 338] on button "Apply" at bounding box center [153, 342] width 170 height 23
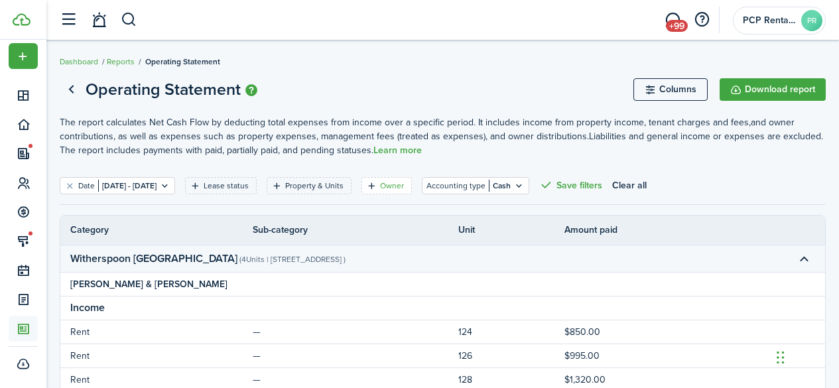
click at [404, 180] on filter-tag-label "Owner" at bounding box center [392, 186] width 24 height 12
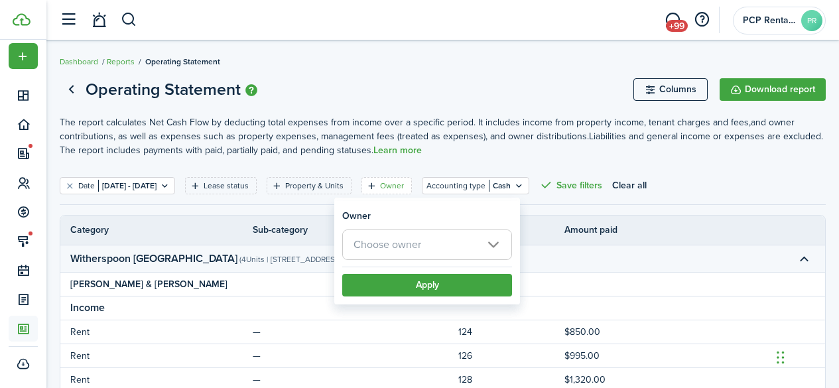
click at [410, 238] on span "Choose owner" at bounding box center [387, 244] width 68 height 15
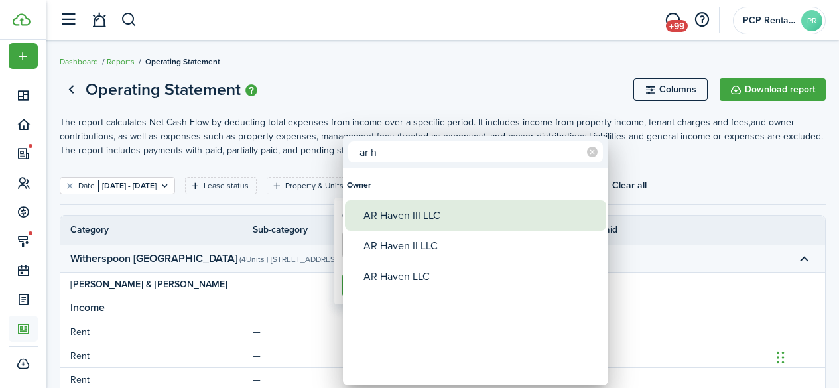
type input "ar h"
click at [409, 210] on div "AR Haven III LLC" at bounding box center [480, 215] width 235 height 31
type input "AR Haven III LLC"
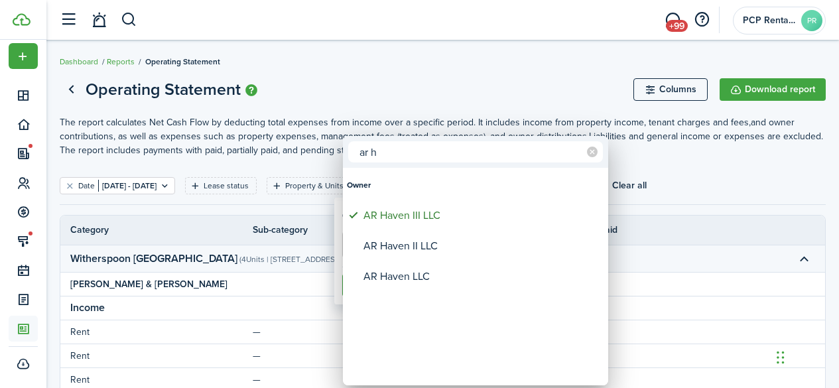
click at [433, 54] on div at bounding box center [419, 194] width 1051 height 600
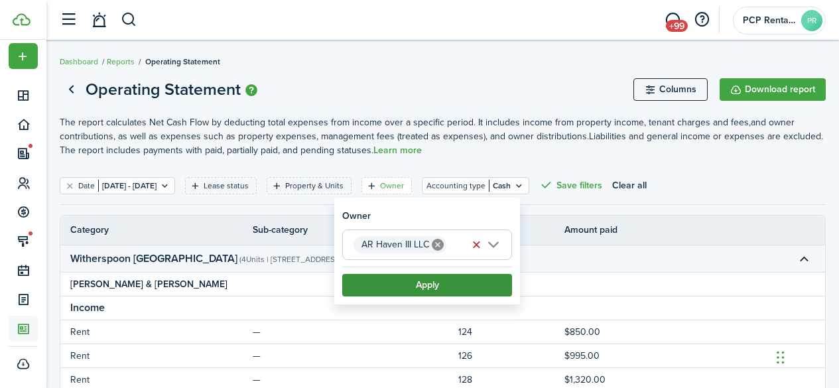
click at [426, 282] on button "Apply" at bounding box center [427, 285] width 170 height 23
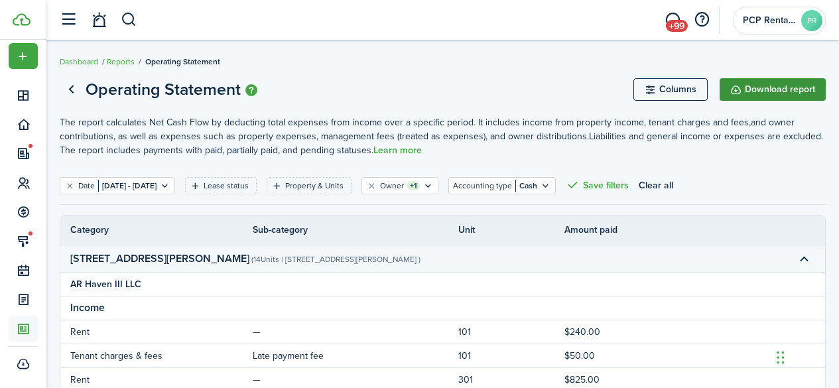
click at [761, 88] on button "Download report" at bounding box center [773, 89] width 106 height 23
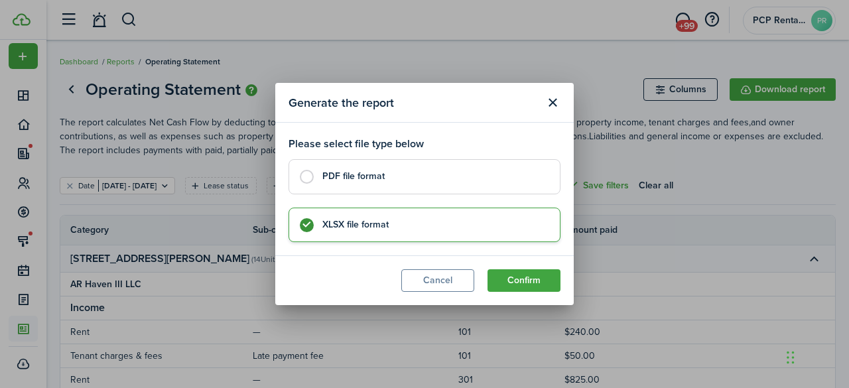
click at [324, 174] on control-radio-card-title "PDF file format" at bounding box center [434, 176] width 224 height 13
radio input "true"
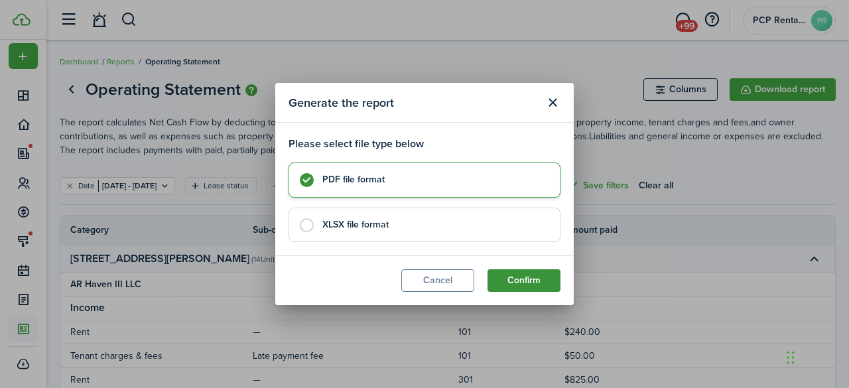
click at [510, 282] on button "Confirm" at bounding box center [523, 280] width 73 height 23
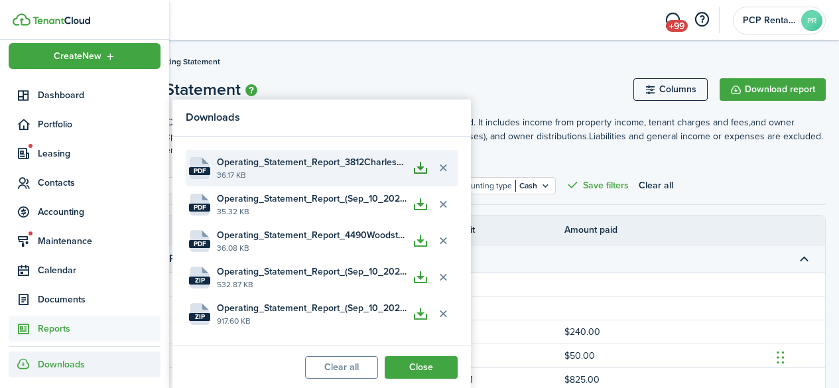
click at [422, 170] on button "button" at bounding box center [420, 168] width 23 height 23
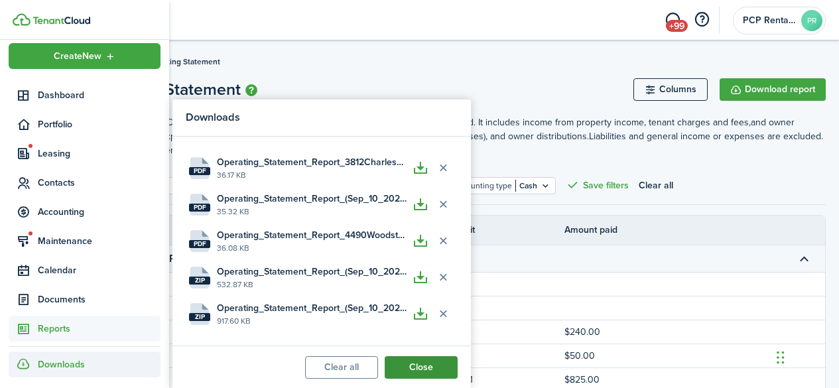
click at [415, 366] on button "Close" at bounding box center [421, 367] width 73 height 23
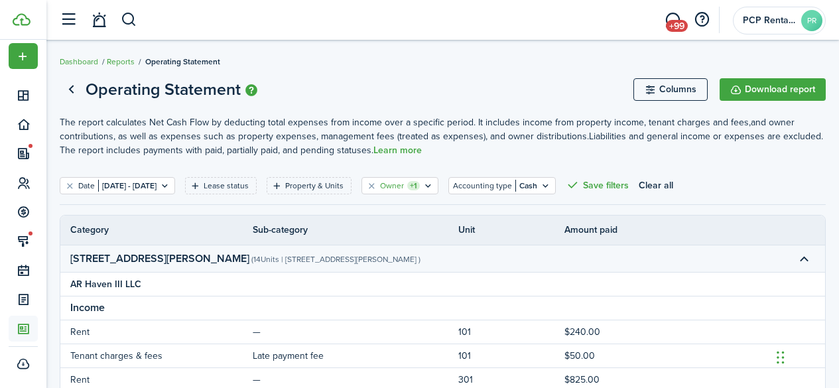
click at [404, 186] on filter-tag-label "Owner" at bounding box center [392, 186] width 24 height 12
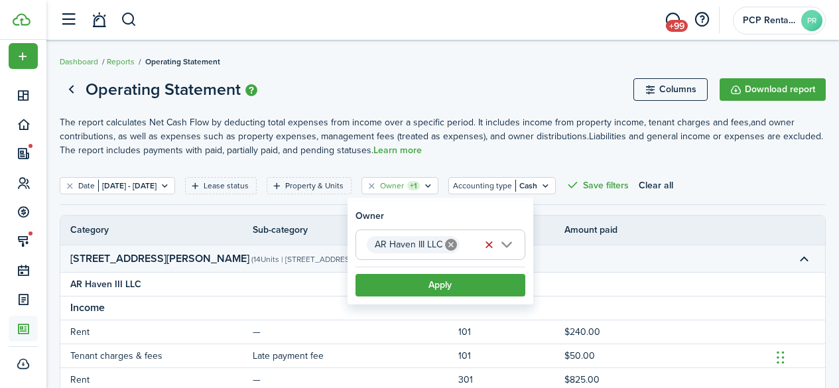
click at [450, 242] on icon at bounding box center [451, 245] width 12 height 12
click at [446, 243] on span "Choose owner" at bounding box center [440, 244] width 168 height 29
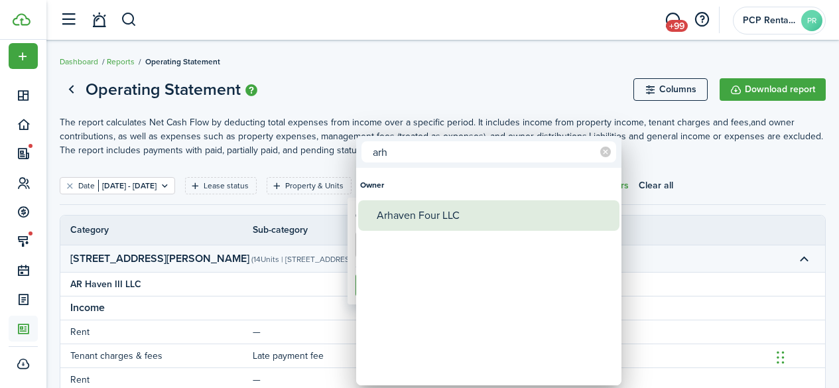
type input "arh"
click at [434, 209] on div "Arhaven Four LLC" at bounding box center [494, 215] width 235 height 31
type input "Arhaven Four LLC"
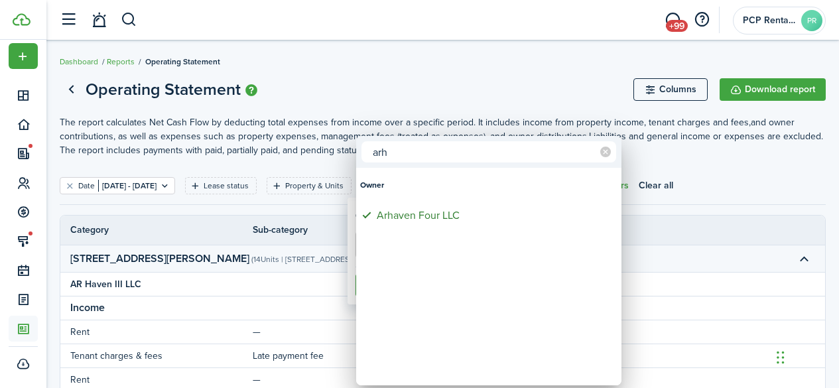
click at [444, 92] on div at bounding box center [419, 194] width 1051 height 600
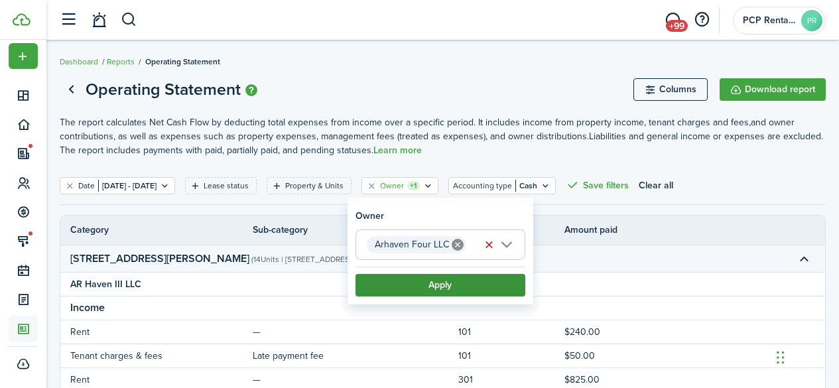
click at [430, 287] on button "Apply" at bounding box center [440, 285] width 170 height 23
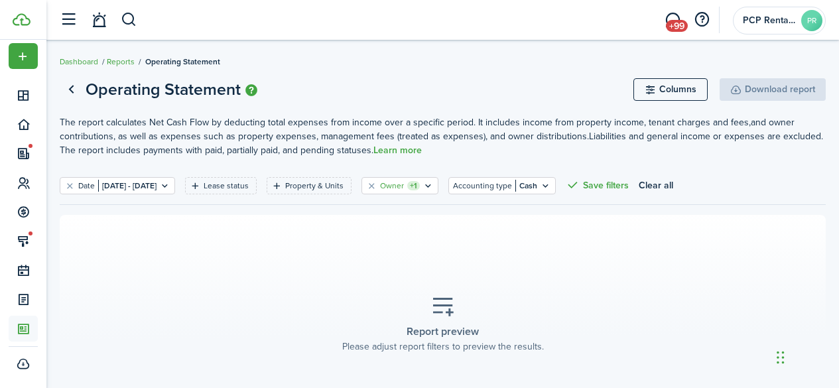
click at [434, 182] on icon "Open filter" at bounding box center [427, 185] width 11 height 11
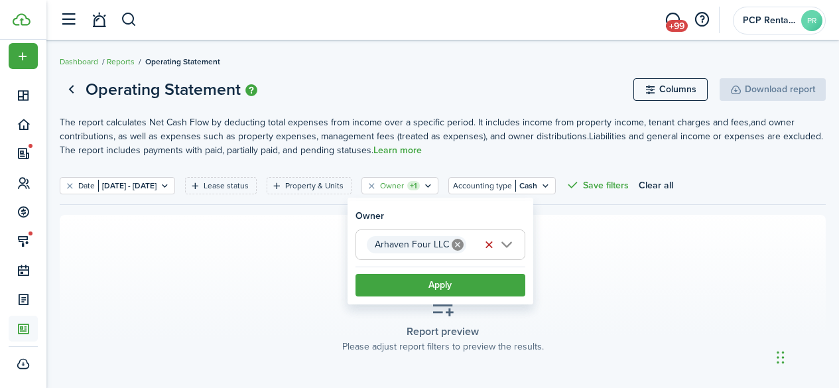
click at [452, 241] on icon at bounding box center [458, 245] width 12 height 12
click at [399, 248] on span "Choose owner" at bounding box center [401, 244] width 68 height 15
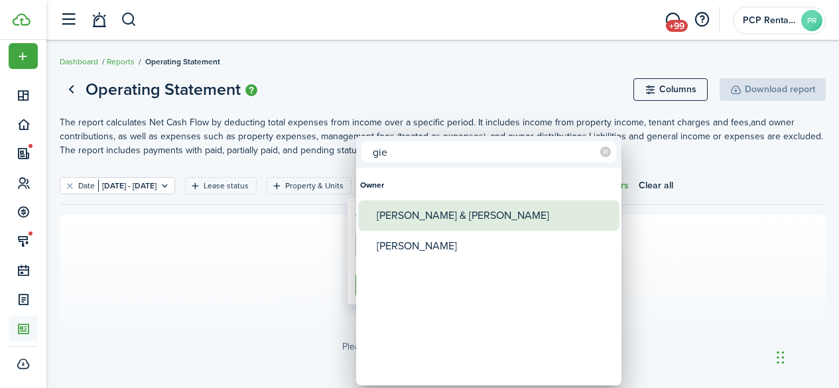
type input "gie"
click at [415, 220] on div "[PERSON_NAME] & [PERSON_NAME]" at bounding box center [494, 215] width 235 height 31
type input "[PERSON_NAME] & [PERSON_NAME]"
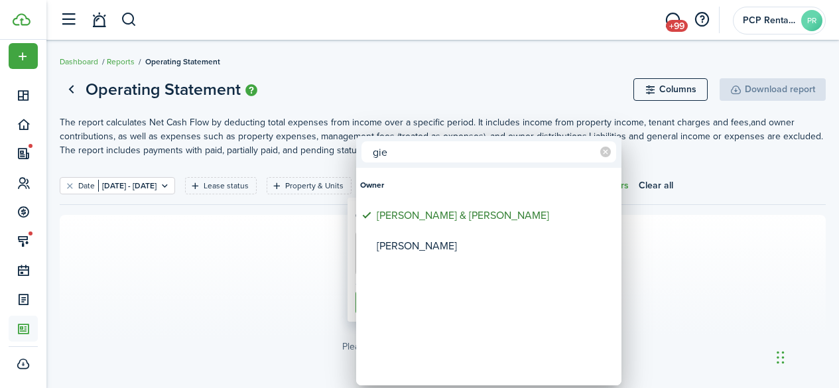
click at [415, 82] on div at bounding box center [419, 194] width 1051 height 600
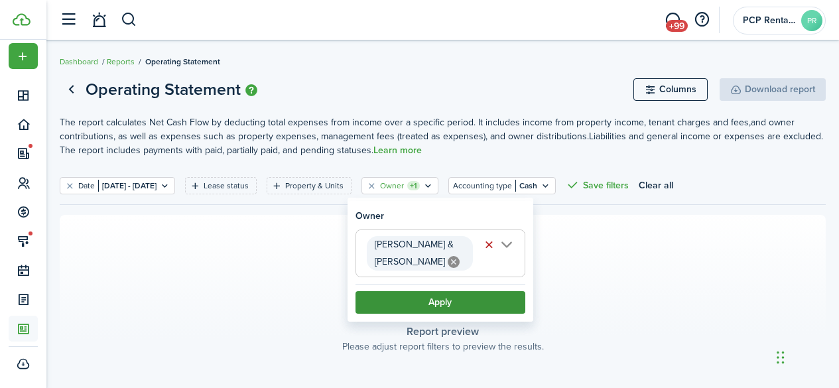
click at [419, 299] on button "Apply" at bounding box center [440, 302] width 170 height 23
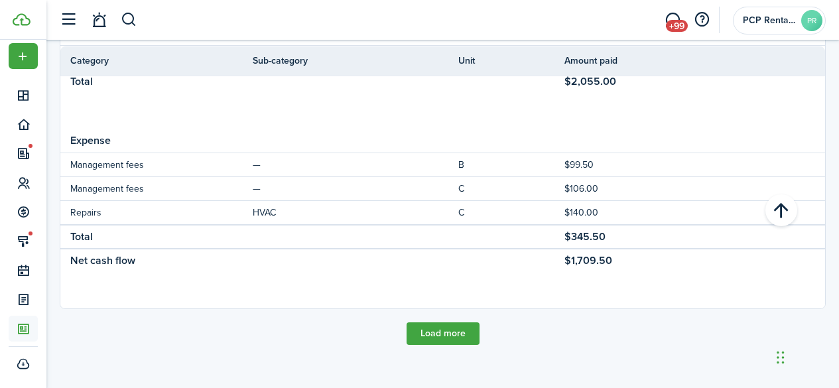
scroll to position [1099, 0]
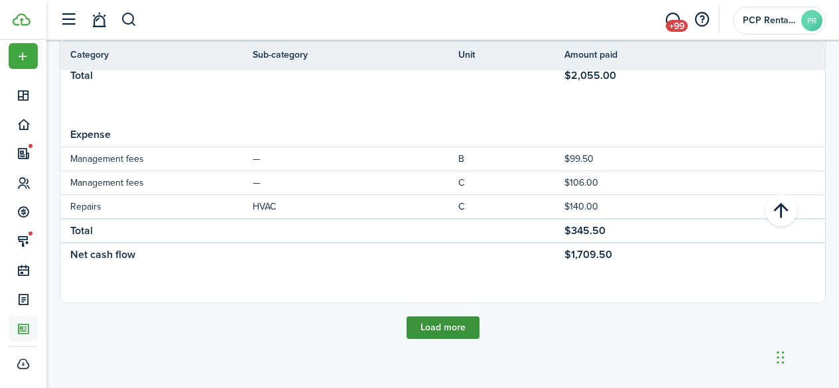
click at [448, 333] on button "Load more" at bounding box center [443, 327] width 73 height 23
click at [444, 329] on button "Load more" at bounding box center [443, 327] width 73 height 23
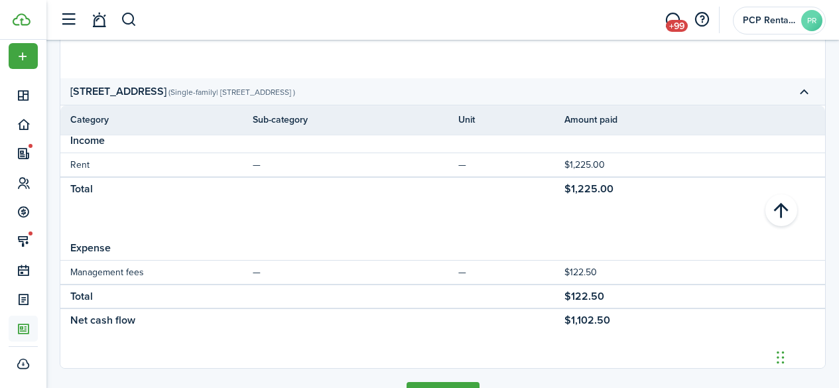
scroll to position [3268, 0]
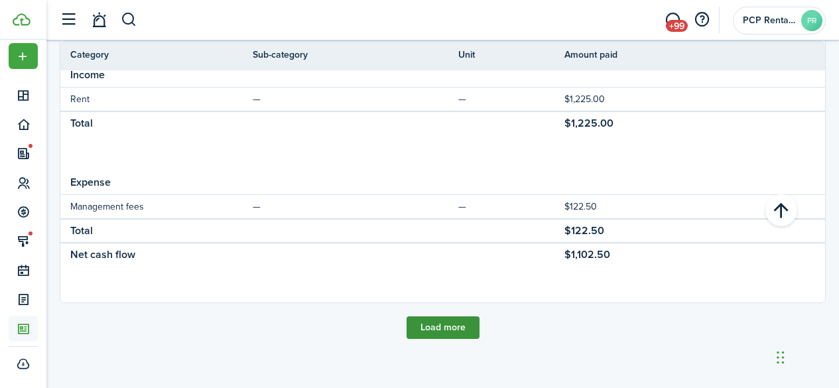
click at [440, 325] on button "Load more" at bounding box center [443, 327] width 73 height 23
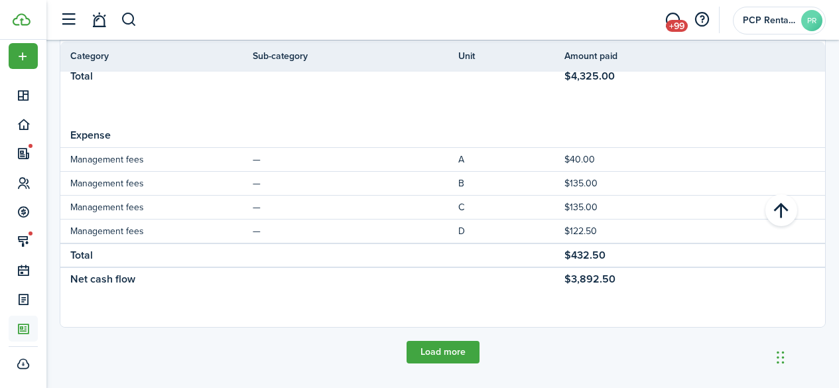
scroll to position [4329, 0]
click at [437, 345] on button "Load more" at bounding box center [443, 351] width 73 height 23
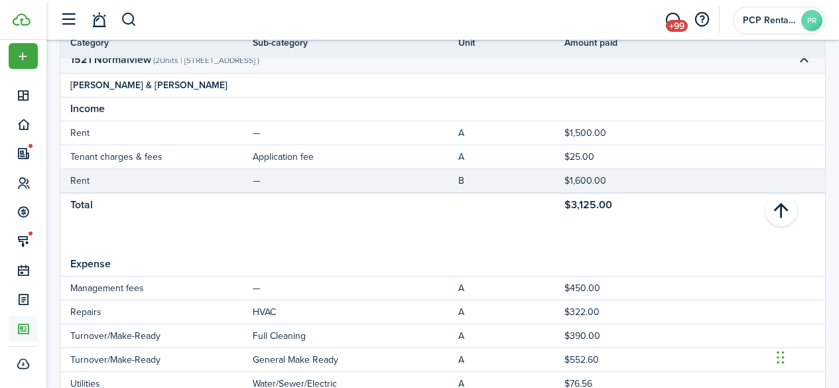
scroll to position [4596, 0]
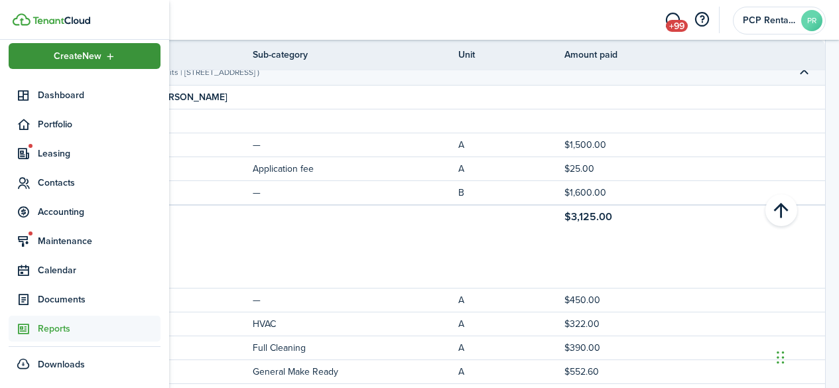
click at [97, 52] on span "Create New" at bounding box center [78, 56] width 48 height 9
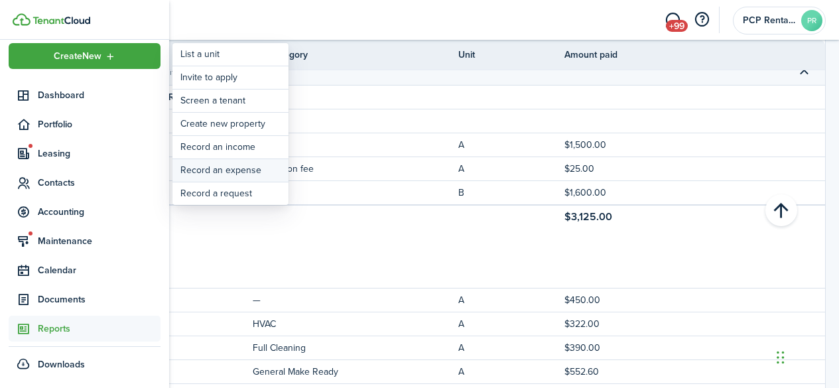
click at [223, 169] on link "Record an expense" at bounding box center [230, 170] width 116 height 23
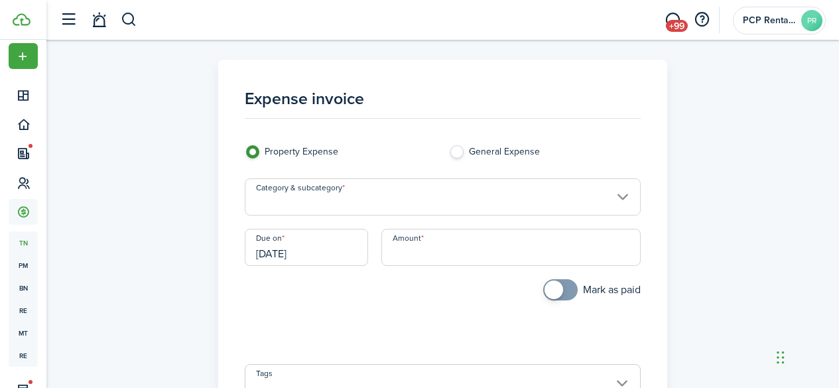
click at [283, 202] on input "Category & subcategory" at bounding box center [443, 196] width 396 height 37
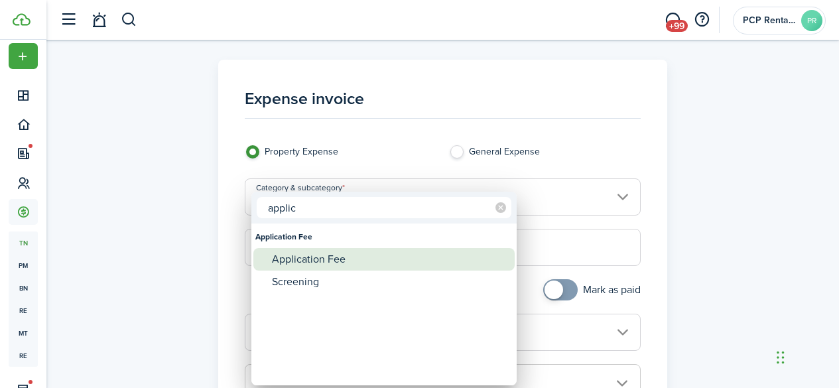
type input "applic"
click at [297, 262] on div "Application Fee" at bounding box center [389, 259] width 235 height 23
type input "Application Fee"
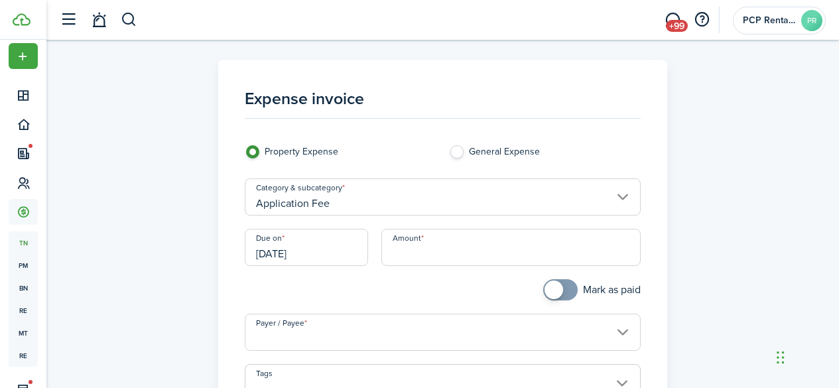
click at [415, 254] on input "Amount" at bounding box center [510, 247] width 259 height 37
click at [336, 245] on input "[DATE]" at bounding box center [306, 247] width 123 height 37
type input "$25.00"
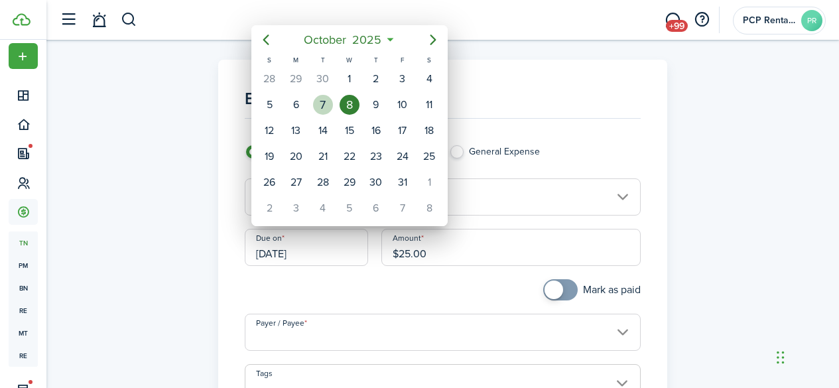
click at [319, 101] on div "7" at bounding box center [323, 105] width 20 height 20
type input "[DATE]"
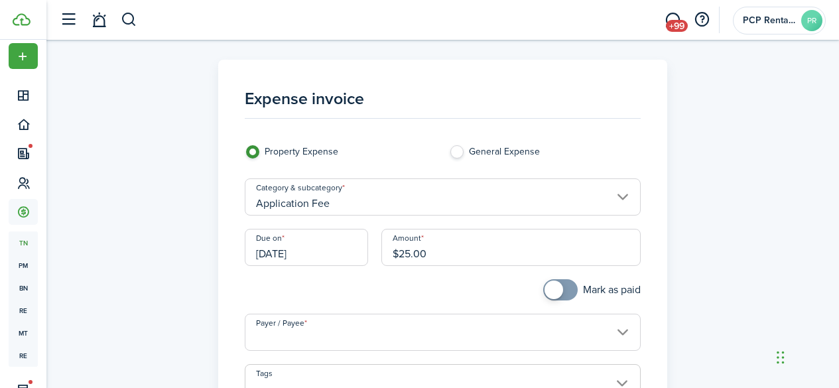
checkbox input "true"
click at [562, 287] on span at bounding box center [560, 289] width 13 height 21
click at [393, 338] on input "Payer / Payee" at bounding box center [443, 332] width 396 height 37
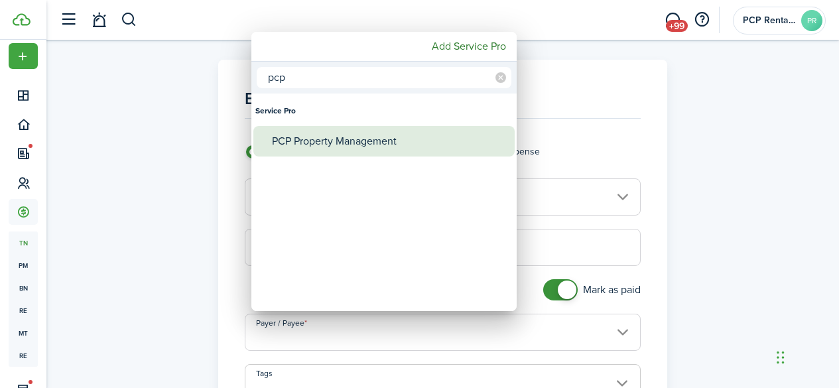
type input "pcp"
click at [324, 135] on div "PCP Property Management" at bounding box center [389, 141] width 235 height 31
type input "PCP Property Management"
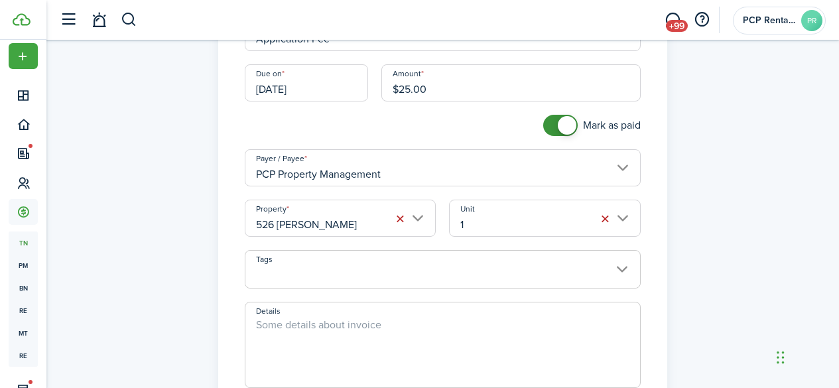
scroll to position [199, 0]
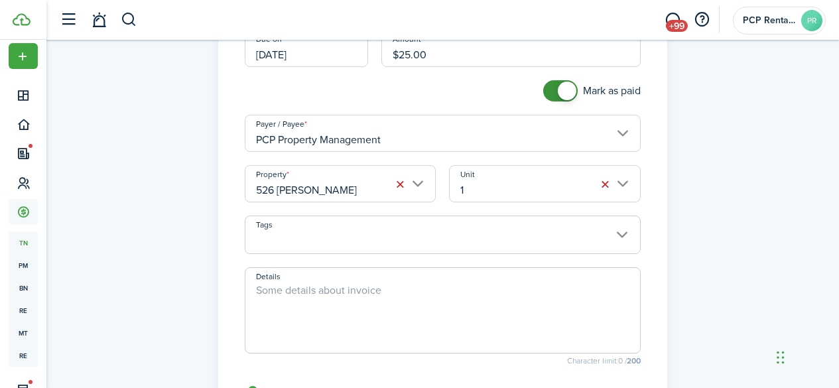
click at [292, 193] on input "526 [PERSON_NAME]" at bounding box center [341, 183] width 192 height 37
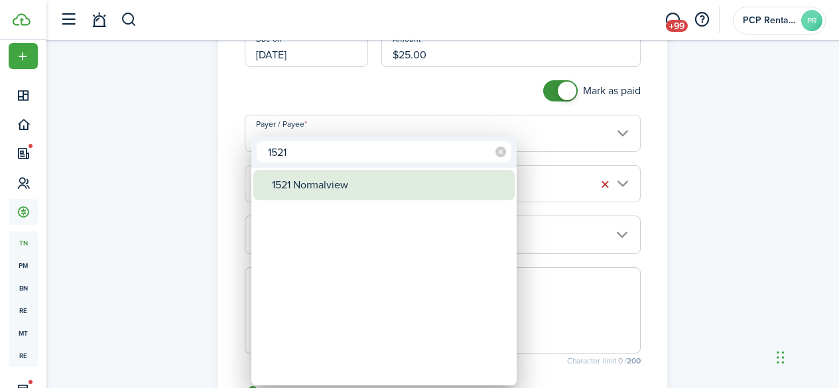
type input "1521"
click at [292, 193] on div "1521 Normalview" at bounding box center [389, 185] width 235 height 31
type input "1521 Normalview"
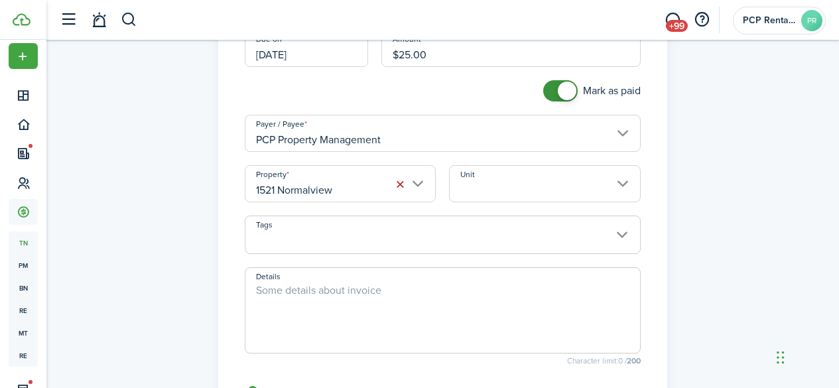
click at [482, 194] on input "Unit" at bounding box center [545, 183] width 192 height 37
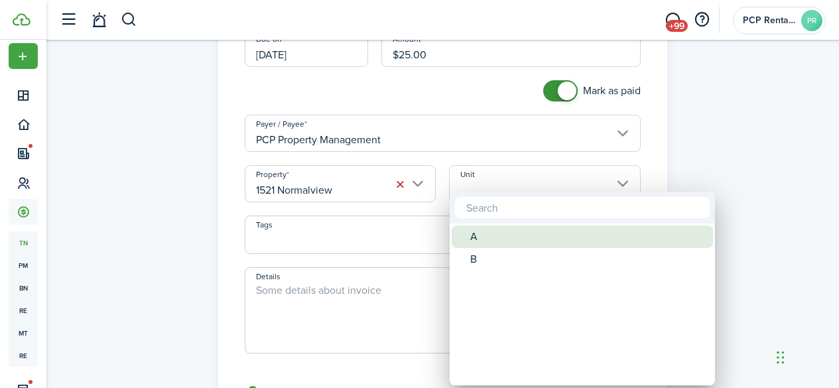
click at [472, 236] on div "A" at bounding box center [587, 236] width 235 height 23
type input "A"
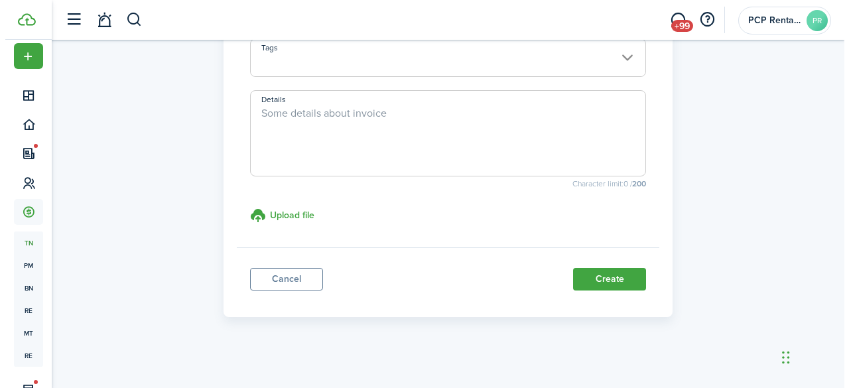
scroll to position [381, 0]
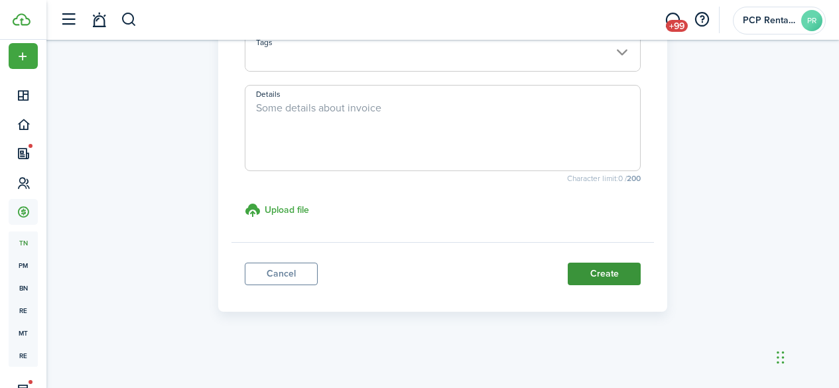
click at [600, 271] on button "Create" at bounding box center [604, 274] width 73 height 23
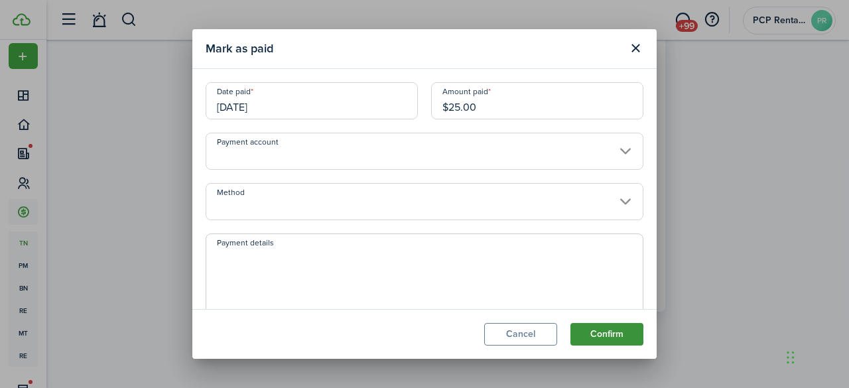
click at [600, 332] on button "Confirm" at bounding box center [606, 334] width 73 height 23
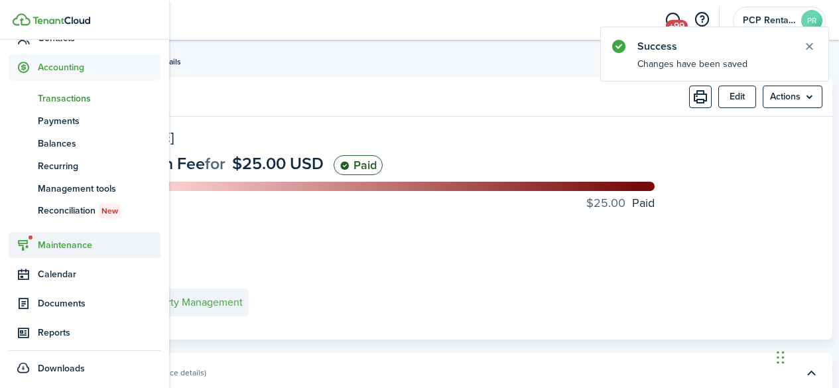
scroll to position [159, 0]
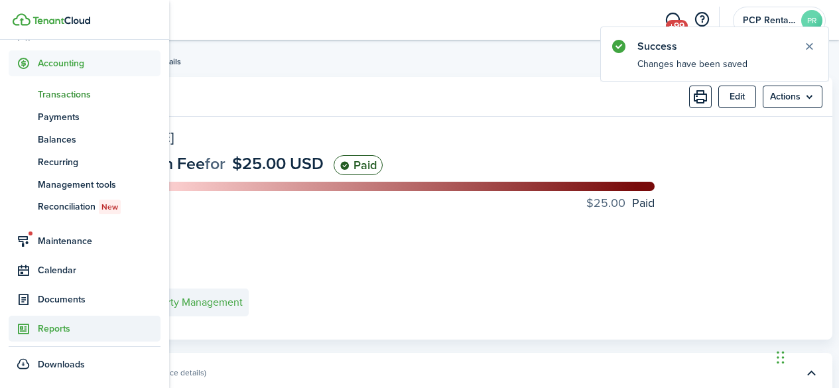
click at [54, 327] on span "Reports" at bounding box center [99, 329] width 123 height 14
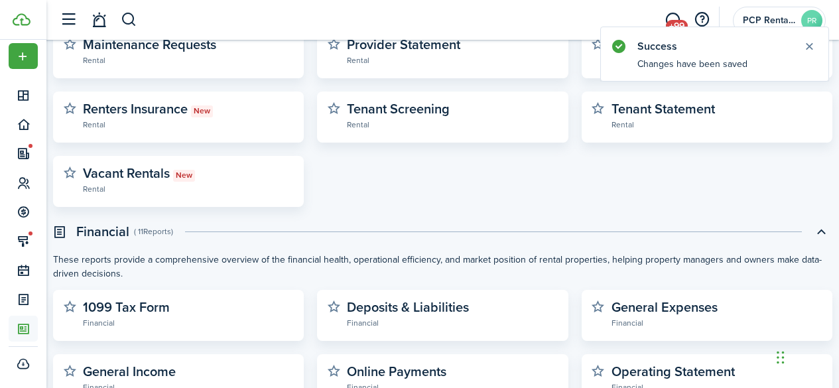
scroll to position [332, 0]
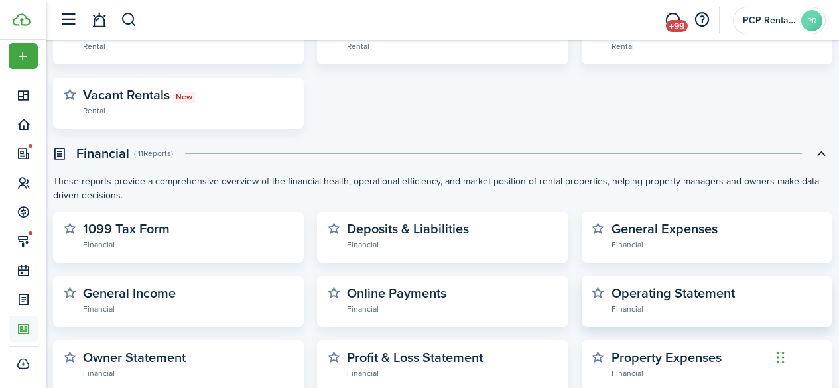
click at [625, 292] on widget-stats-description "Operating Statement" at bounding box center [672, 293] width 123 height 20
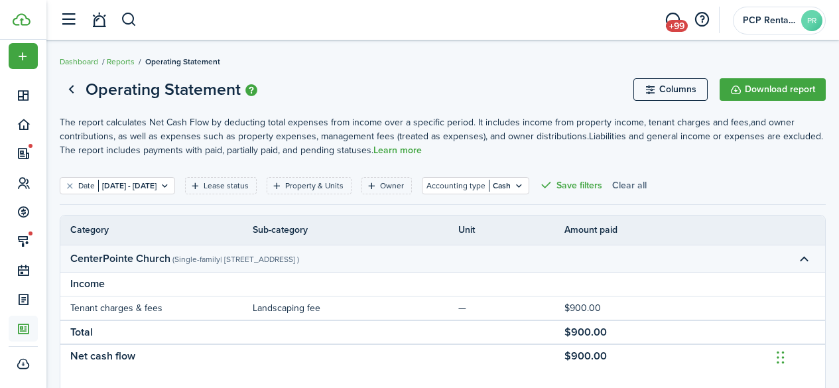
click at [647, 182] on button "Clear all" at bounding box center [629, 185] width 34 height 17
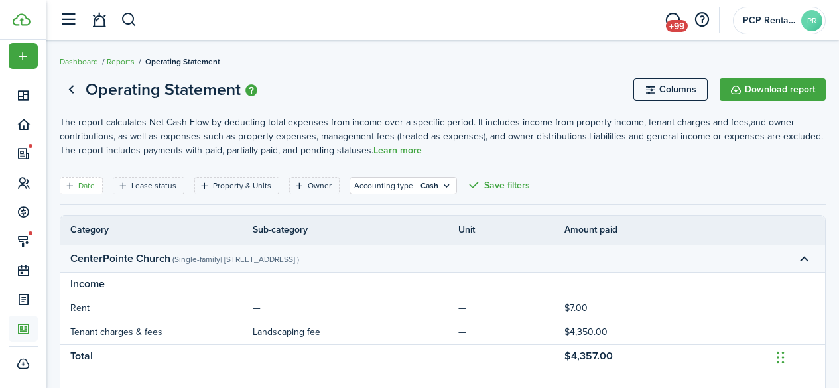
click at [78, 177] on filter-tag "Date" at bounding box center [81, 185] width 43 height 17
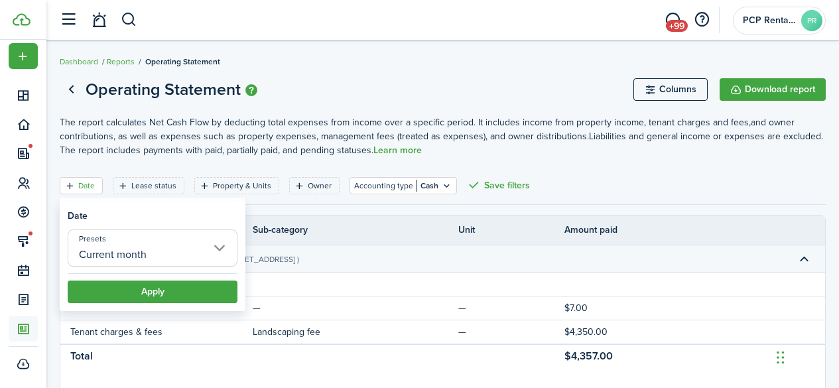
click at [102, 247] on input "Current month" at bounding box center [153, 247] width 170 height 37
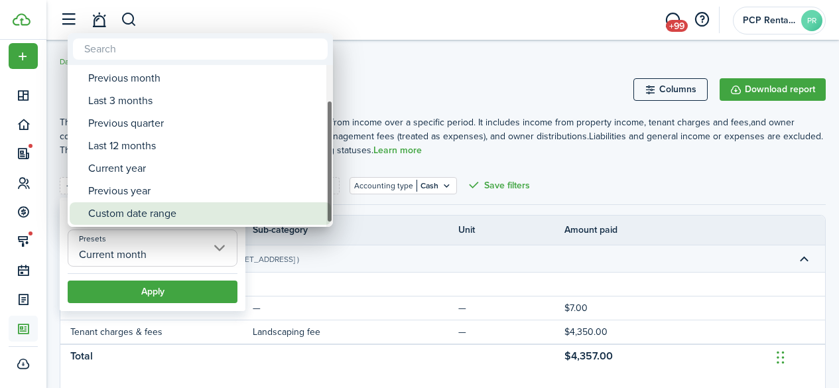
click at [128, 212] on div "Custom date range" at bounding box center [205, 213] width 235 height 23
type input "Custom date range"
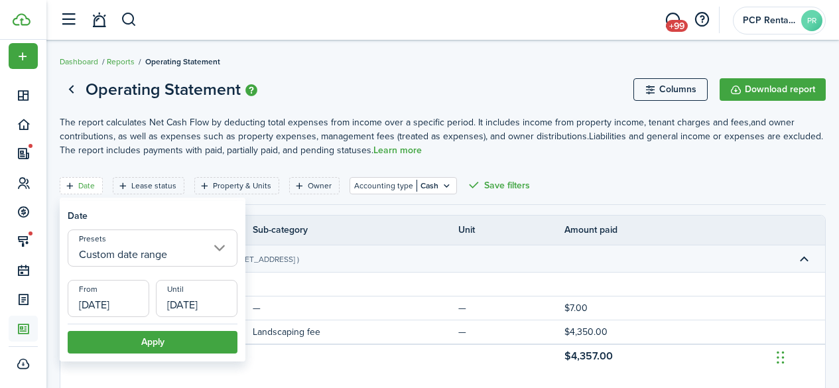
click at [103, 295] on input "[DATE]" at bounding box center [109, 298] width 82 height 37
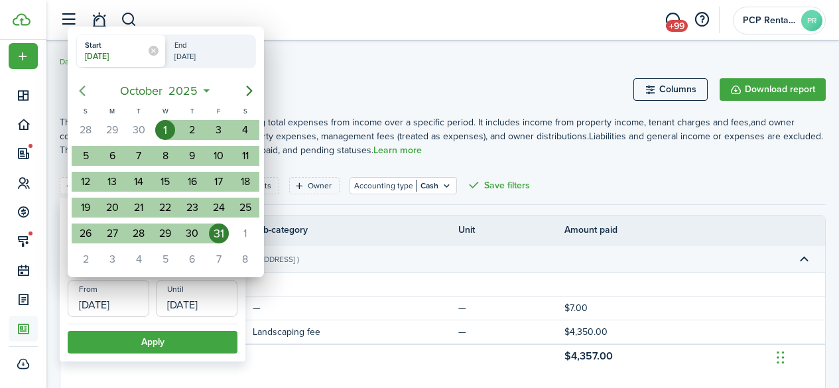
click at [87, 87] on icon "Previous page" at bounding box center [82, 91] width 16 height 16
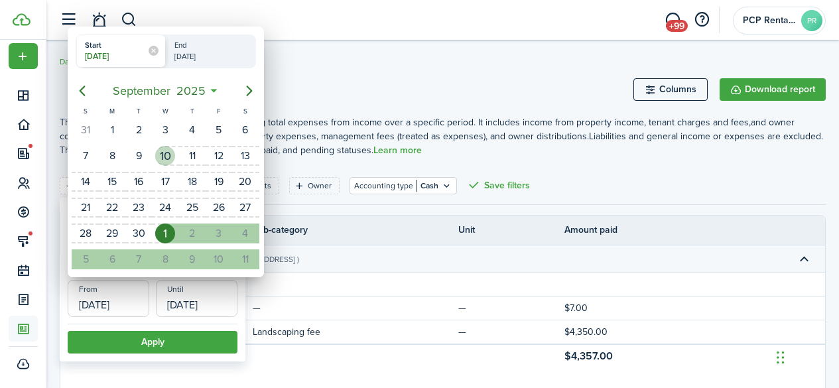
click at [164, 157] on div "10" at bounding box center [165, 156] width 20 height 20
type input "[DATE]"
radio input "false"
radio input "true"
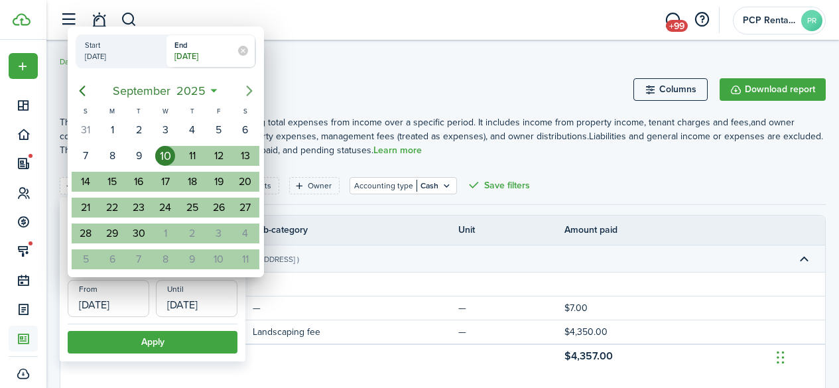
scroll to position [10, 0]
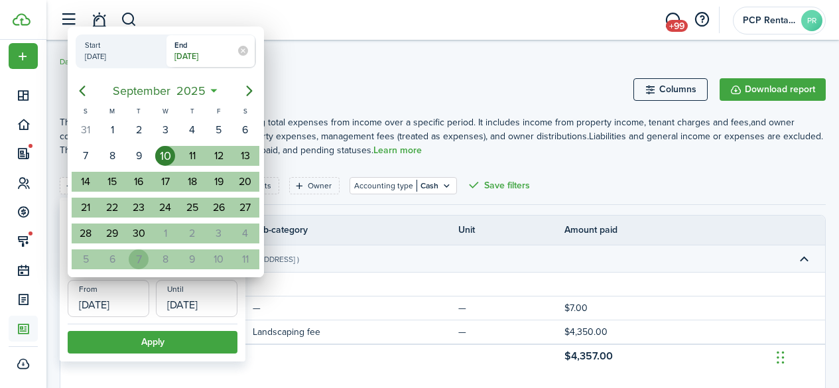
click at [136, 258] on div "7" at bounding box center [139, 259] width 20 height 20
type input "[DATE]"
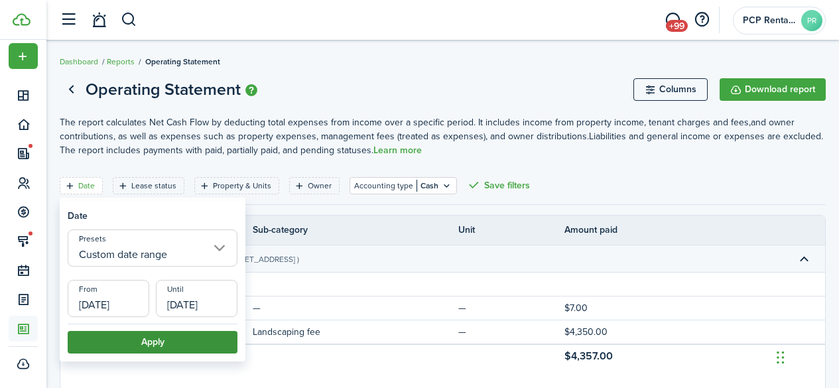
click at [137, 338] on button "Apply" at bounding box center [153, 342] width 170 height 23
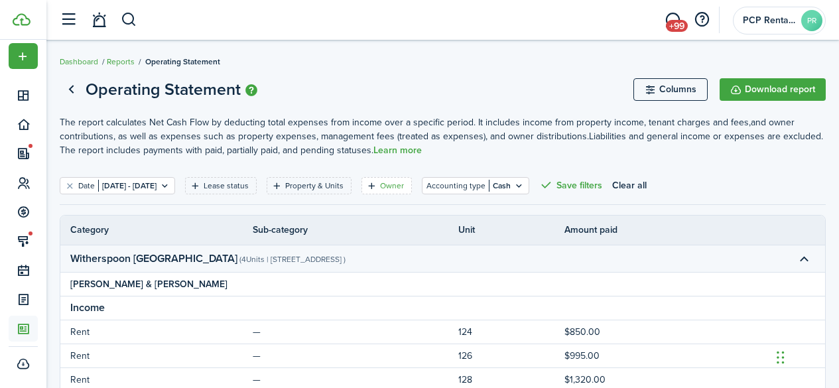
click at [412, 192] on filter-tag "Owner" at bounding box center [386, 185] width 50 height 17
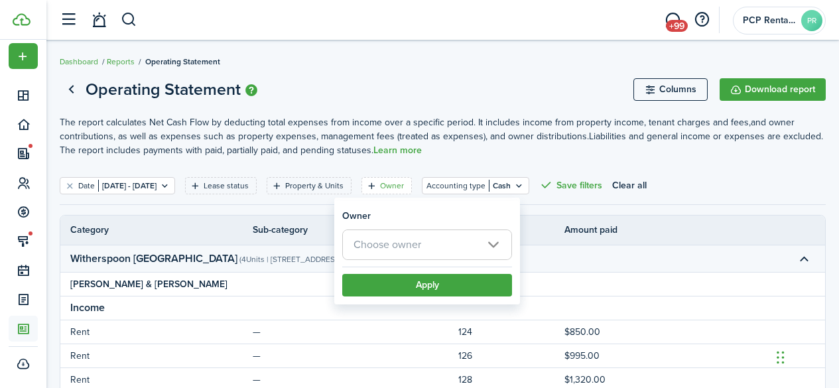
click at [401, 243] on span "Choose owner" at bounding box center [387, 244] width 68 height 15
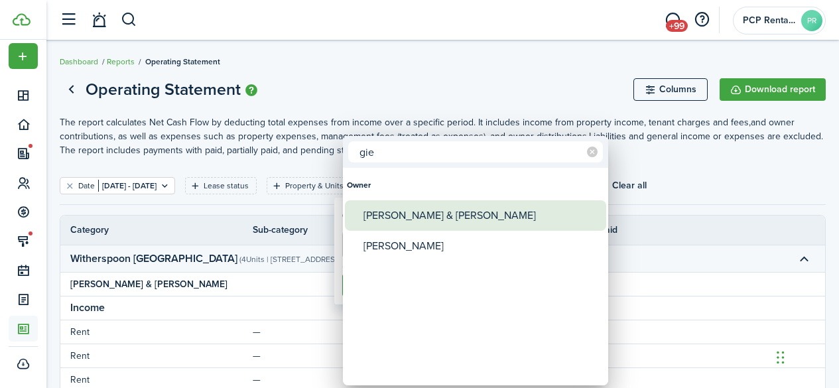
type input "gie"
click at [420, 218] on div "[PERSON_NAME] & [PERSON_NAME]" at bounding box center [480, 215] width 235 height 31
type input "[PERSON_NAME] & [PERSON_NAME]"
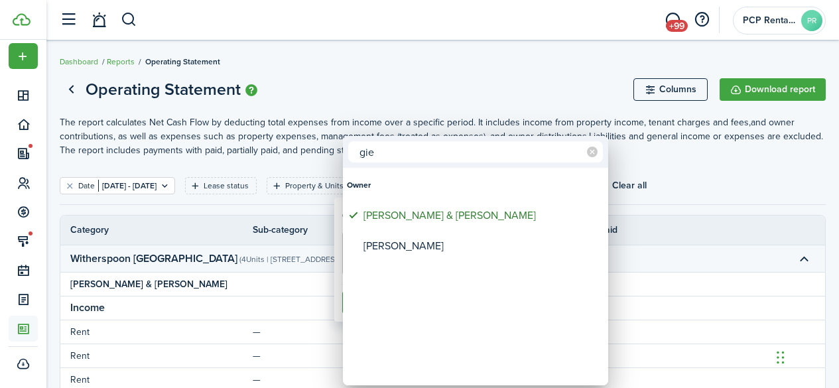
click at [454, 82] on div at bounding box center [419, 194] width 1051 height 600
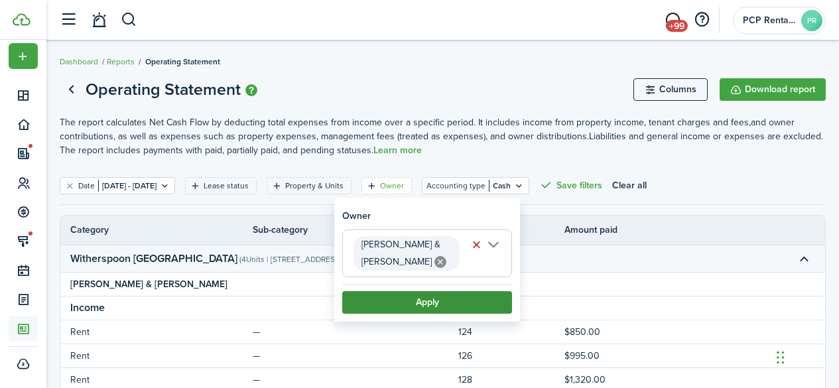
click at [416, 307] on button "Apply" at bounding box center [427, 302] width 170 height 23
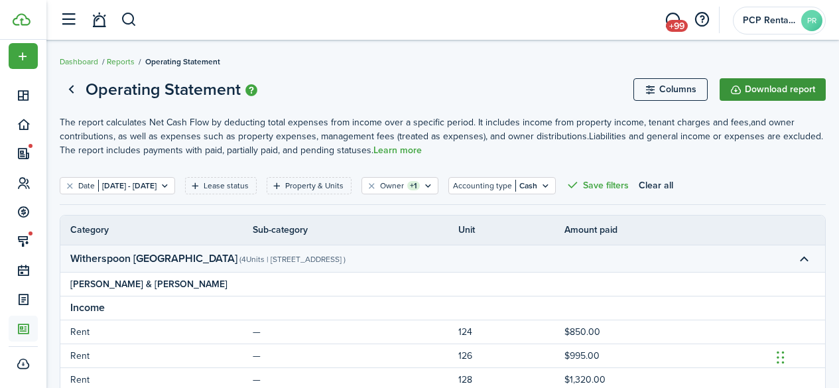
click at [793, 88] on button "Download report" at bounding box center [773, 89] width 106 height 23
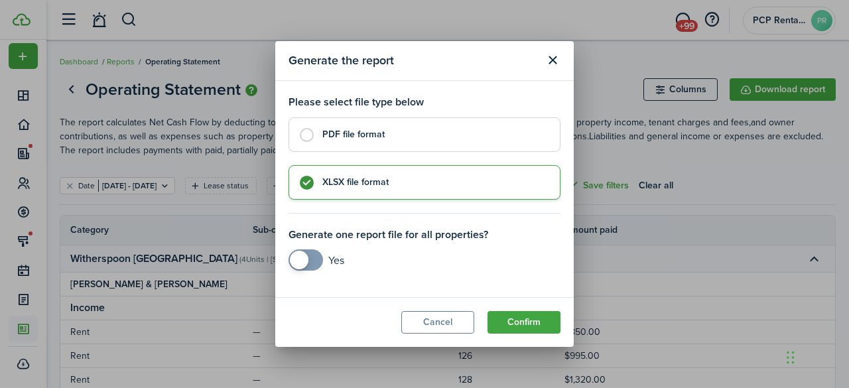
click at [311, 138] on label "PDF file format" at bounding box center [424, 134] width 272 height 34
radio input "true"
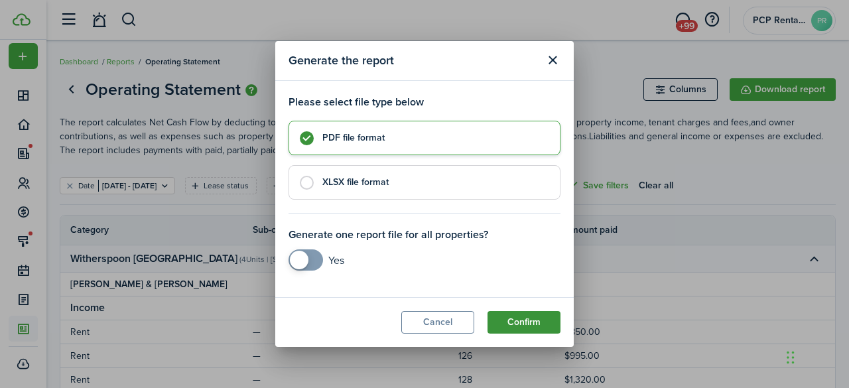
click at [526, 317] on button "Confirm" at bounding box center [523, 322] width 73 height 23
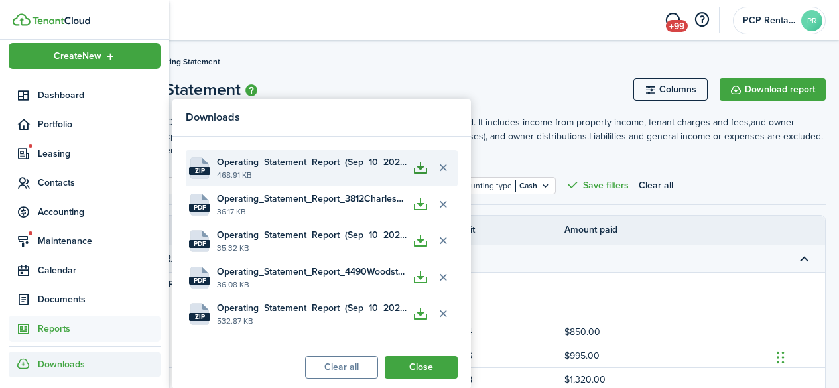
click at [426, 172] on button "button" at bounding box center [420, 168] width 23 height 23
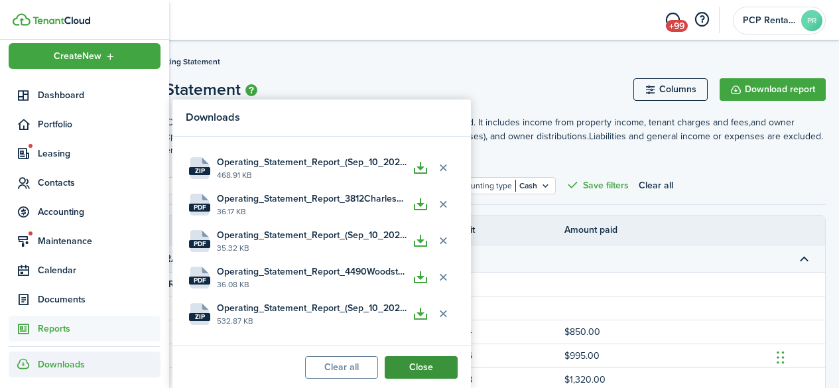
click at [407, 367] on button "Close" at bounding box center [421, 367] width 73 height 23
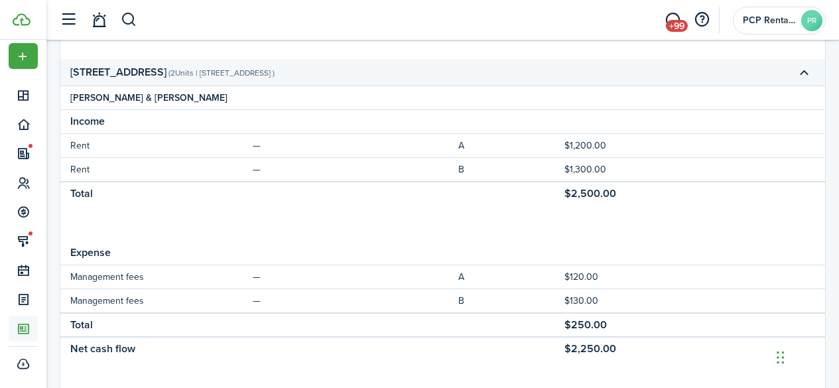
scroll to position [1099, 0]
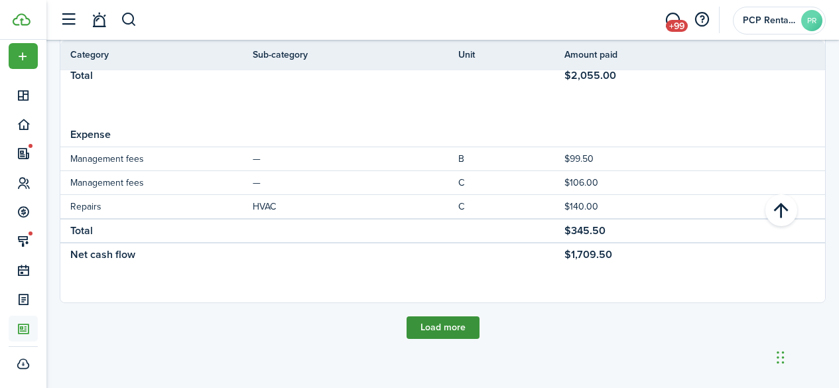
click at [434, 330] on button "Load more" at bounding box center [443, 327] width 73 height 23
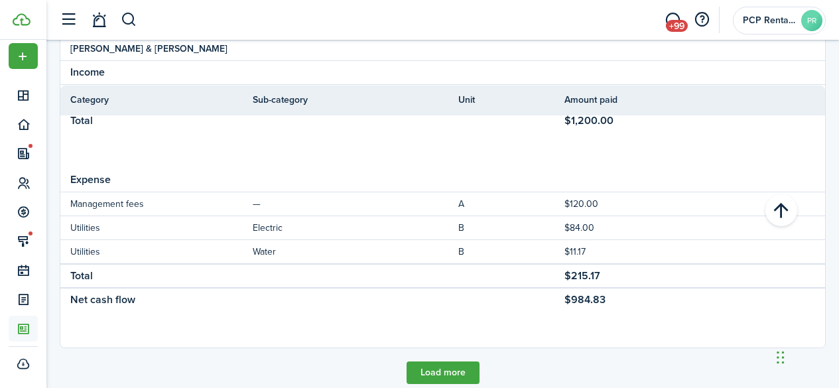
scroll to position [2207, 0]
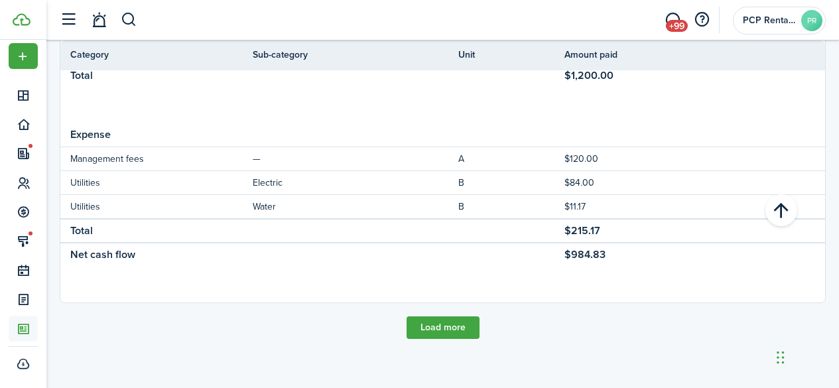
click at [434, 330] on button "Load more" at bounding box center [443, 327] width 73 height 23
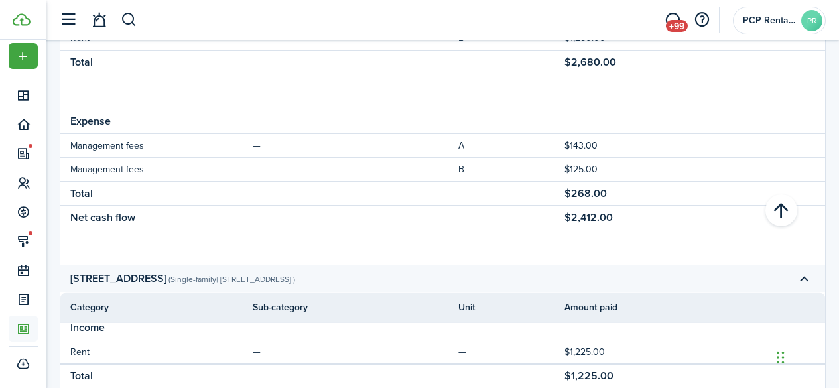
scroll to position [3268, 0]
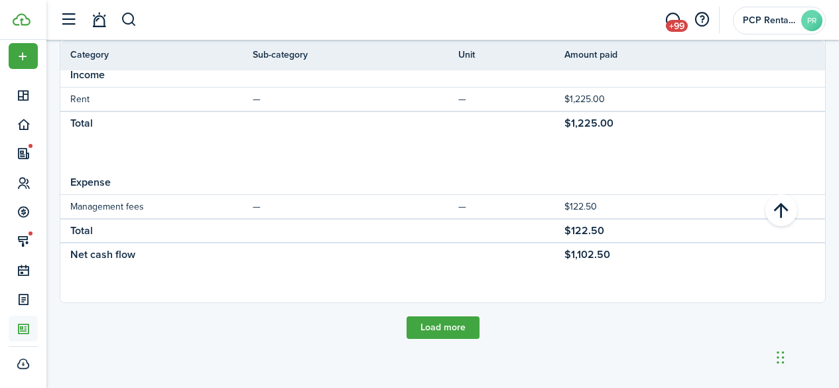
click at [434, 330] on button "Load more" at bounding box center [443, 327] width 73 height 23
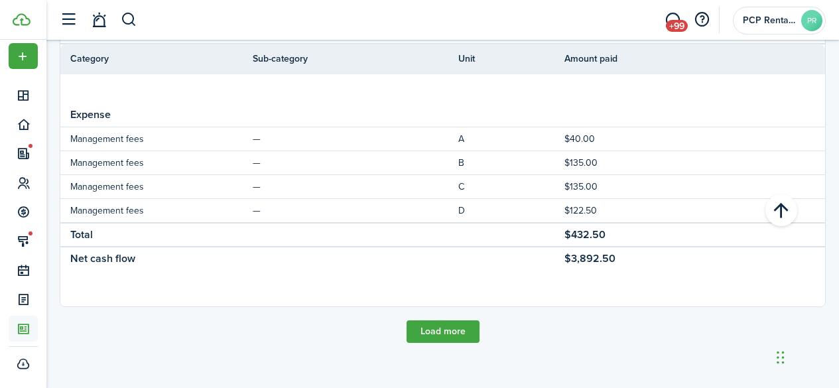
scroll to position [4352, 0]
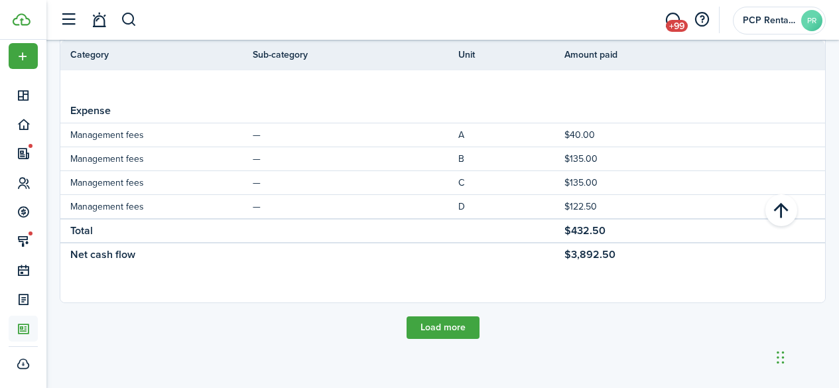
click at [434, 330] on button "Load more" at bounding box center [443, 327] width 73 height 23
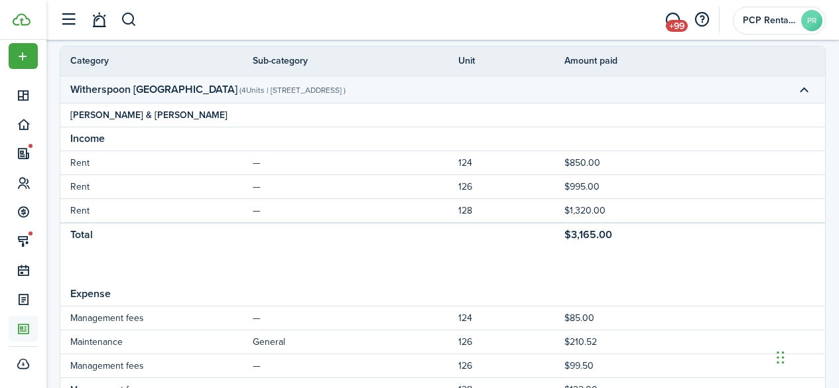
scroll to position [0, 0]
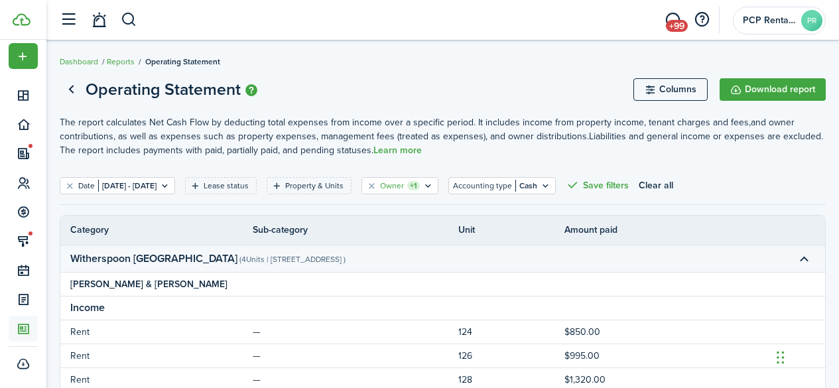
click at [420, 182] on div "Owner +1" at bounding box center [400, 186] width 40 height 12
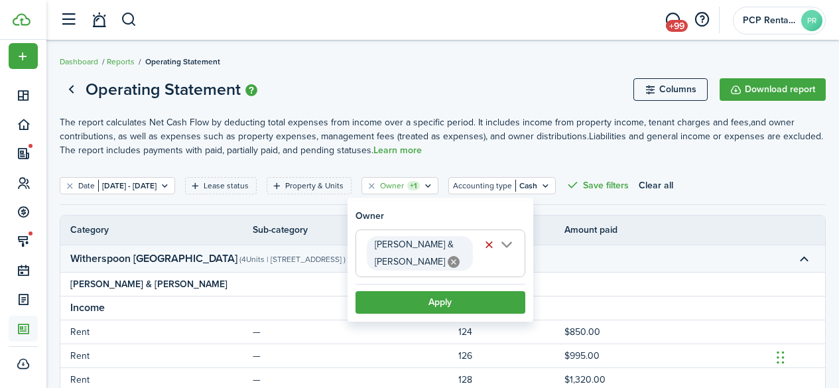
click at [448, 263] on icon at bounding box center [454, 262] width 12 height 12
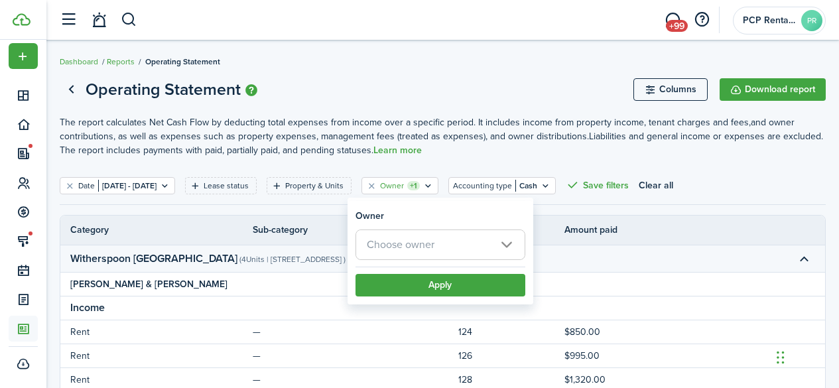
click at [406, 251] on span "Choose owner" at bounding box center [401, 244] width 68 height 15
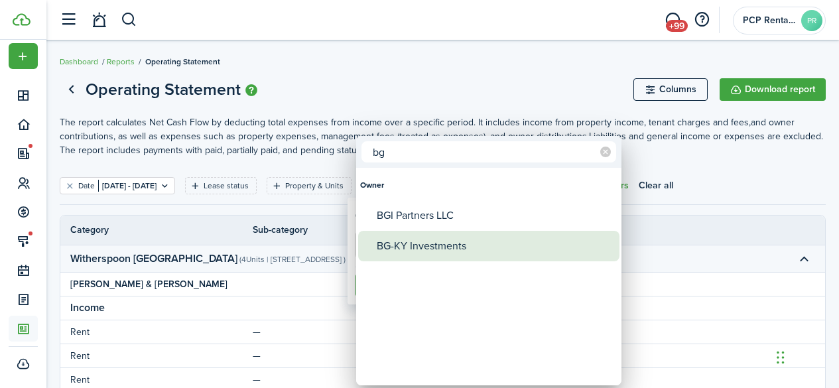
type input "bg"
click at [406, 251] on div "BG-KY Investments" at bounding box center [494, 246] width 235 height 31
type input "BG-KY Investments"
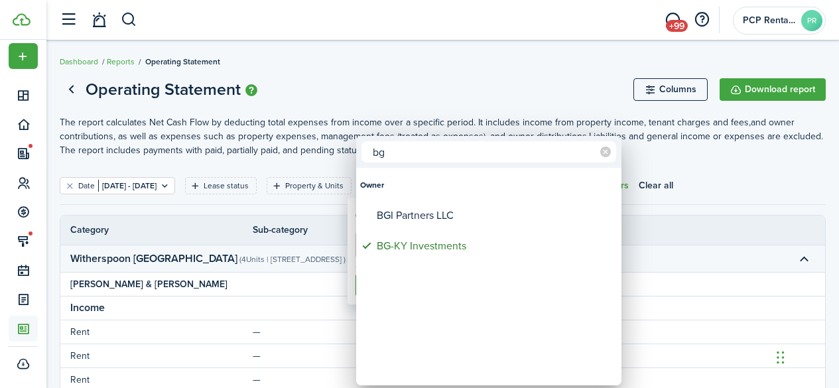
click at [487, 76] on div at bounding box center [419, 194] width 1051 height 600
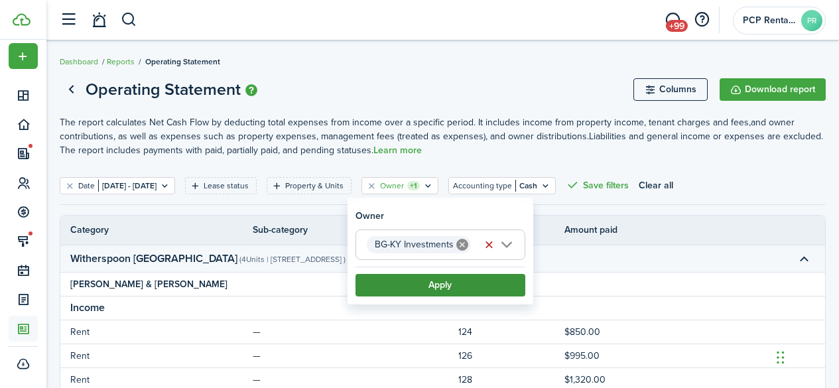
click at [440, 288] on button "Apply" at bounding box center [440, 285] width 170 height 23
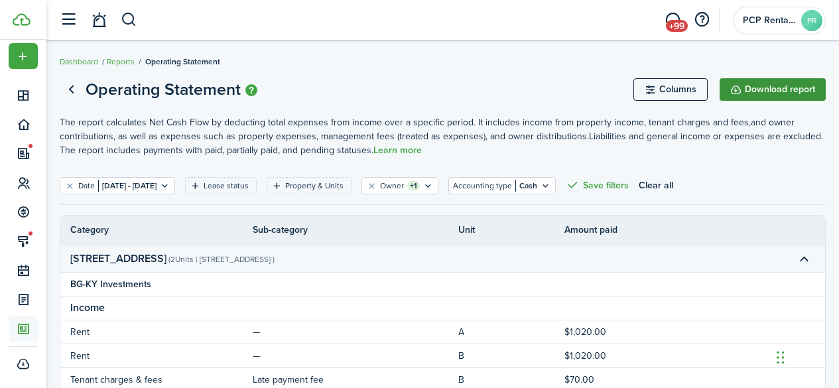
click at [762, 92] on button "Download report" at bounding box center [773, 89] width 106 height 23
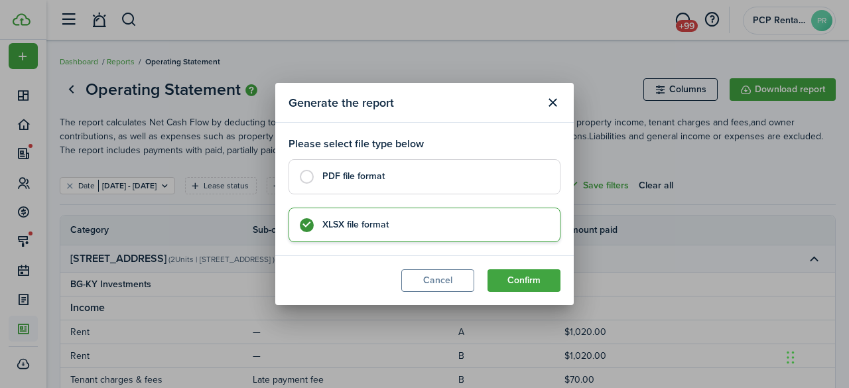
click at [359, 180] on control-radio-card-title "PDF file format" at bounding box center [434, 176] width 224 height 13
radio input "true"
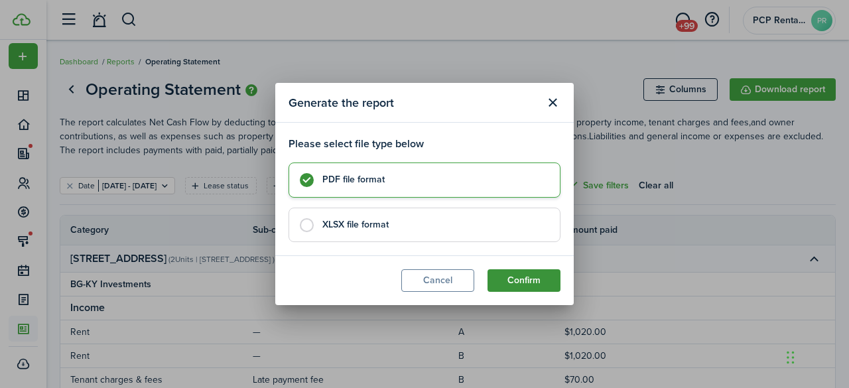
click at [517, 275] on button "Confirm" at bounding box center [523, 280] width 73 height 23
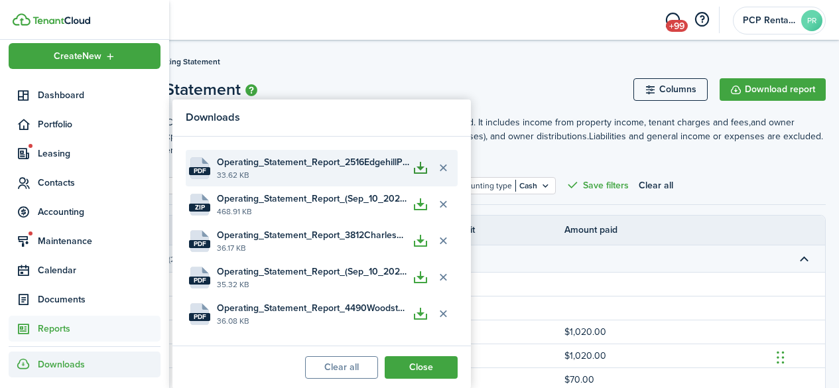
click at [418, 170] on button "button" at bounding box center [420, 168] width 23 height 23
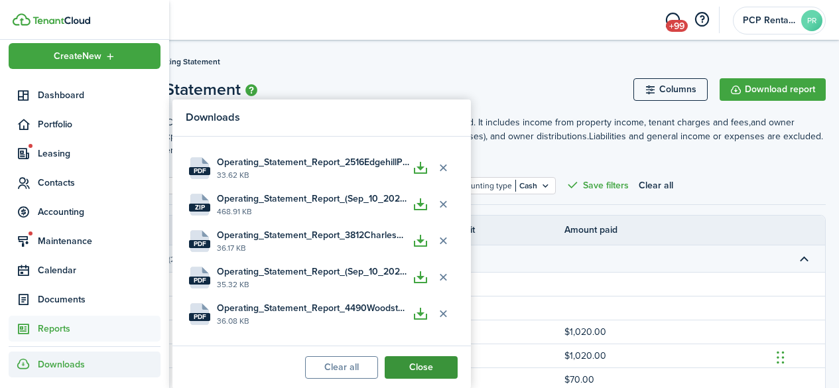
click at [420, 357] on button "Close" at bounding box center [421, 367] width 73 height 23
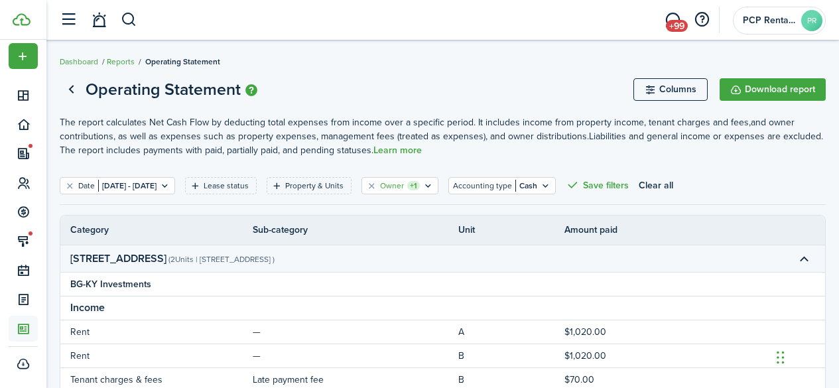
click at [420, 186] on filter-tag-counter "+1" at bounding box center [413, 185] width 13 height 9
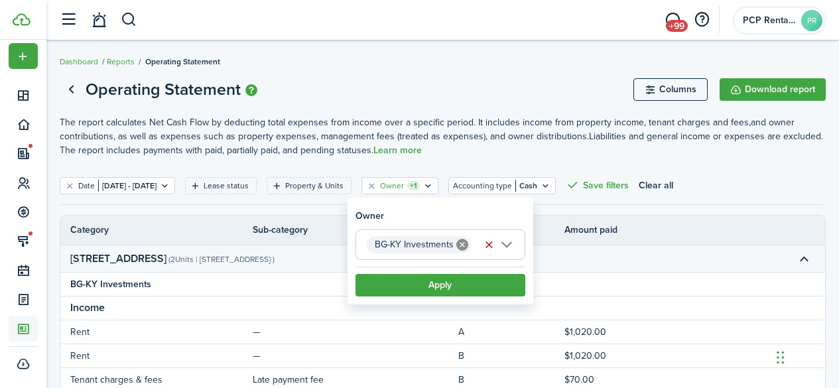
click at [459, 241] on icon at bounding box center [462, 245] width 12 height 12
click at [430, 246] on span "Choose owner" at bounding box center [401, 244] width 68 height 15
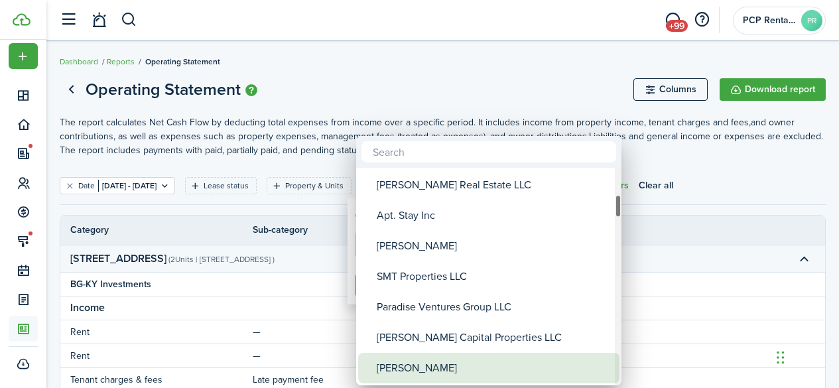
click at [390, 370] on div "[PERSON_NAME]" at bounding box center [494, 368] width 235 height 31
type input "[PERSON_NAME]"
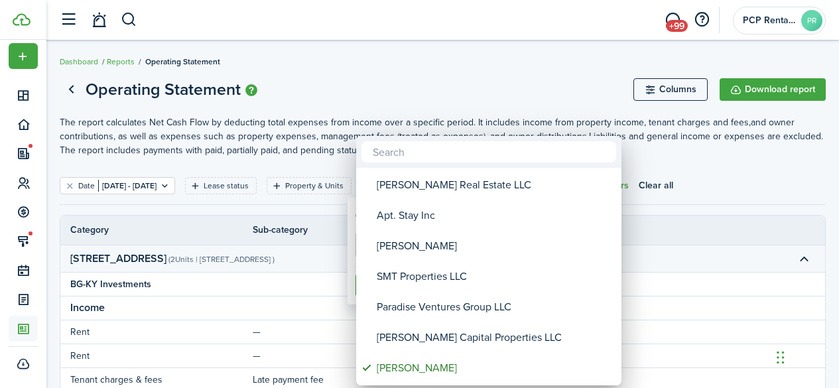
click at [460, 90] on div at bounding box center [419, 194] width 1051 height 600
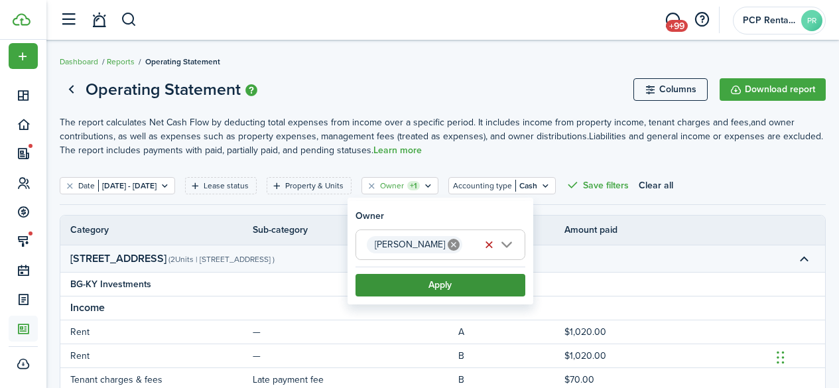
click at [430, 286] on button "Apply" at bounding box center [440, 285] width 170 height 23
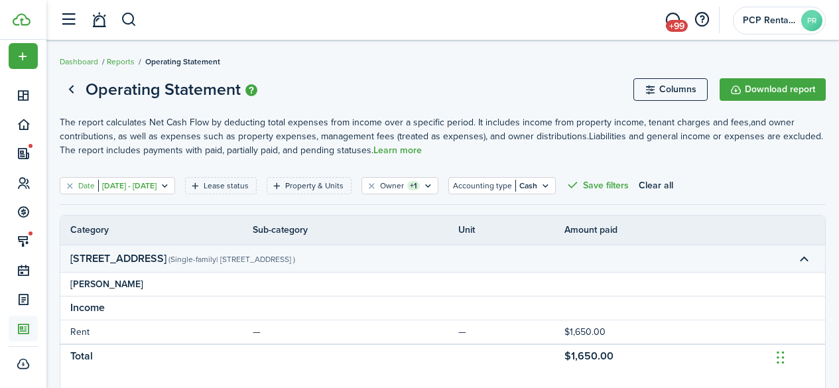
click at [142, 183] on filter-tag-value "[DATE] - [DATE]" at bounding box center [127, 186] width 58 height 12
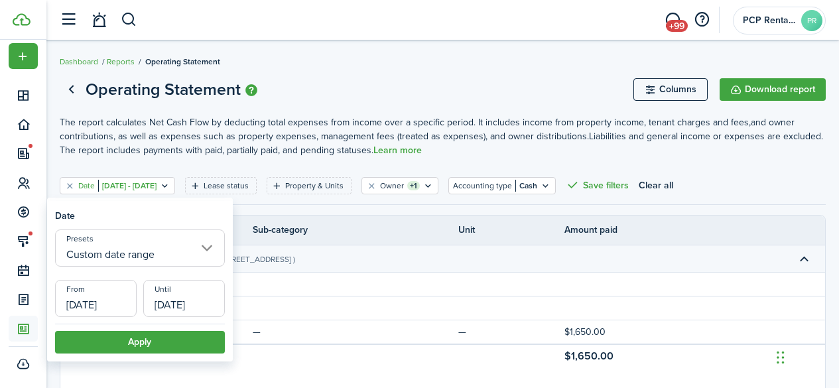
click at [100, 294] on input "[DATE]" at bounding box center [96, 298] width 82 height 37
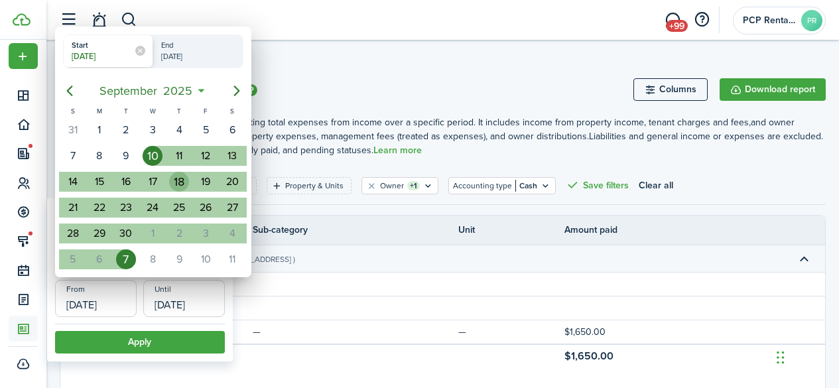
click at [176, 184] on div "18" at bounding box center [179, 182] width 20 height 20
type input "09/18/2025"
radio input "false"
radio input "true"
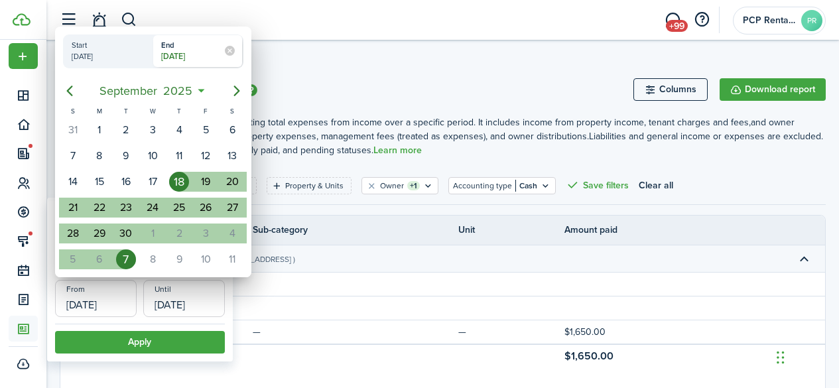
click at [125, 258] on div "7" at bounding box center [126, 259] width 20 height 20
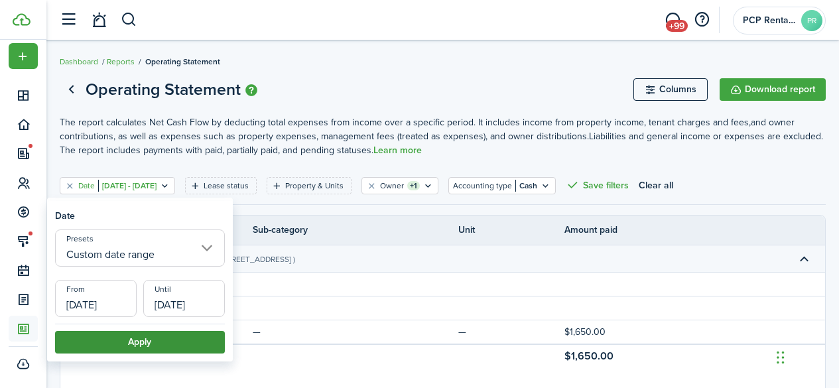
click at [125, 338] on button "Apply" at bounding box center [140, 342] width 170 height 23
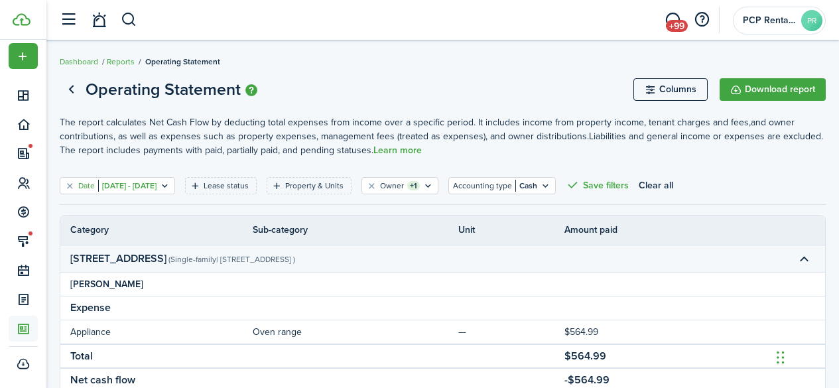
click at [131, 188] on filter-tag-value "Sep 18, 2025 - Oct 07, 2025" at bounding box center [127, 186] width 58 height 12
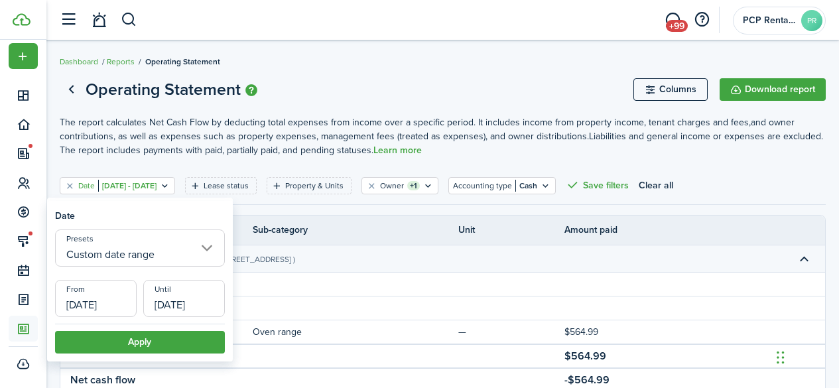
click at [99, 293] on input "09/18/2025" at bounding box center [96, 298] width 82 height 37
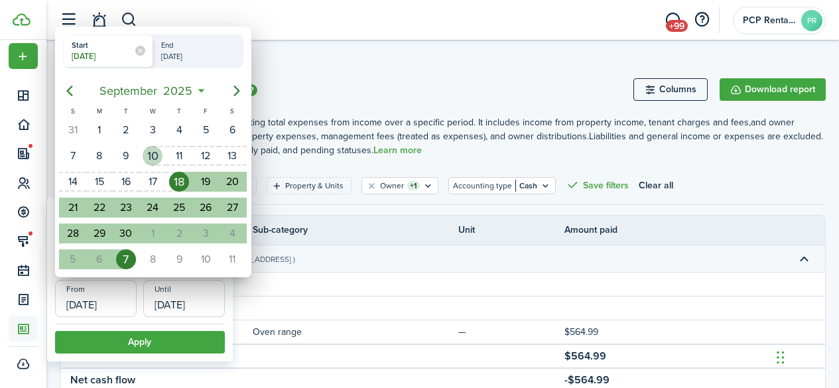
click at [155, 153] on div "10" at bounding box center [153, 156] width 20 height 20
type input "[DATE]"
radio input "false"
radio input "true"
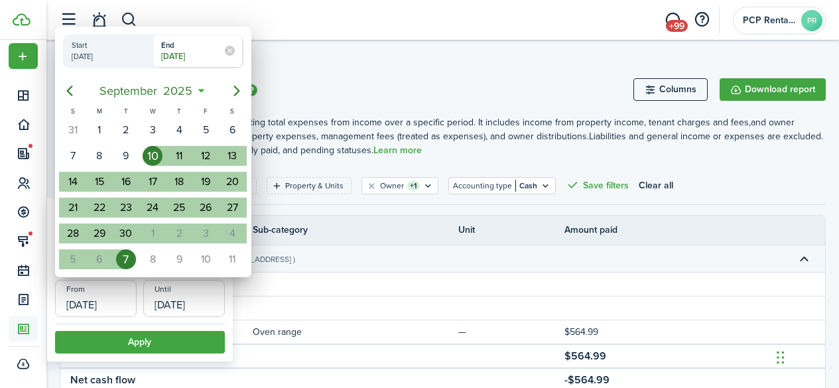
click at [119, 255] on div "7" at bounding box center [126, 259] width 20 height 20
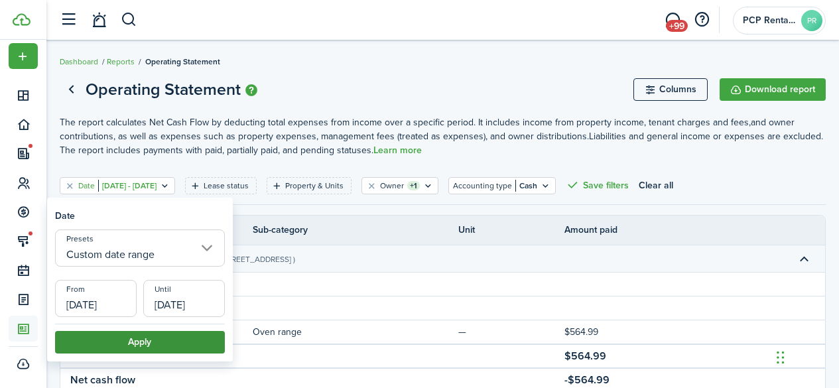
click at [130, 340] on button "Apply" at bounding box center [140, 342] width 170 height 23
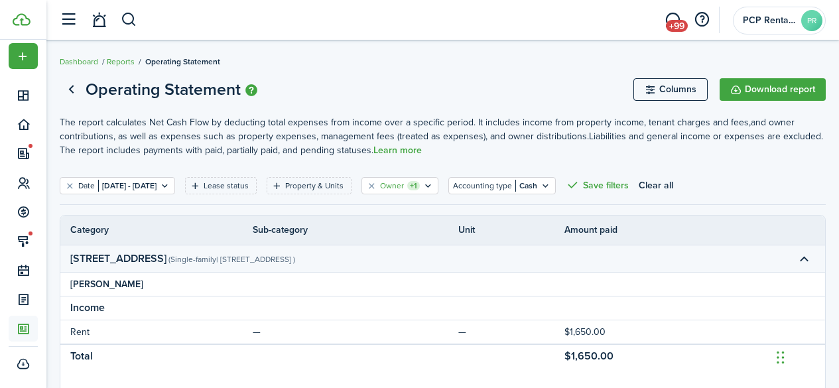
click at [420, 184] on filter-tag-counter "+1" at bounding box center [413, 185] width 13 height 9
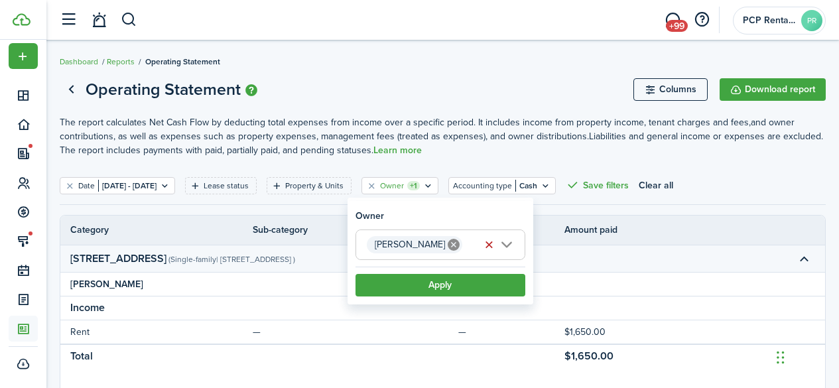
click at [452, 246] on icon at bounding box center [454, 245] width 12 height 12
click at [450, 247] on span "Choose owner" at bounding box center [440, 244] width 168 height 29
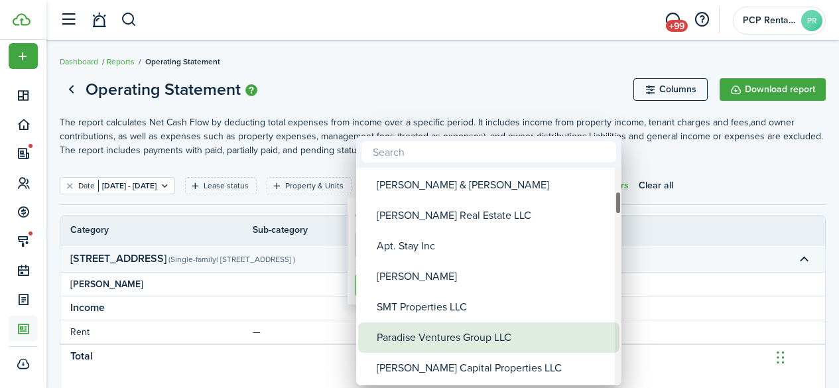
click at [416, 338] on div "Paradise Ventures Group LLC" at bounding box center [494, 337] width 235 height 31
type input "Paradise Ventures Group LLC"
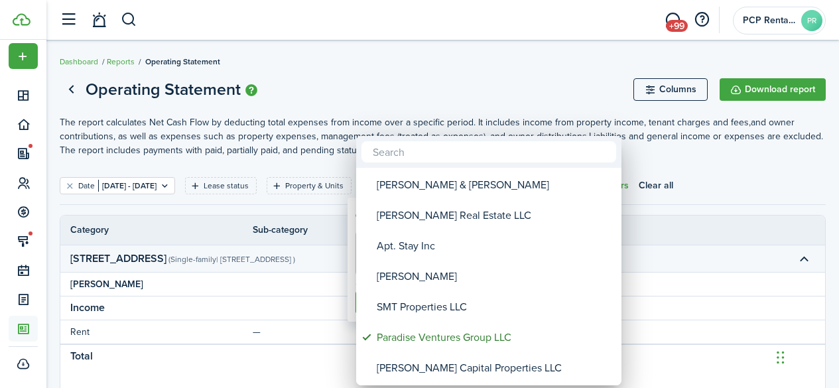
click at [434, 93] on div at bounding box center [419, 194] width 1051 height 600
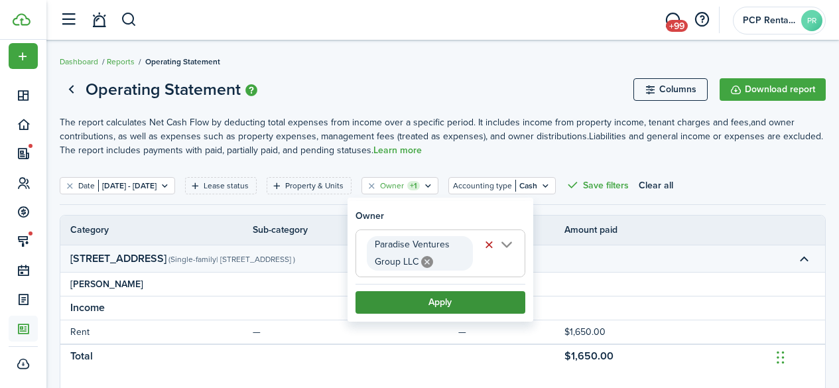
click at [428, 300] on button "Apply" at bounding box center [440, 302] width 170 height 23
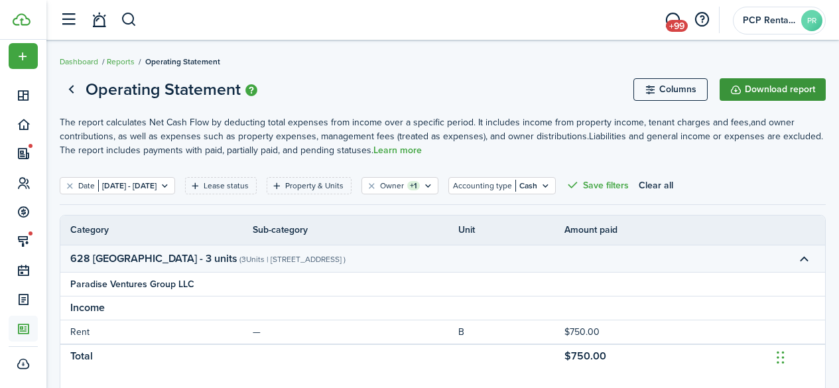
click at [761, 84] on button "Download report" at bounding box center [773, 89] width 106 height 23
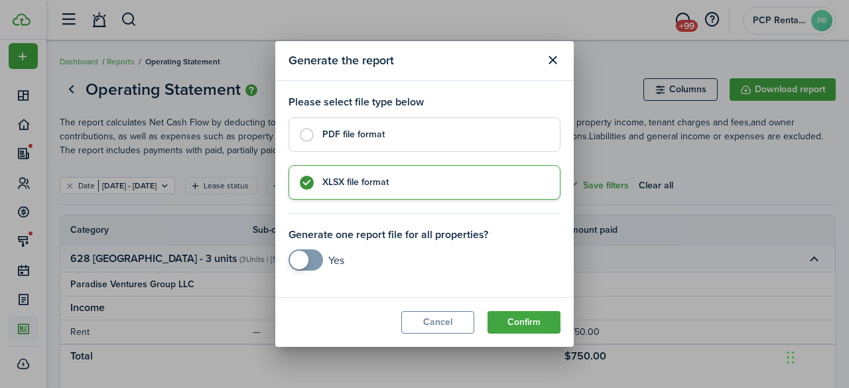
click at [305, 135] on label "PDF file format" at bounding box center [424, 134] width 272 height 34
radio input "true"
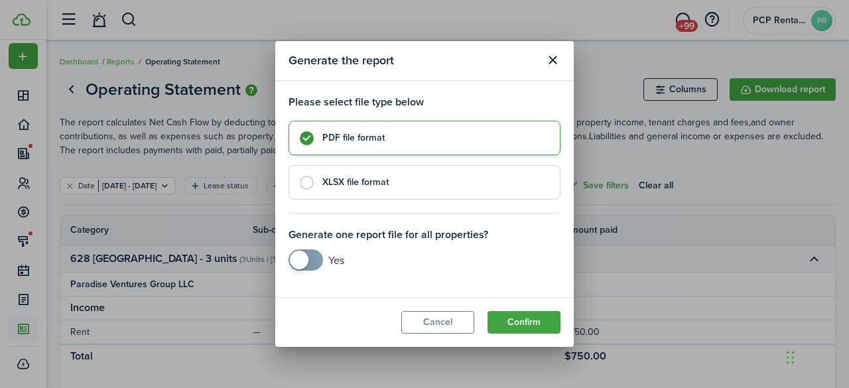
checkbox input "true"
click at [312, 262] on span at bounding box center [305, 259] width 13 height 21
click at [519, 326] on button "Confirm" at bounding box center [523, 322] width 73 height 23
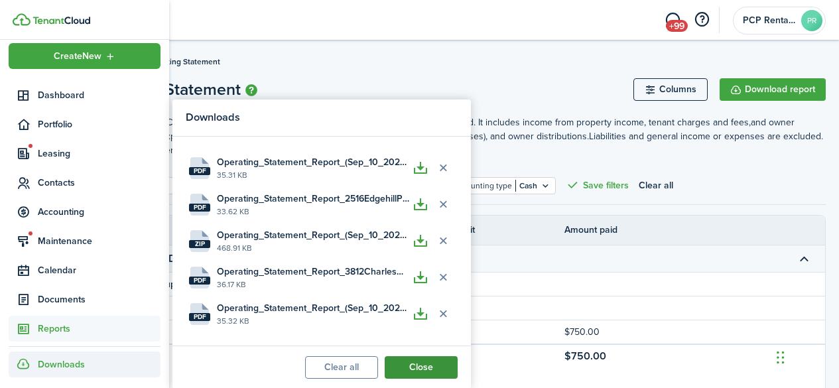
click at [424, 360] on button "Close" at bounding box center [421, 367] width 73 height 23
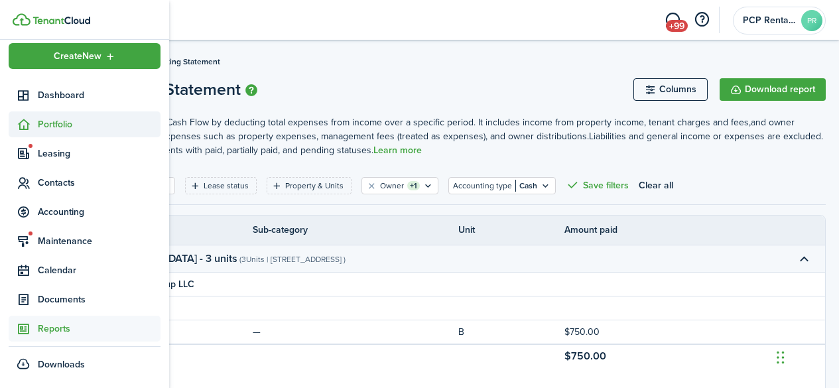
click at [58, 119] on span "Portfolio" at bounding box center [99, 124] width 123 height 14
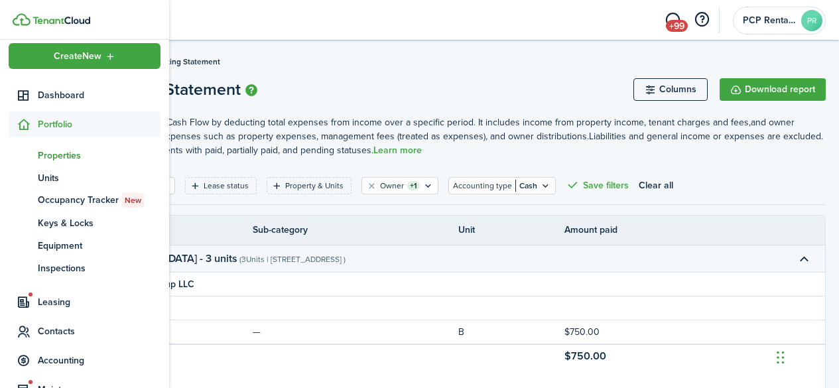
click at [56, 157] on span "Properties" at bounding box center [99, 156] width 123 height 14
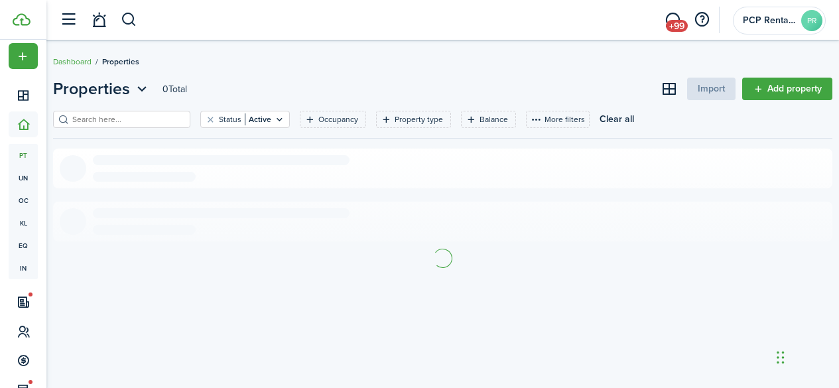
click at [160, 117] on input "search" at bounding box center [127, 119] width 117 height 13
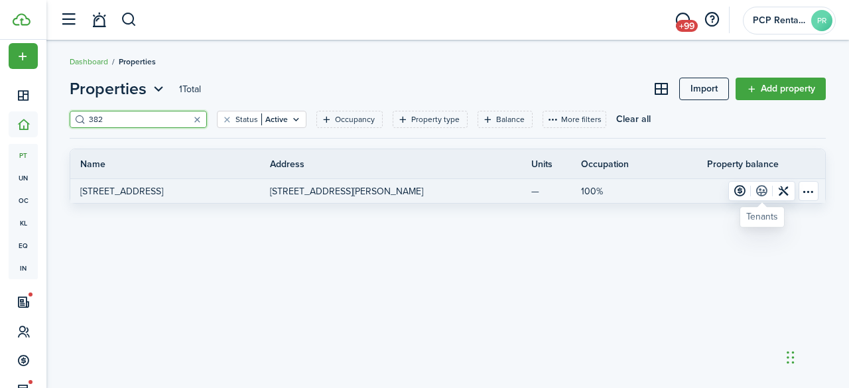
type input "382"
click at [763, 191] on link at bounding box center [762, 191] width 22 height 19
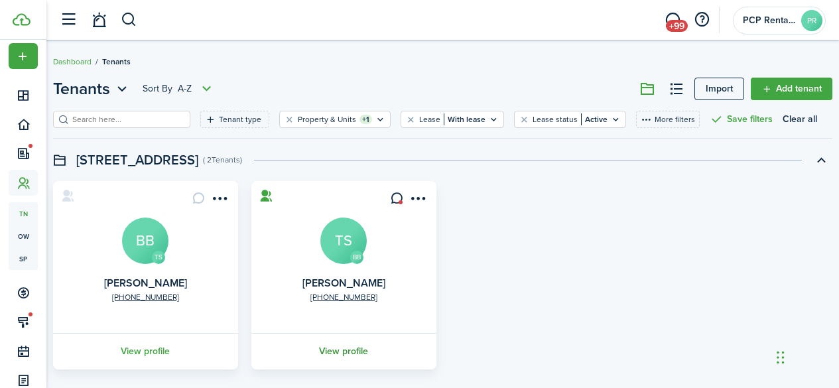
click at [339, 352] on link "View profile" at bounding box center [343, 351] width 189 height 36
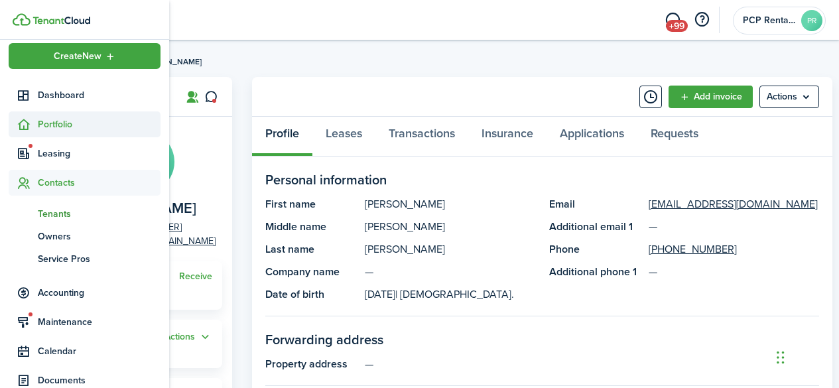
click at [44, 121] on span "Portfolio" at bounding box center [99, 124] width 123 height 14
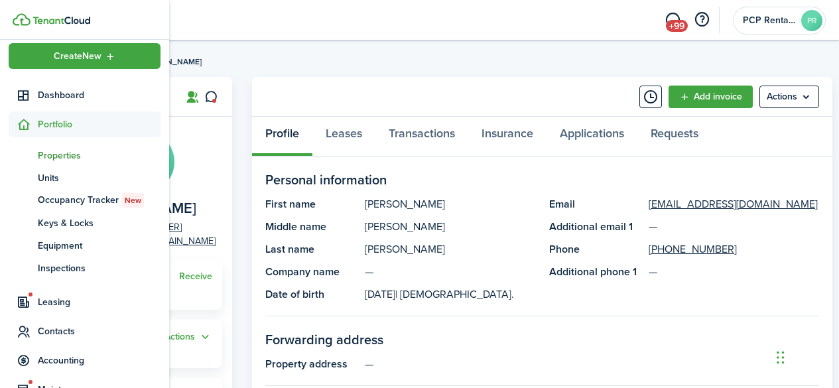
click at [66, 156] on span "Properties" at bounding box center [99, 156] width 123 height 14
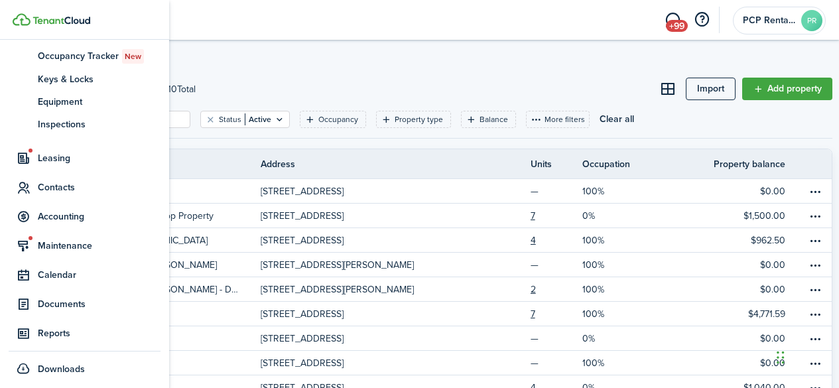
scroll to position [159, 0]
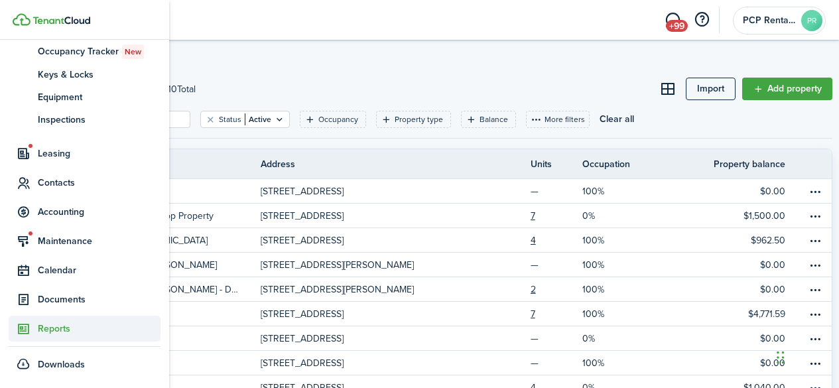
click at [54, 328] on span "Reports" at bounding box center [99, 329] width 123 height 14
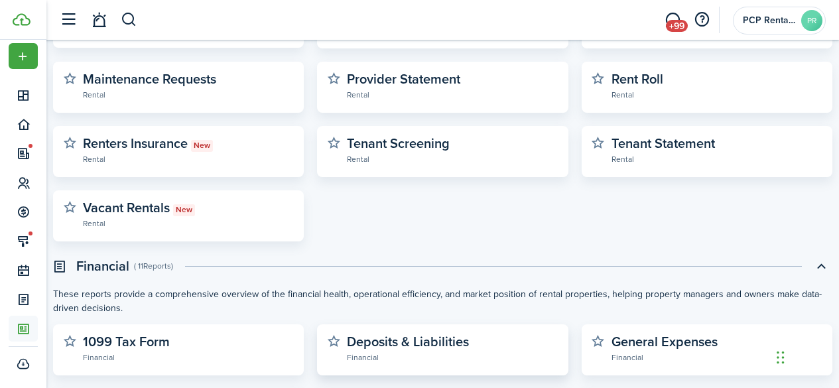
scroll to position [265, 0]
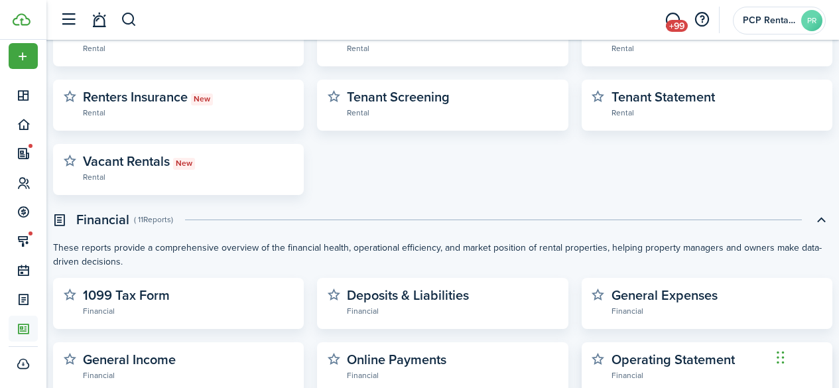
click at [664, 358] on widget-stats-description "Operating Statement" at bounding box center [672, 360] width 123 height 20
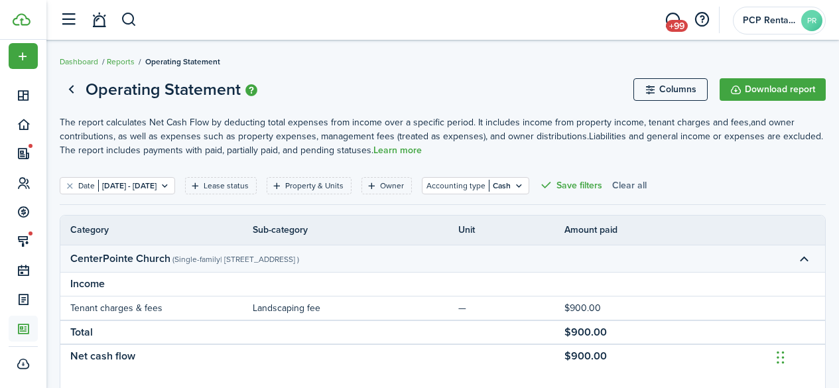
click at [647, 189] on button "Clear all" at bounding box center [629, 185] width 34 height 17
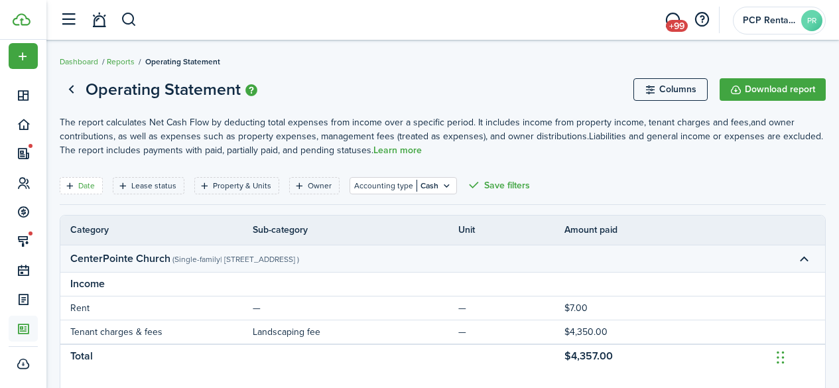
click at [75, 184] on icon "Open filter" at bounding box center [69, 185] width 11 height 11
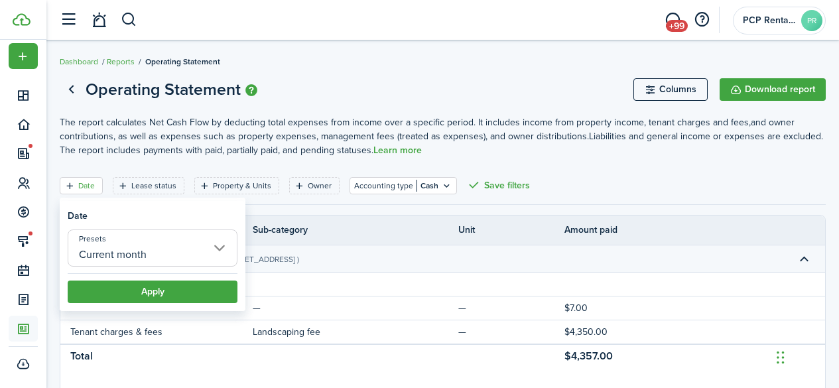
click at [134, 241] on input "Current month" at bounding box center [153, 247] width 170 height 37
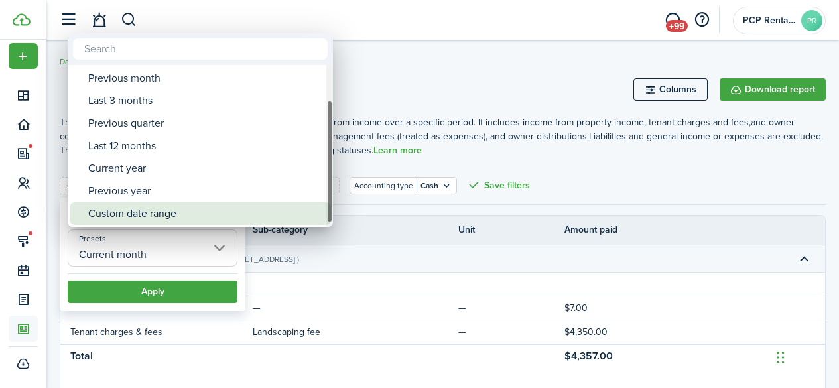
click at [141, 212] on div "Custom date range" at bounding box center [205, 213] width 235 height 23
type input "Custom date range"
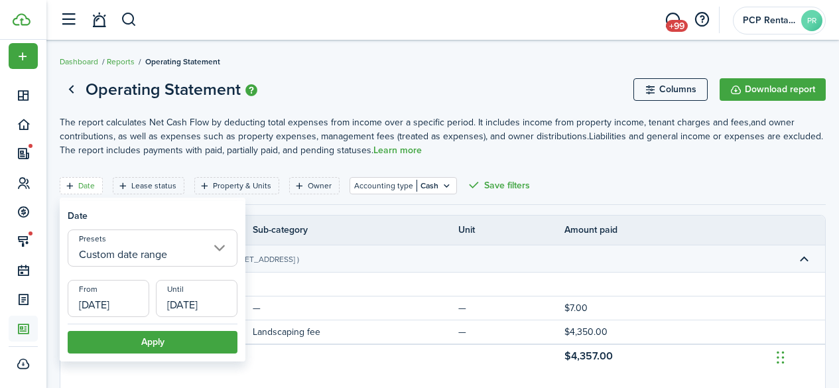
click at [105, 298] on input "[DATE]" at bounding box center [109, 298] width 82 height 37
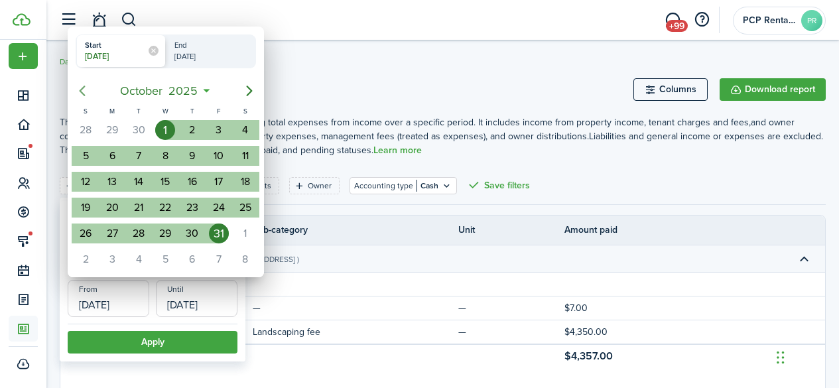
click at [85, 88] on icon "Previous page" at bounding box center [82, 91] width 16 height 16
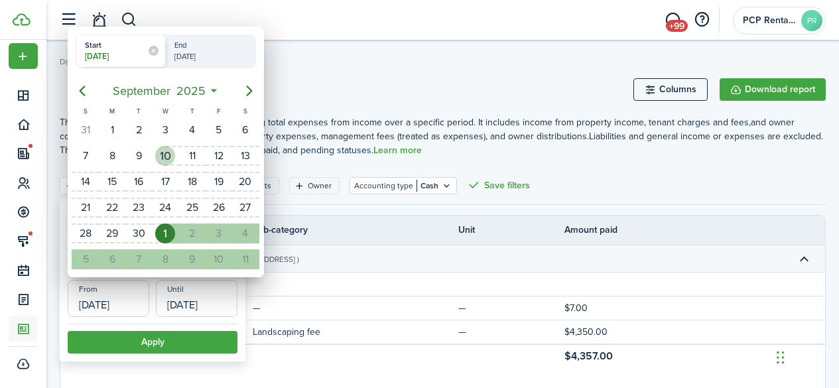
click at [164, 156] on div "10" at bounding box center [165, 156] width 20 height 20
type input "[DATE]"
radio input "false"
radio input "true"
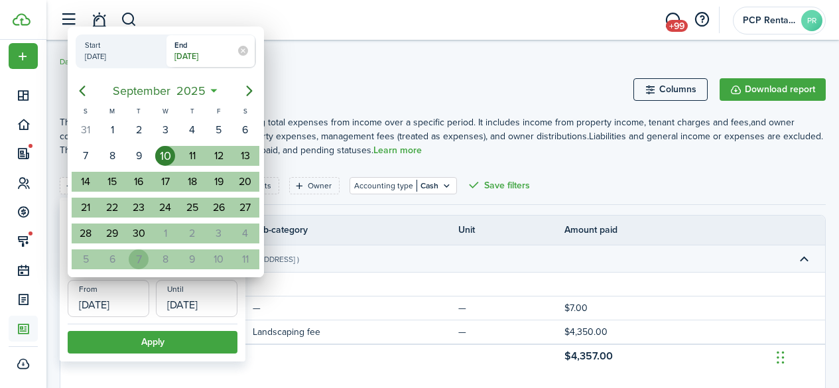
click at [134, 253] on div "7" at bounding box center [139, 259] width 20 height 20
type input "[DATE]"
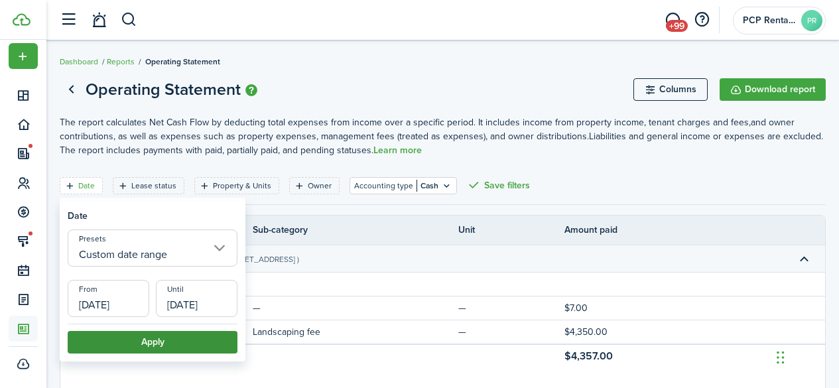
click at [118, 339] on button "Apply" at bounding box center [153, 342] width 170 height 23
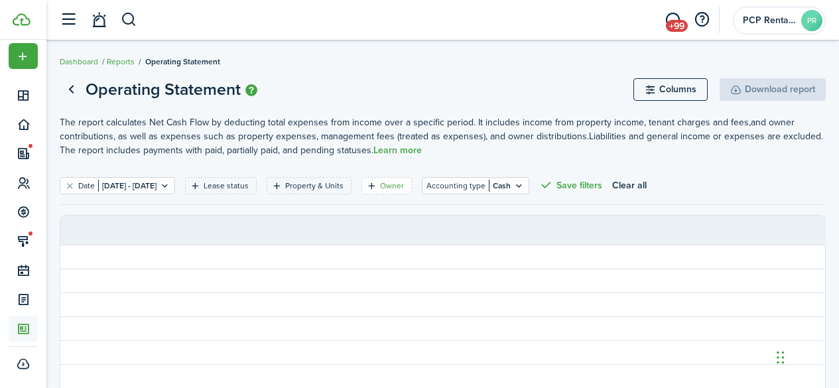
click at [404, 185] on filter-tag-label "Owner" at bounding box center [392, 186] width 24 height 12
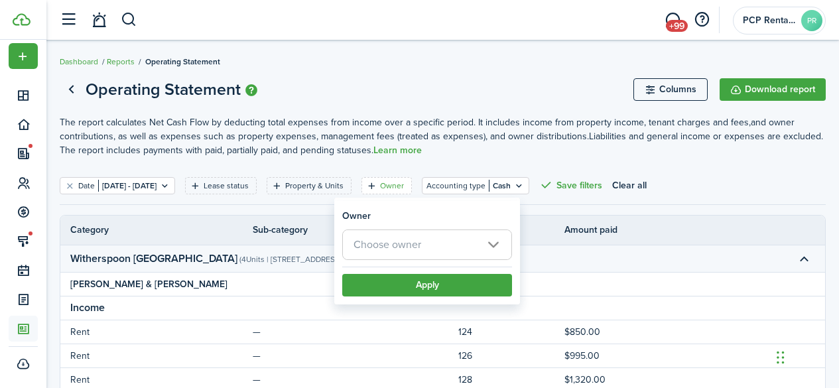
click at [411, 241] on span "Choose owner" at bounding box center [387, 244] width 68 height 15
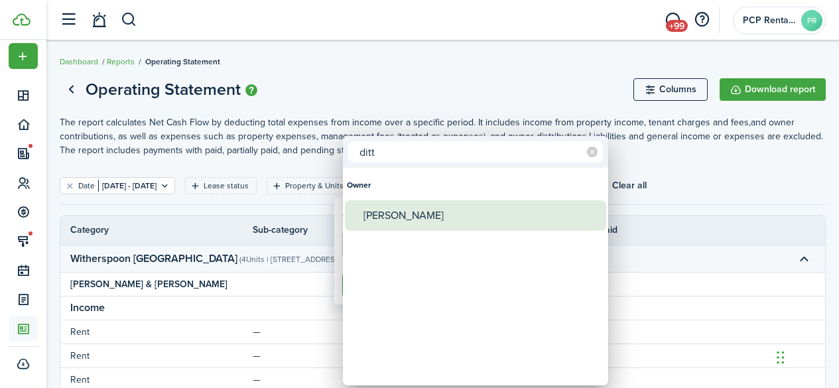
type input "ditt"
click at [400, 219] on div "[PERSON_NAME]" at bounding box center [480, 215] width 235 height 31
type input "[PERSON_NAME]"
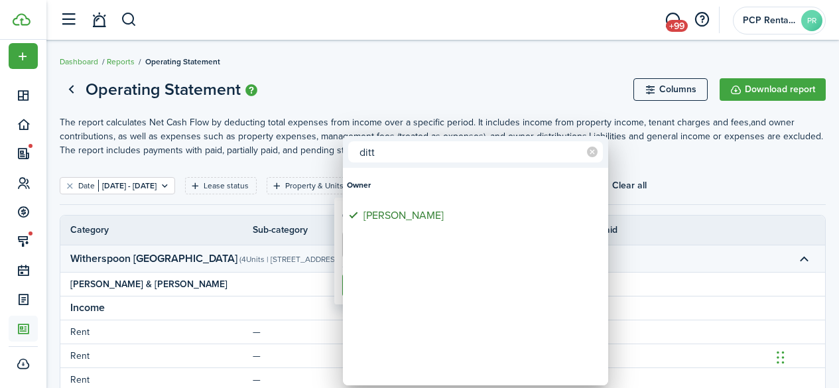
click at [379, 56] on div at bounding box center [419, 194] width 1051 height 600
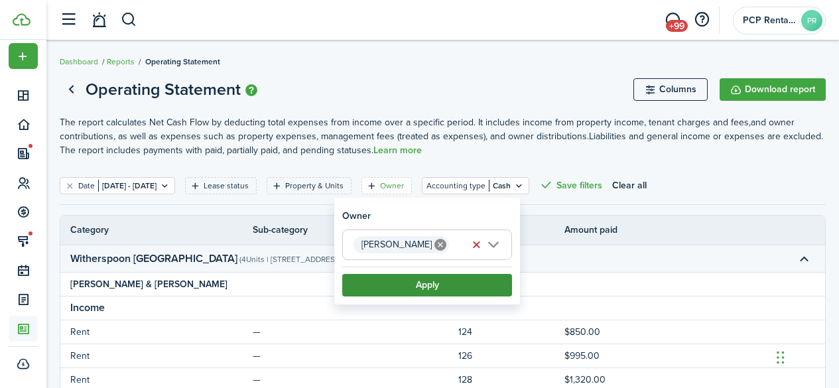
click at [411, 280] on button "Apply" at bounding box center [427, 285] width 170 height 23
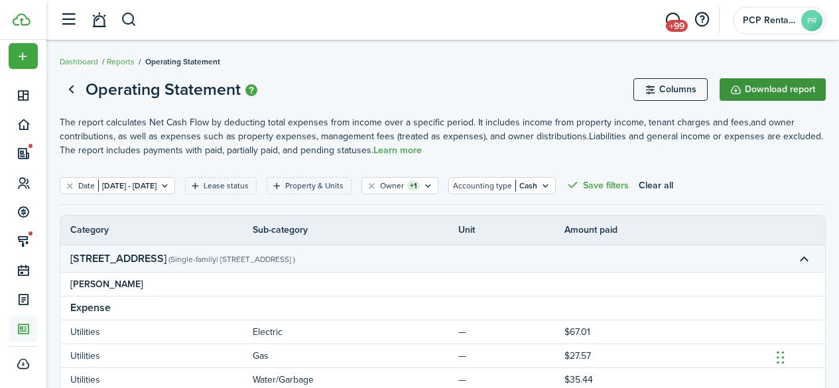
click at [769, 90] on button "Download report" at bounding box center [773, 89] width 106 height 23
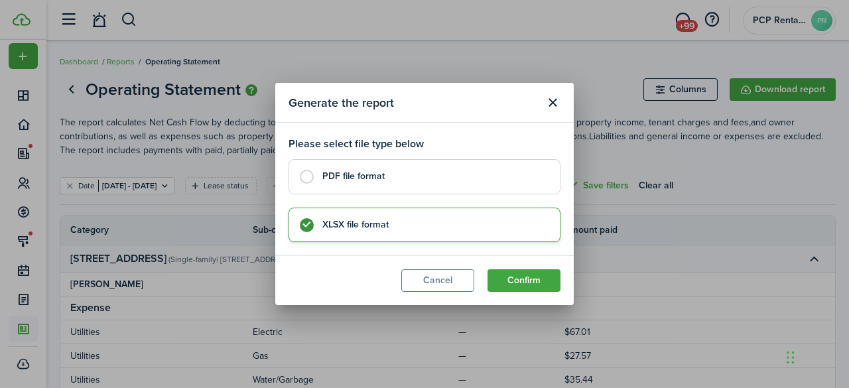
click at [374, 172] on control-radio-card-title "PDF file format" at bounding box center [434, 176] width 224 height 13
radio input "true"
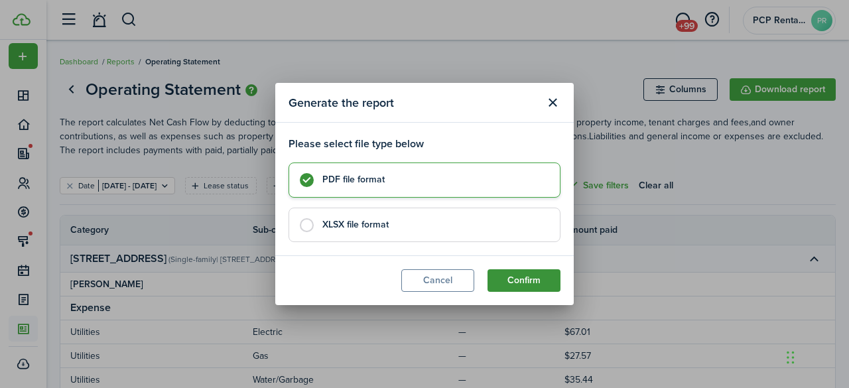
click at [512, 278] on button "Confirm" at bounding box center [523, 280] width 73 height 23
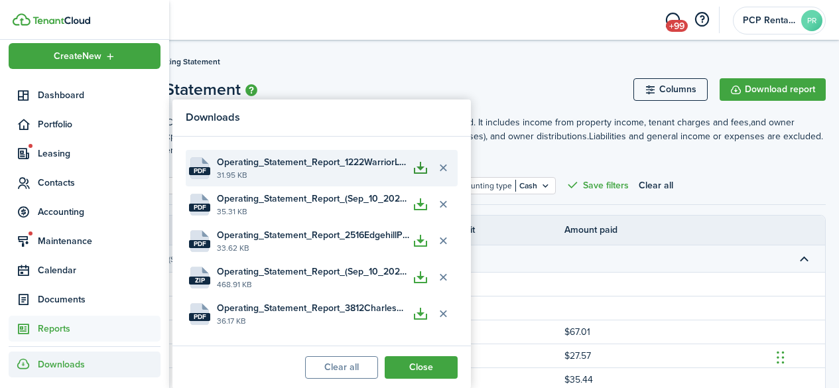
click at [423, 167] on button "button" at bounding box center [420, 168] width 23 height 23
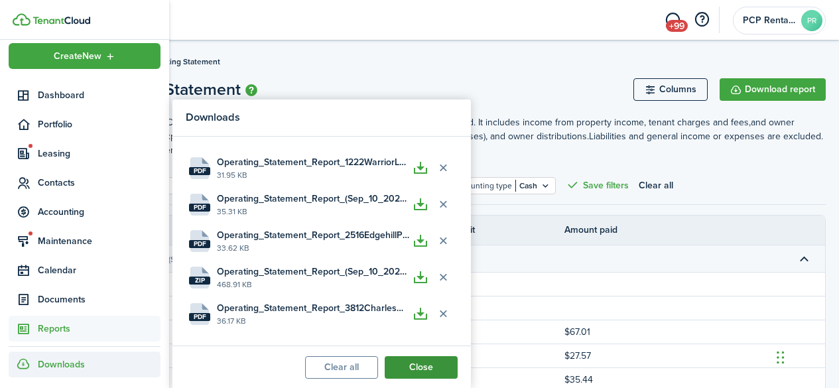
click at [405, 365] on button "Close" at bounding box center [421, 367] width 73 height 23
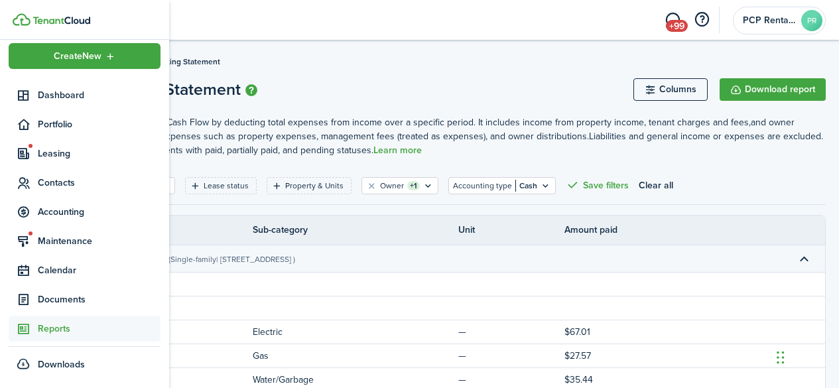
click at [44, 326] on span "Reports" at bounding box center [99, 329] width 123 height 14
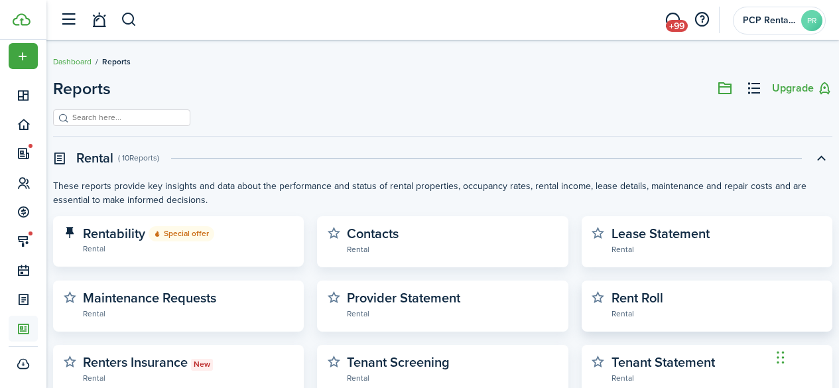
click at [636, 294] on widget-stats-description "Rent Roll" at bounding box center [637, 298] width 52 height 20
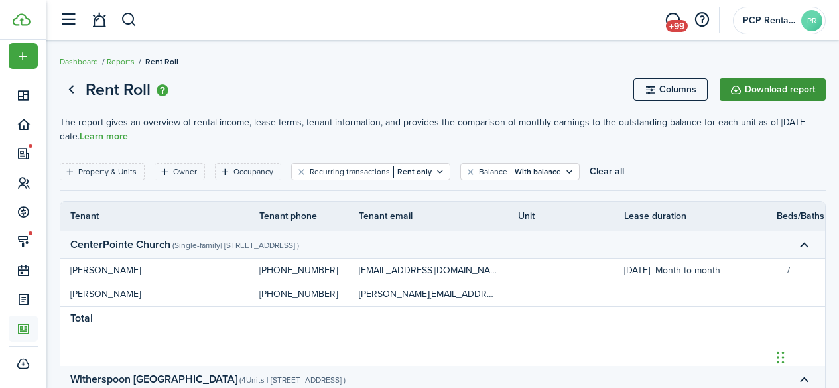
click at [774, 90] on button "Download report" at bounding box center [773, 89] width 106 height 23
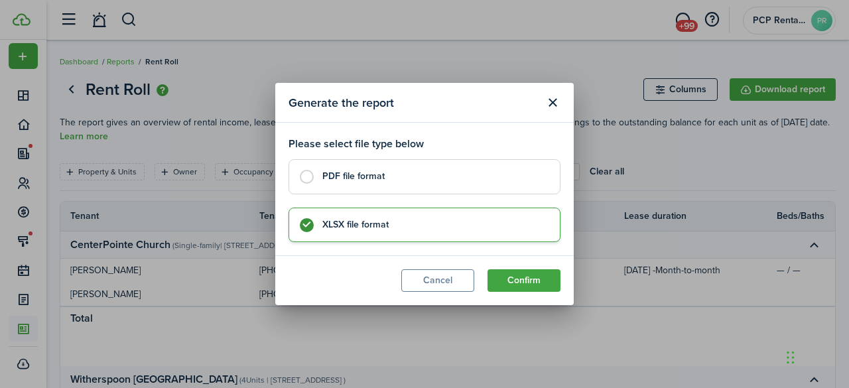
click at [381, 174] on control-radio-card-title "PDF file format" at bounding box center [434, 176] width 224 height 13
radio input "true"
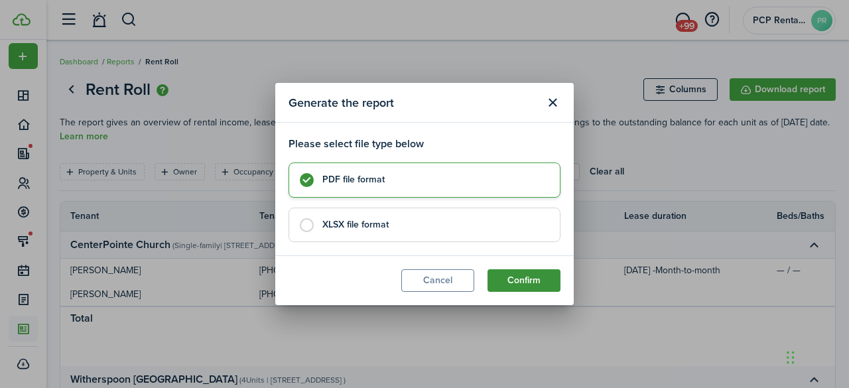
click at [517, 280] on button "Confirm" at bounding box center [523, 280] width 73 height 23
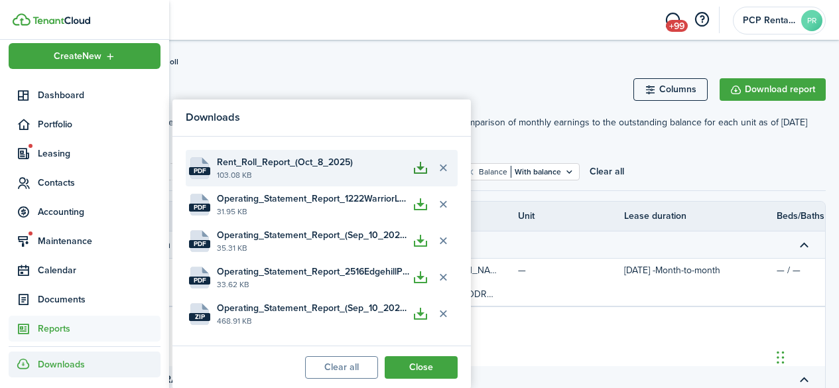
click at [422, 168] on button "button" at bounding box center [420, 168] width 23 height 23
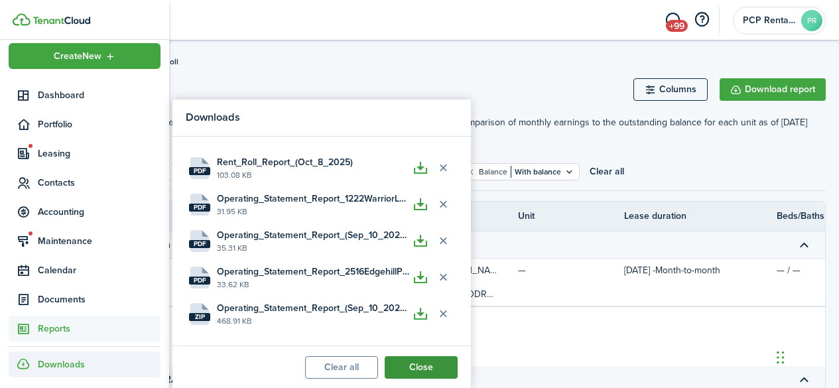
click at [416, 365] on button "Close" at bounding box center [421, 367] width 73 height 23
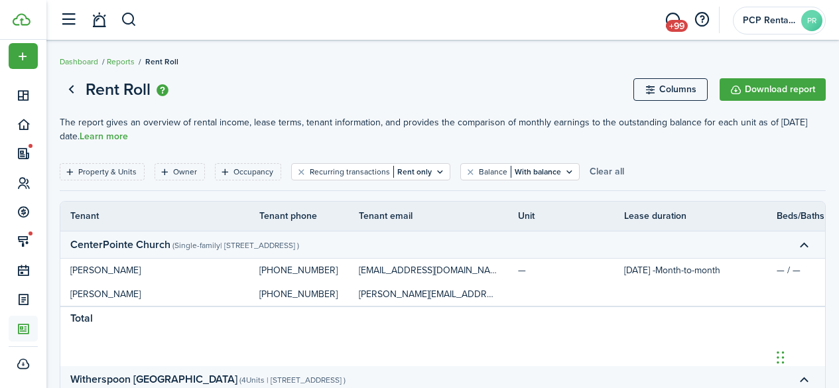
click at [604, 168] on button "Clear all" at bounding box center [607, 171] width 34 height 17
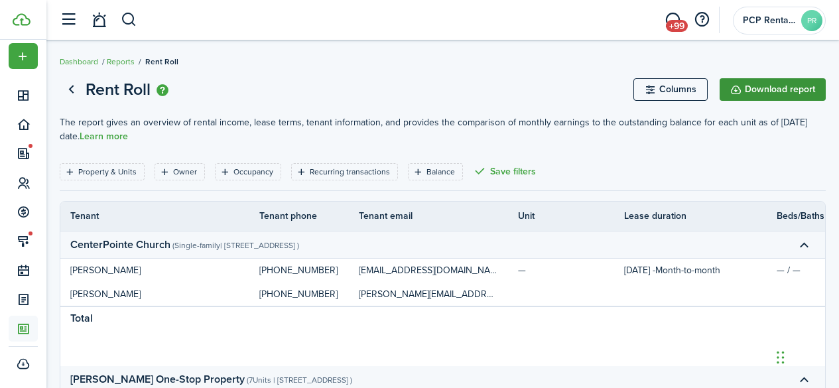
click at [776, 92] on button "Download report" at bounding box center [773, 89] width 106 height 23
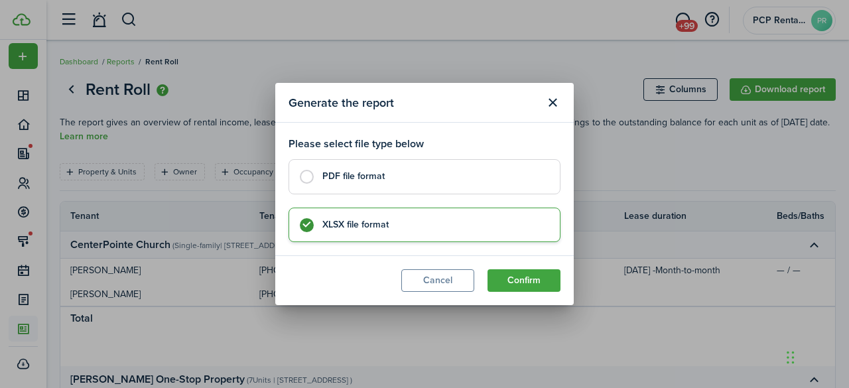
click at [377, 182] on control-radio-card-title "PDF file format" at bounding box center [434, 176] width 224 height 13
radio input "true"
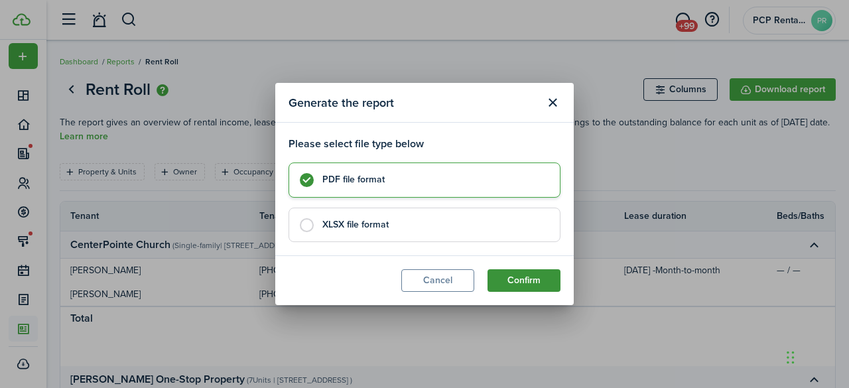
click at [521, 281] on button "Confirm" at bounding box center [523, 280] width 73 height 23
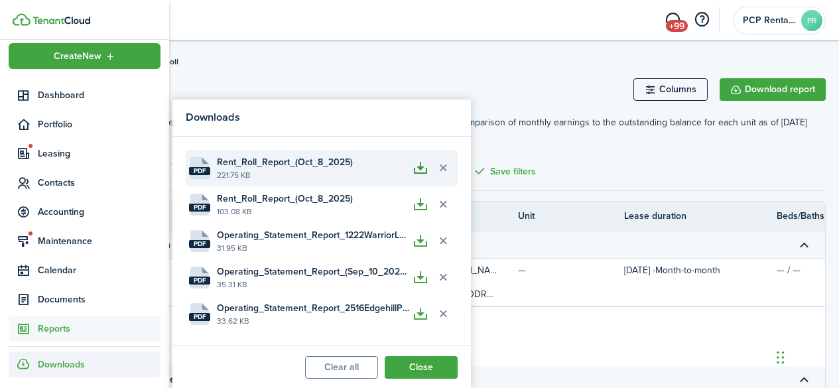
click at [421, 164] on button "button" at bounding box center [420, 168] width 23 height 23
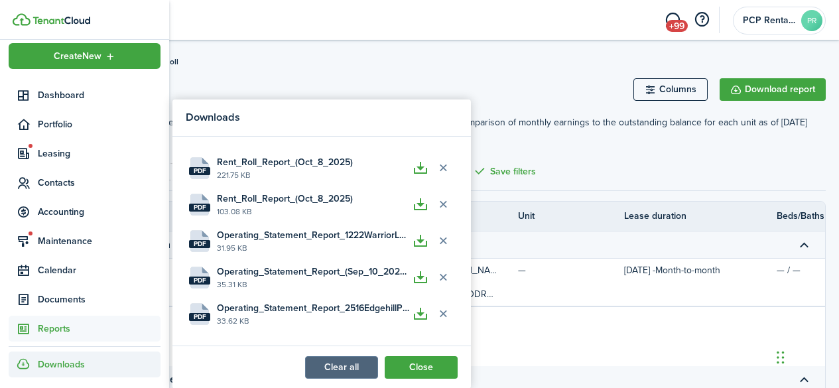
click at [320, 365] on button "Clear all" at bounding box center [341, 367] width 73 height 23
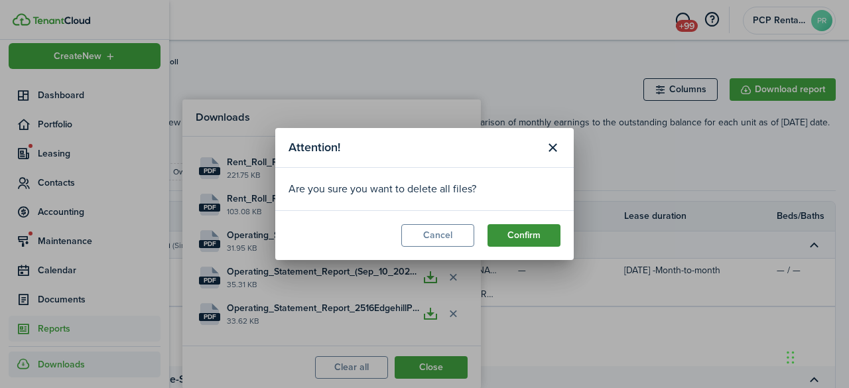
click at [517, 233] on button "Confirm" at bounding box center [523, 235] width 73 height 23
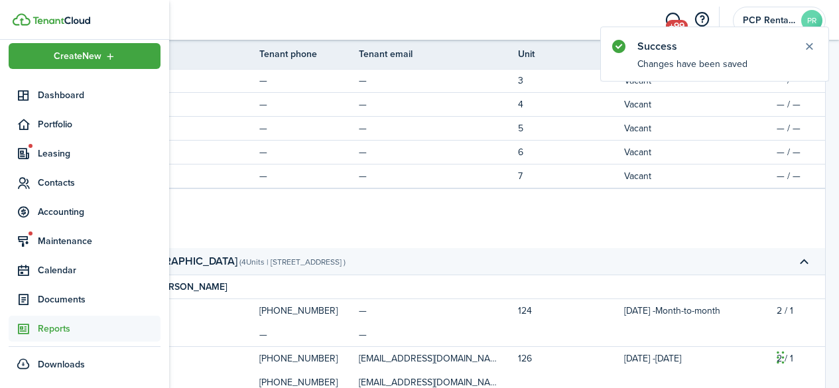
scroll to position [398, 0]
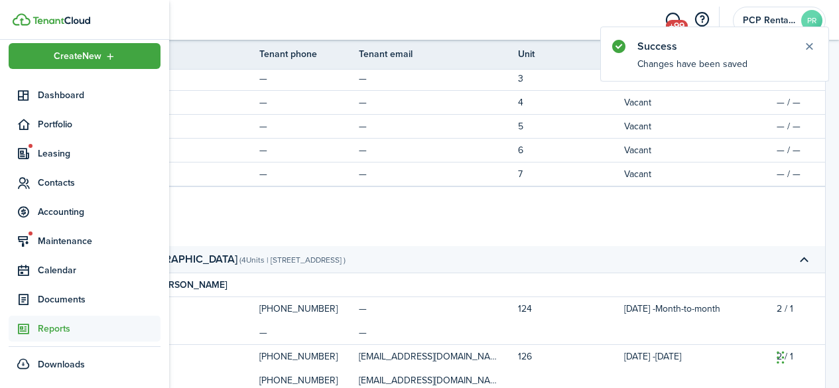
click at [50, 329] on span "Reports" at bounding box center [99, 329] width 123 height 14
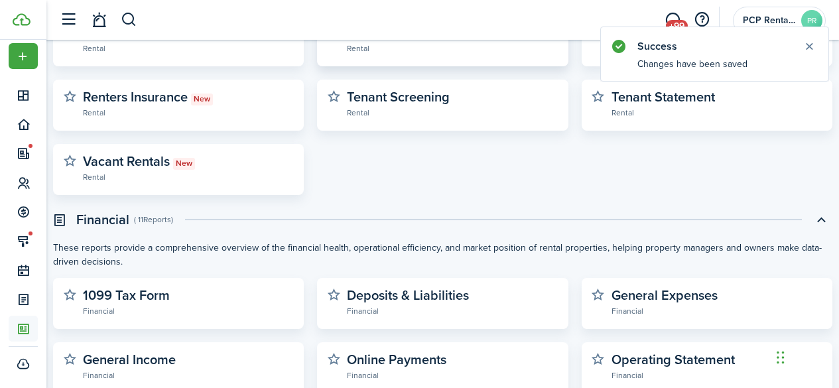
scroll to position [332, 0]
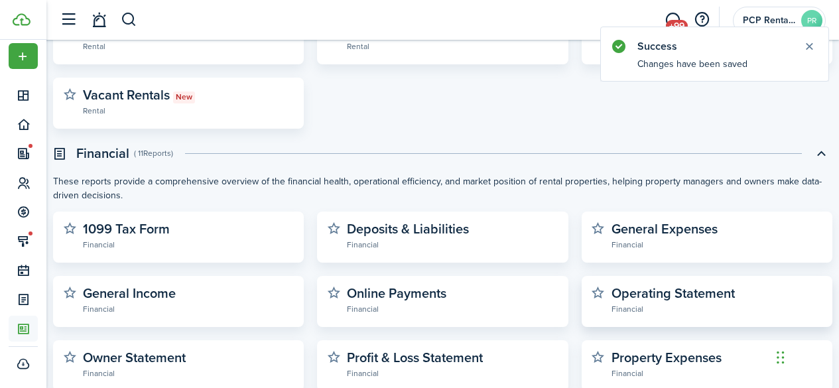
click at [633, 296] on widget-stats-description "Operating Statement" at bounding box center [672, 293] width 123 height 20
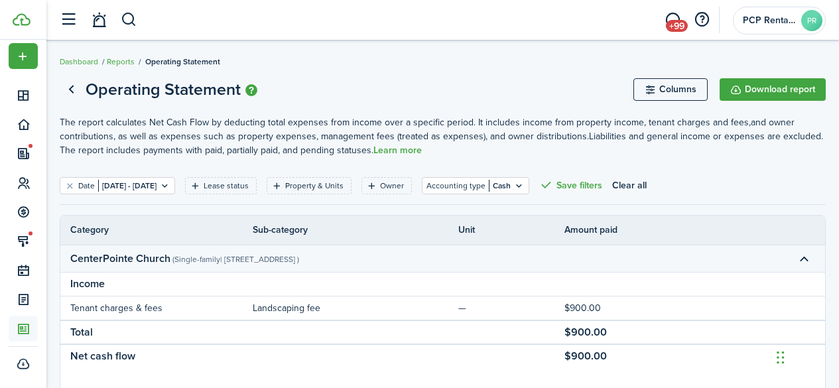
click at [647, 184] on button "Clear all" at bounding box center [629, 185] width 34 height 17
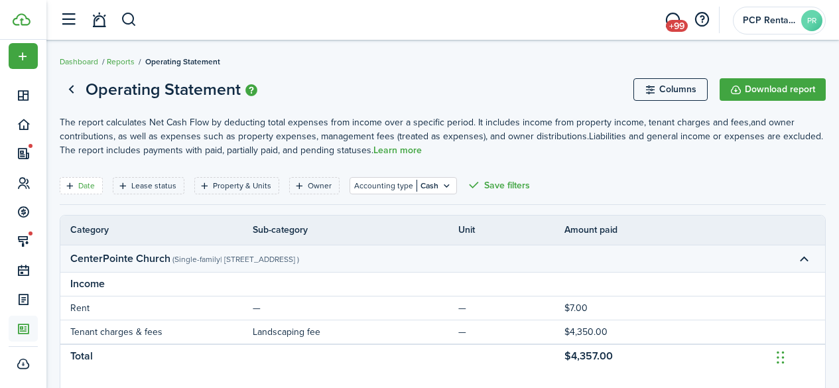
click at [88, 189] on filter-tag-label "Date" at bounding box center [86, 186] width 17 height 12
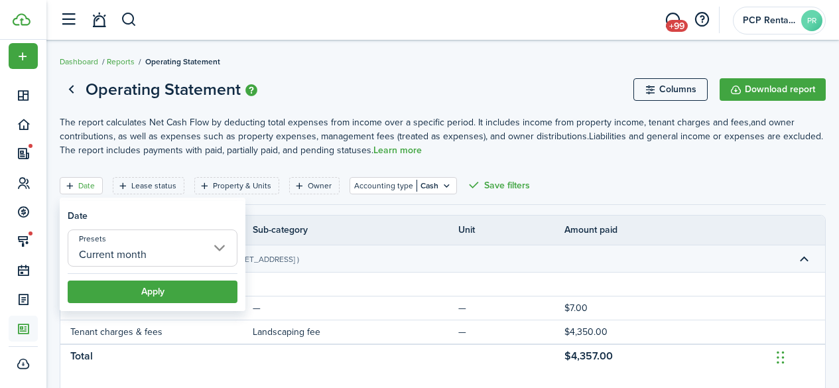
click at [103, 244] on input "Current month" at bounding box center [153, 247] width 170 height 37
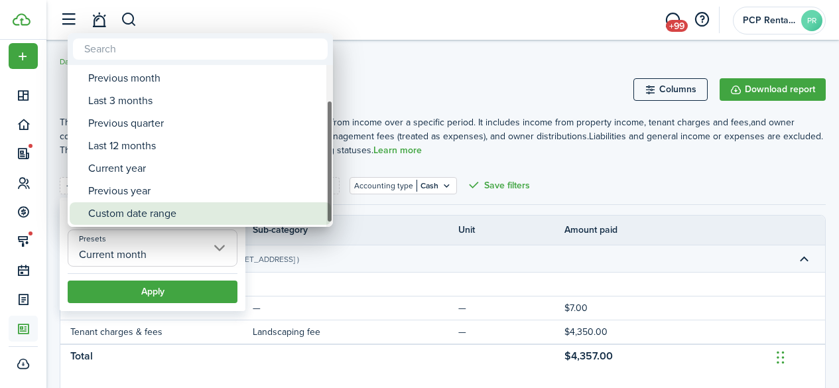
click at [139, 217] on div "Custom date range" at bounding box center [205, 213] width 235 height 23
type input "Custom date range"
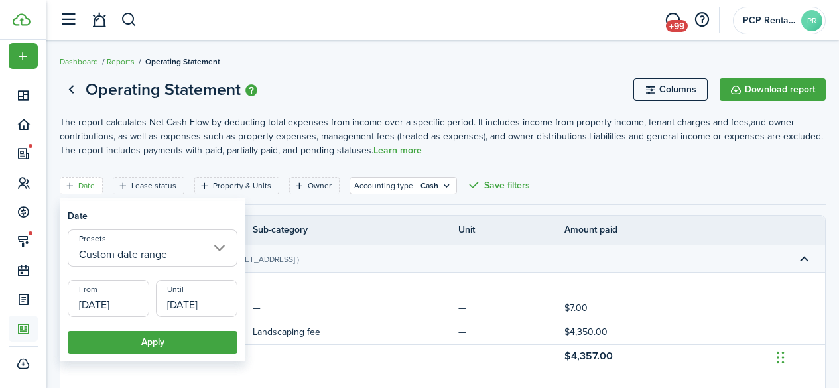
click at [101, 299] on input "[DATE]" at bounding box center [109, 298] width 82 height 37
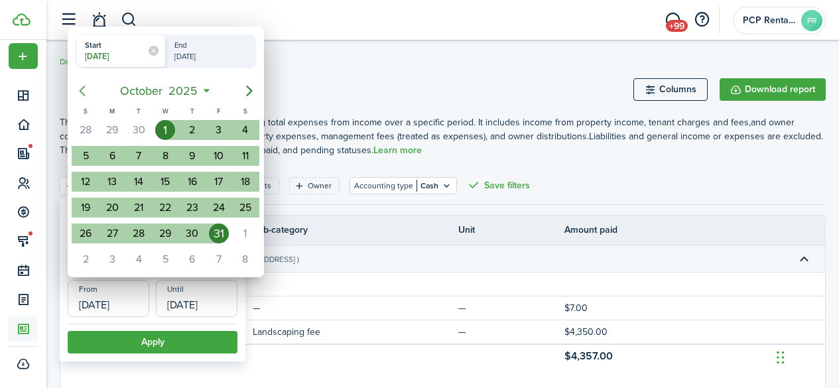
click at [86, 91] on icon "Previous page" at bounding box center [82, 91] width 16 height 16
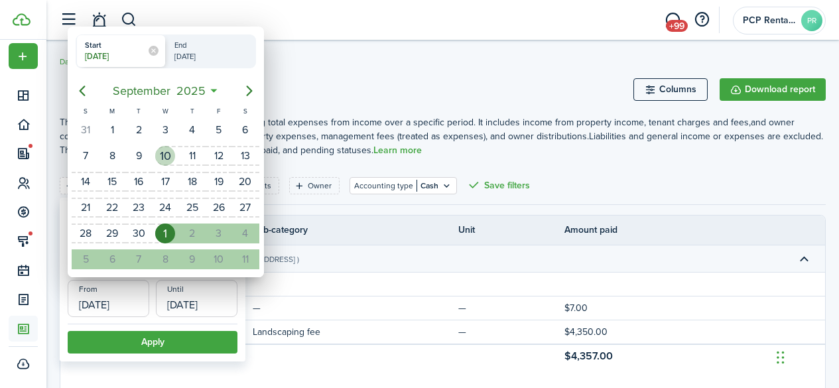
click at [168, 156] on div "10" at bounding box center [165, 156] width 20 height 20
type input "[DATE]"
radio input "false"
radio input "true"
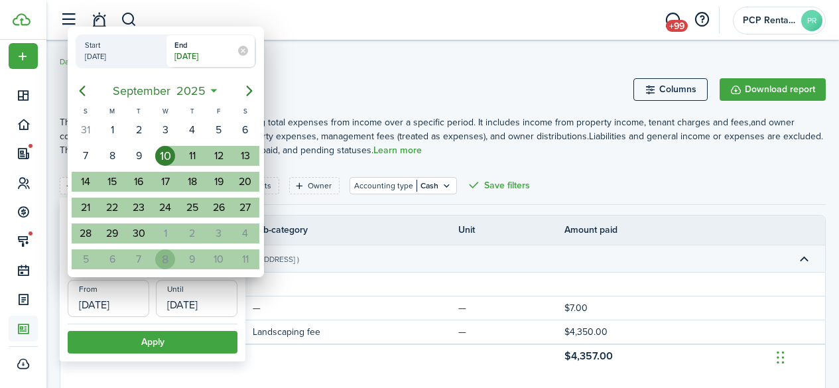
click at [161, 259] on div "8" at bounding box center [165, 259] width 20 height 20
type input "[DATE]"
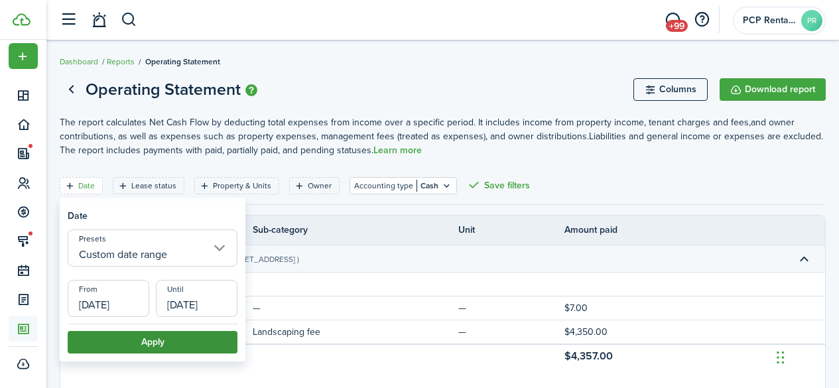
click at [157, 338] on button "Apply" at bounding box center [153, 342] width 170 height 23
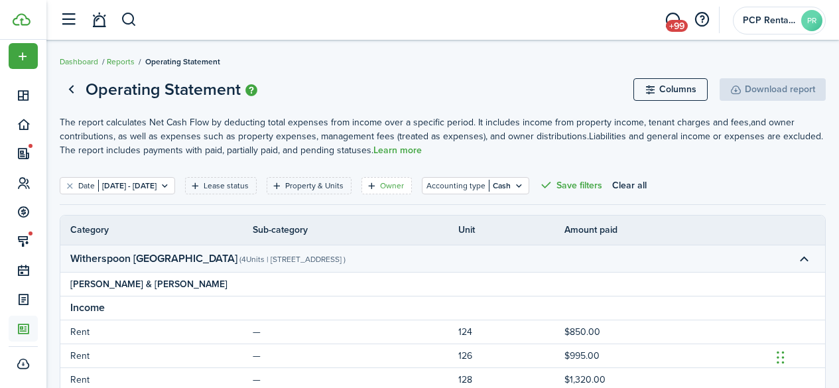
click at [404, 180] on filter-tag-label "Owner" at bounding box center [392, 186] width 24 height 12
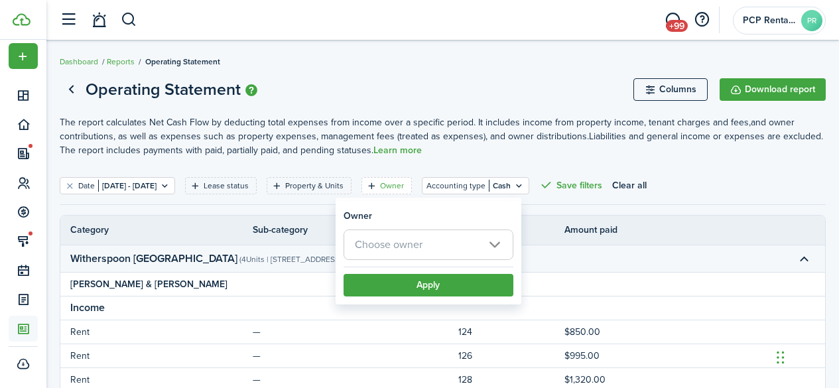
click at [399, 241] on span "Choose owner" at bounding box center [389, 244] width 68 height 15
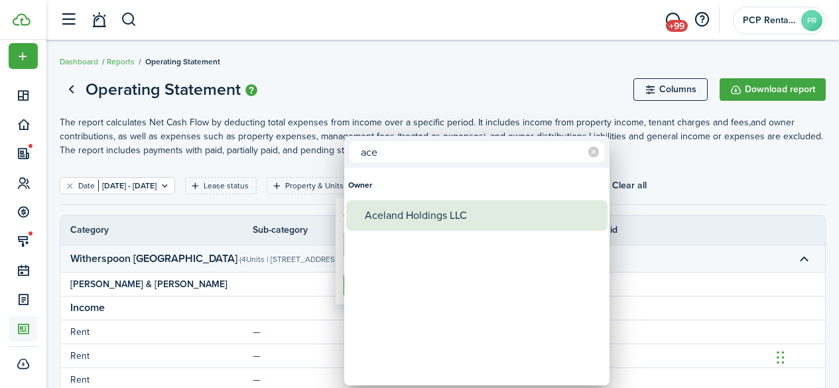
type input "ace"
click at [413, 224] on div "Aceland Holdings LLC" at bounding box center [482, 215] width 235 height 31
type input "Aceland Holdings LLC"
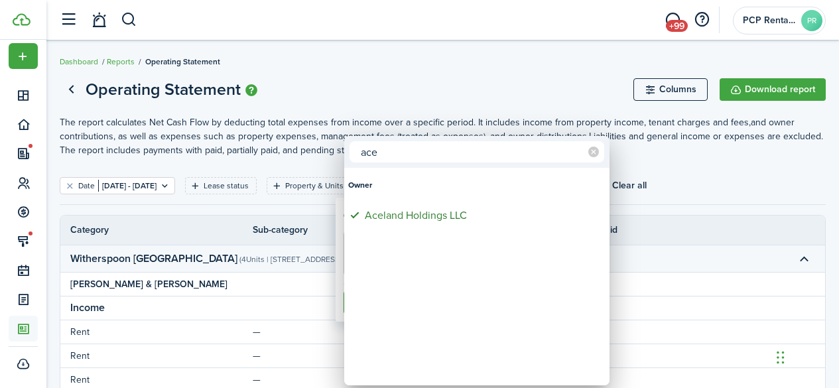
click at [403, 92] on div at bounding box center [419, 194] width 1051 height 600
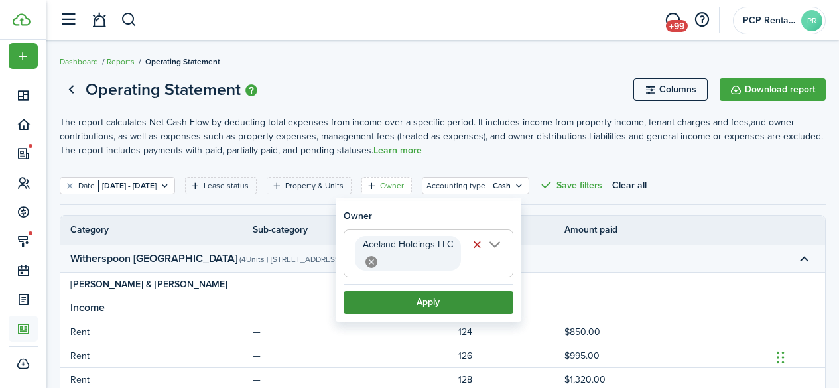
click at [430, 305] on button "Apply" at bounding box center [429, 302] width 170 height 23
